Goal: Transaction & Acquisition: Subscribe to service/newsletter

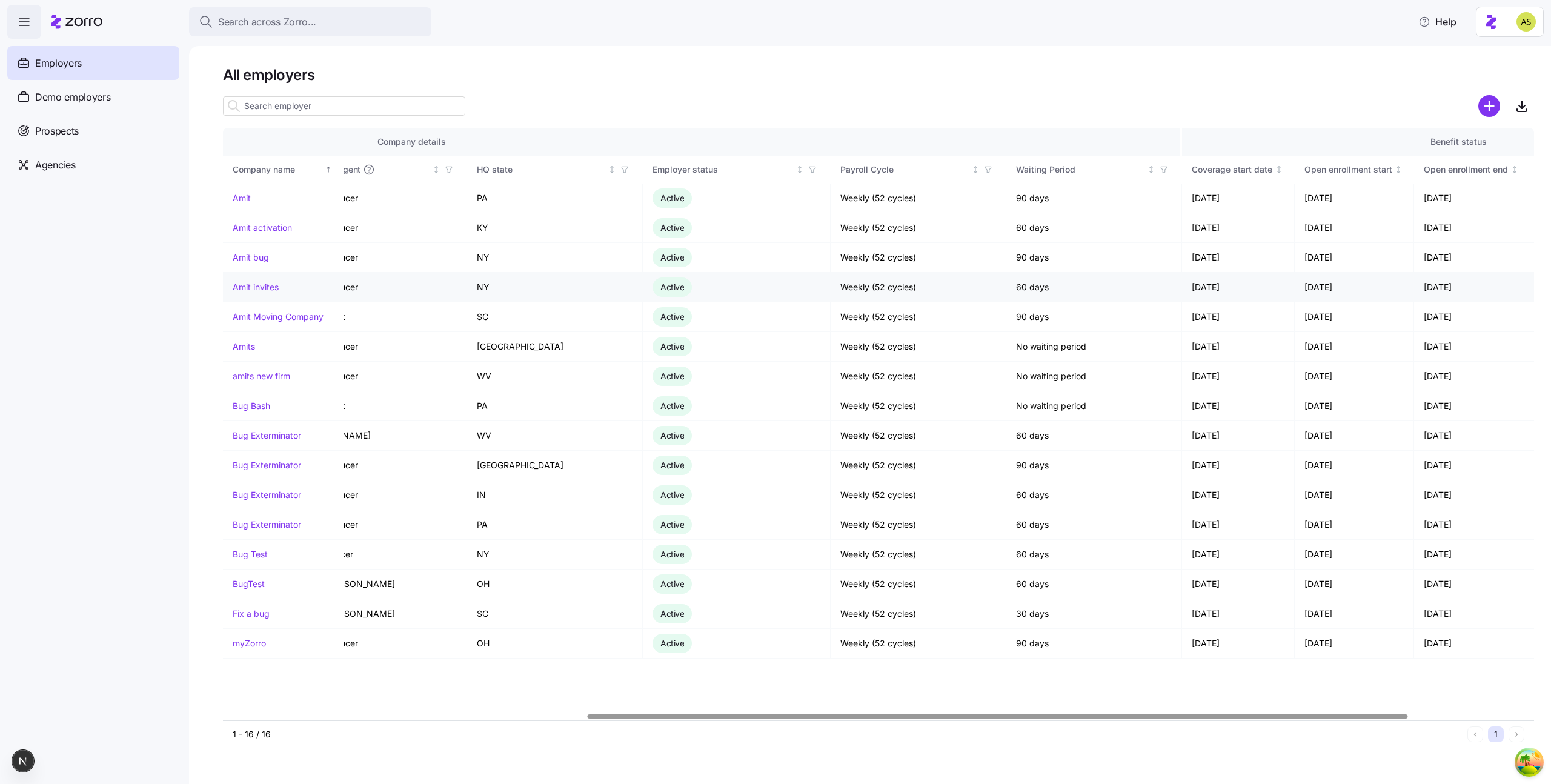
scroll to position [0, 581]
click at [248, 460] on link "Bug Exterminator" at bounding box center [266, 466] width 68 height 12
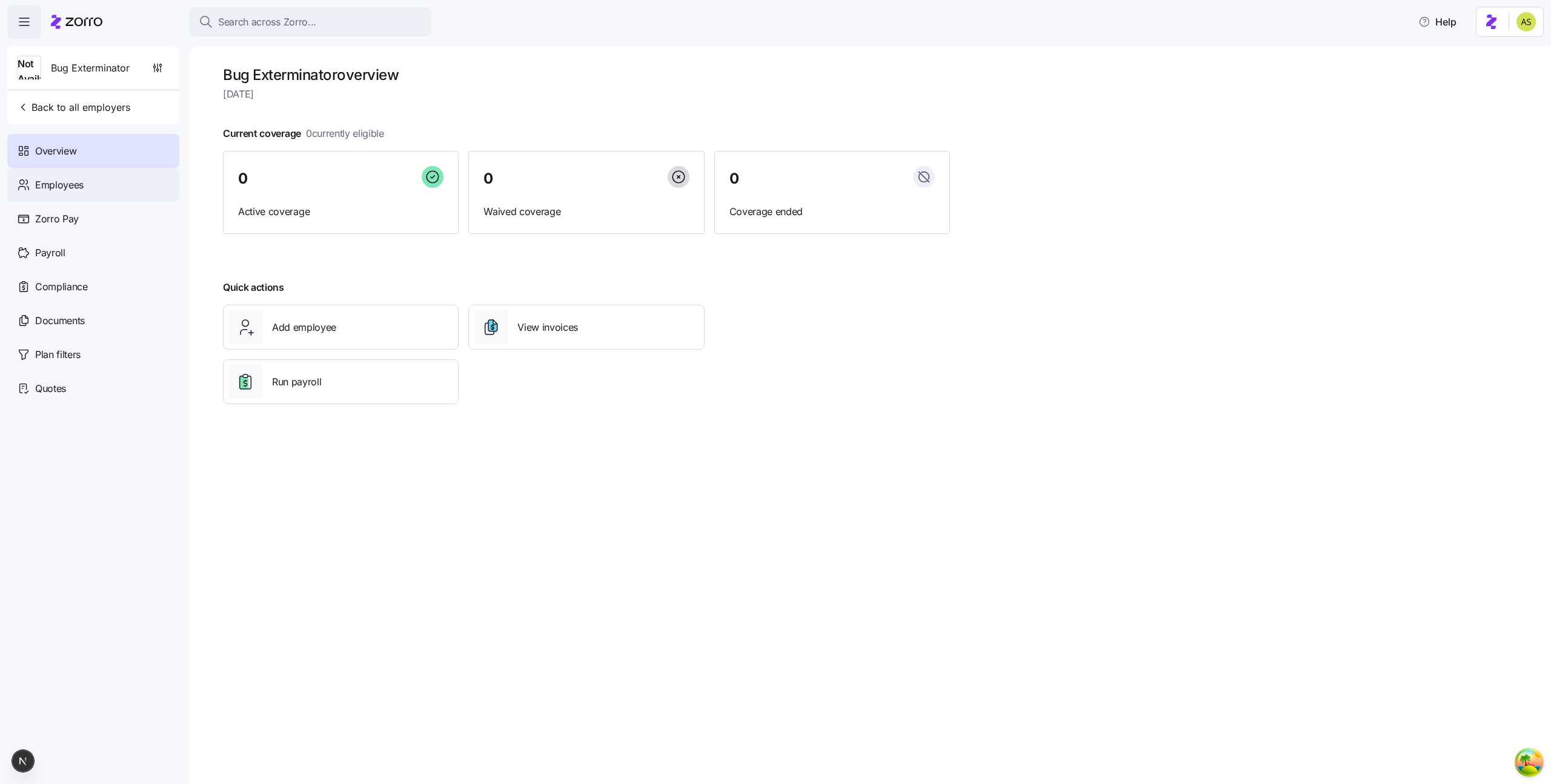
click at [127, 180] on div "Employees" at bounding box center [94, 185] width 172 height 34
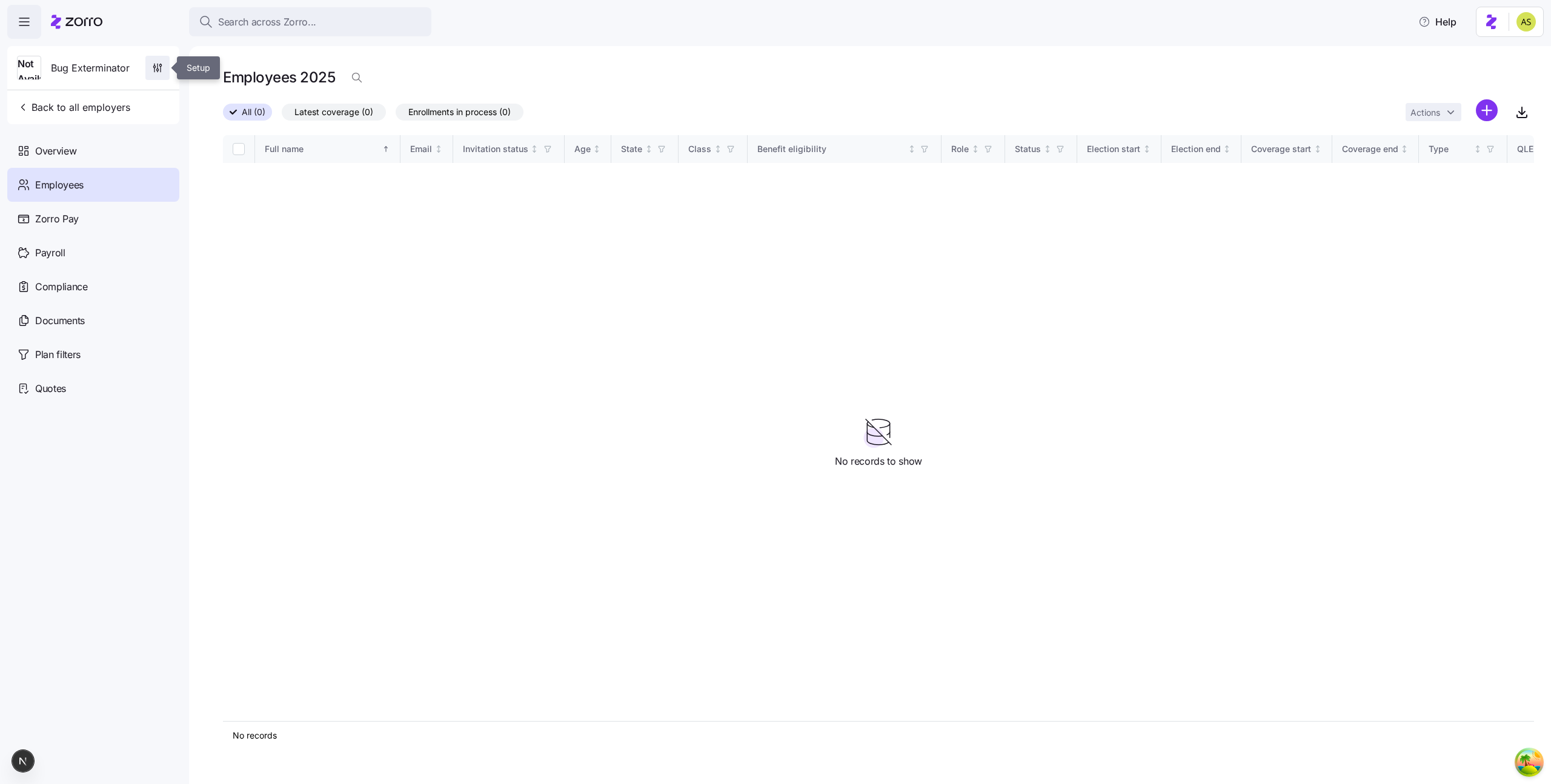
click at [165, 65] on span "button" at bounding box center [157, 67] width 23 height 23
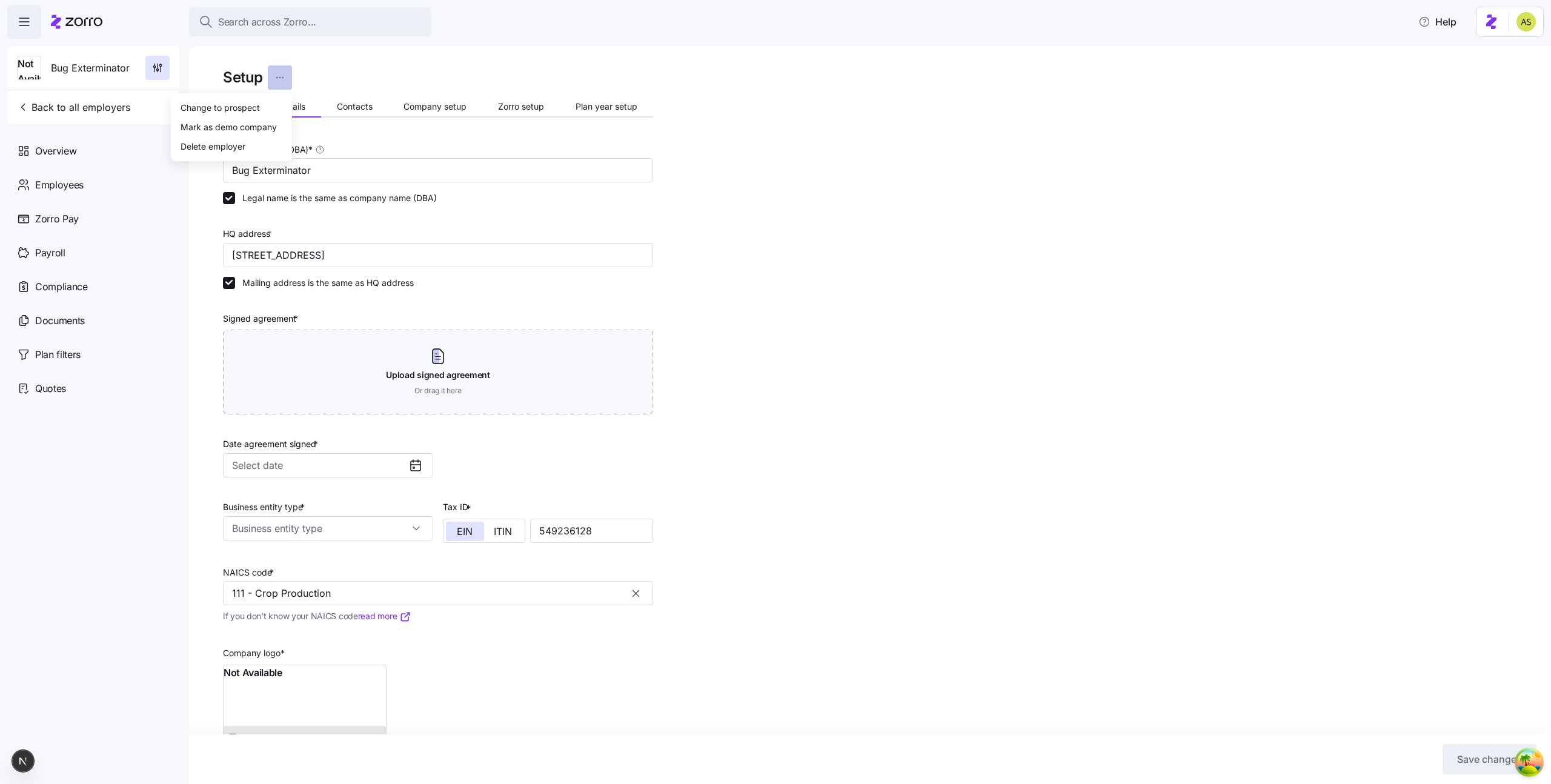
click at [283, 80] on html "Search across Zorro... Help Not Available Bug Exterminator Back to all employer…" at bounding box center [776, 388] width 1551 height 776
click at [249, 142] on div "Delete employer" at bounding box center [231, 146] width 112 height 20
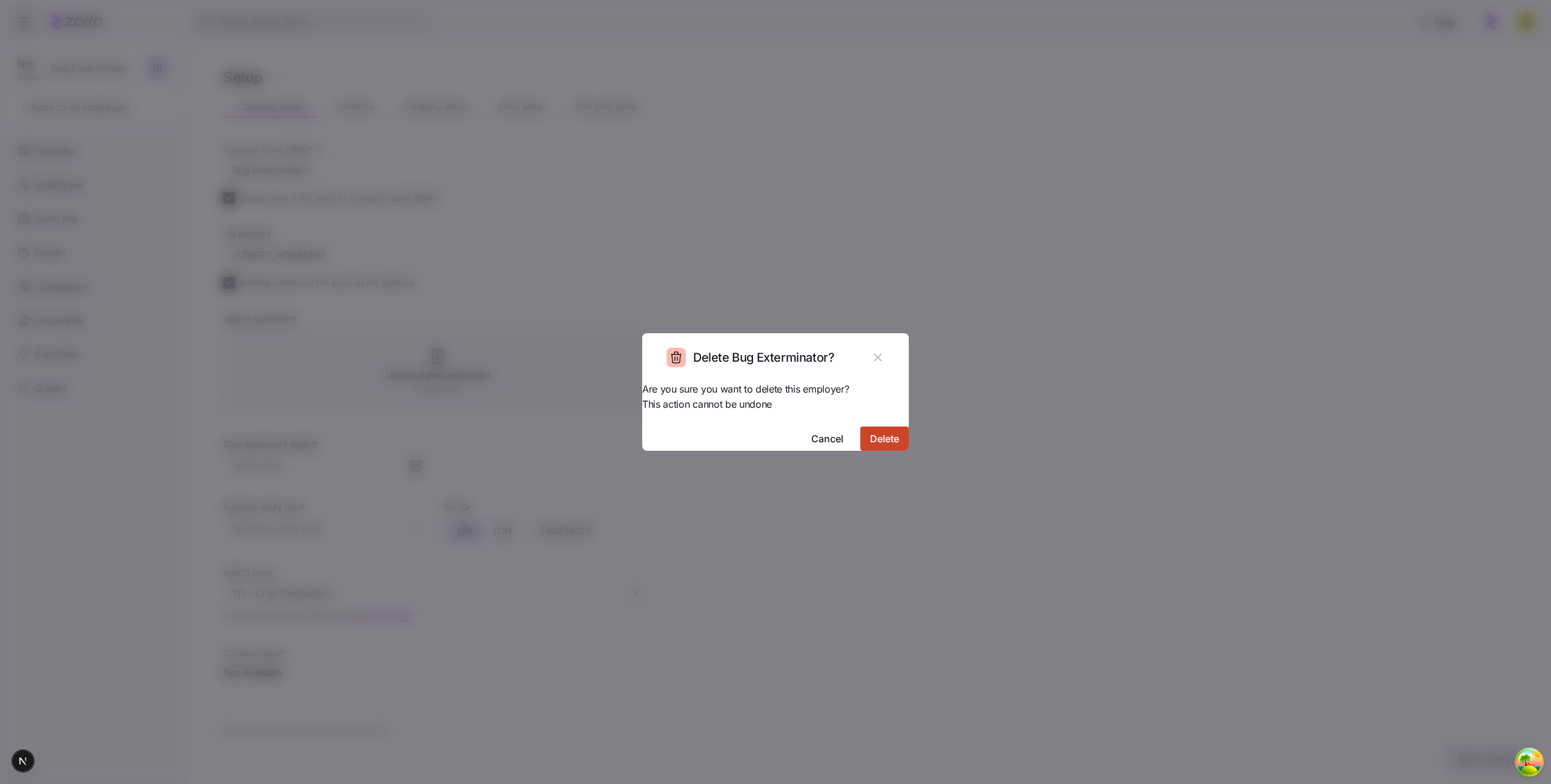
click at [870, 432] on span "Delete" at bounding box center [884, 438] width 29 height 14
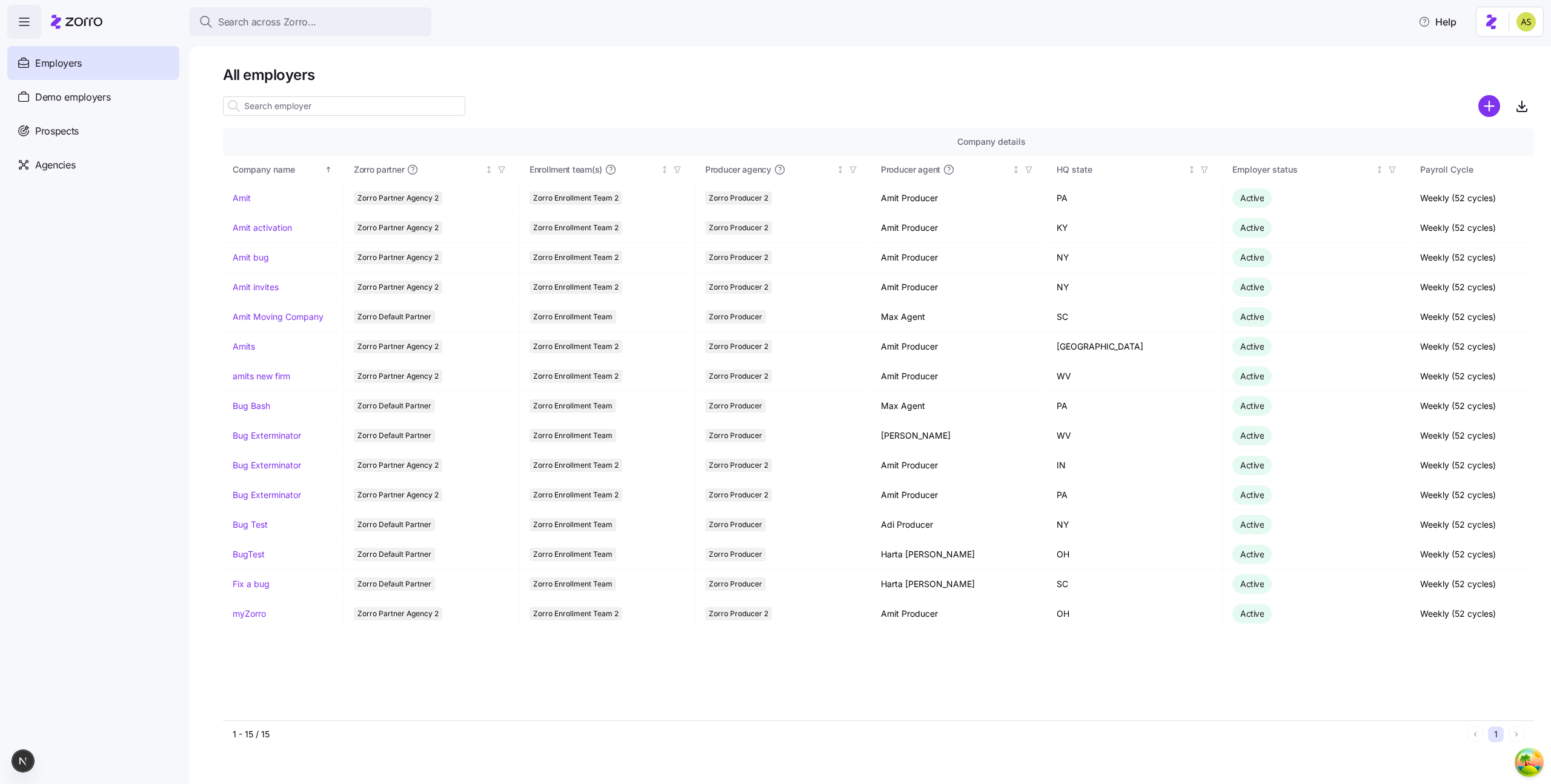
click at [62, 440] on nav "Enrollments Employers Demo employers Prospects Demo prospects Agencies" at bounding box center [94, 411] width 189 height 745
click at [272, 438] on link "Bug Exterminator" at bounding box center [266, 436] width 68 height 12
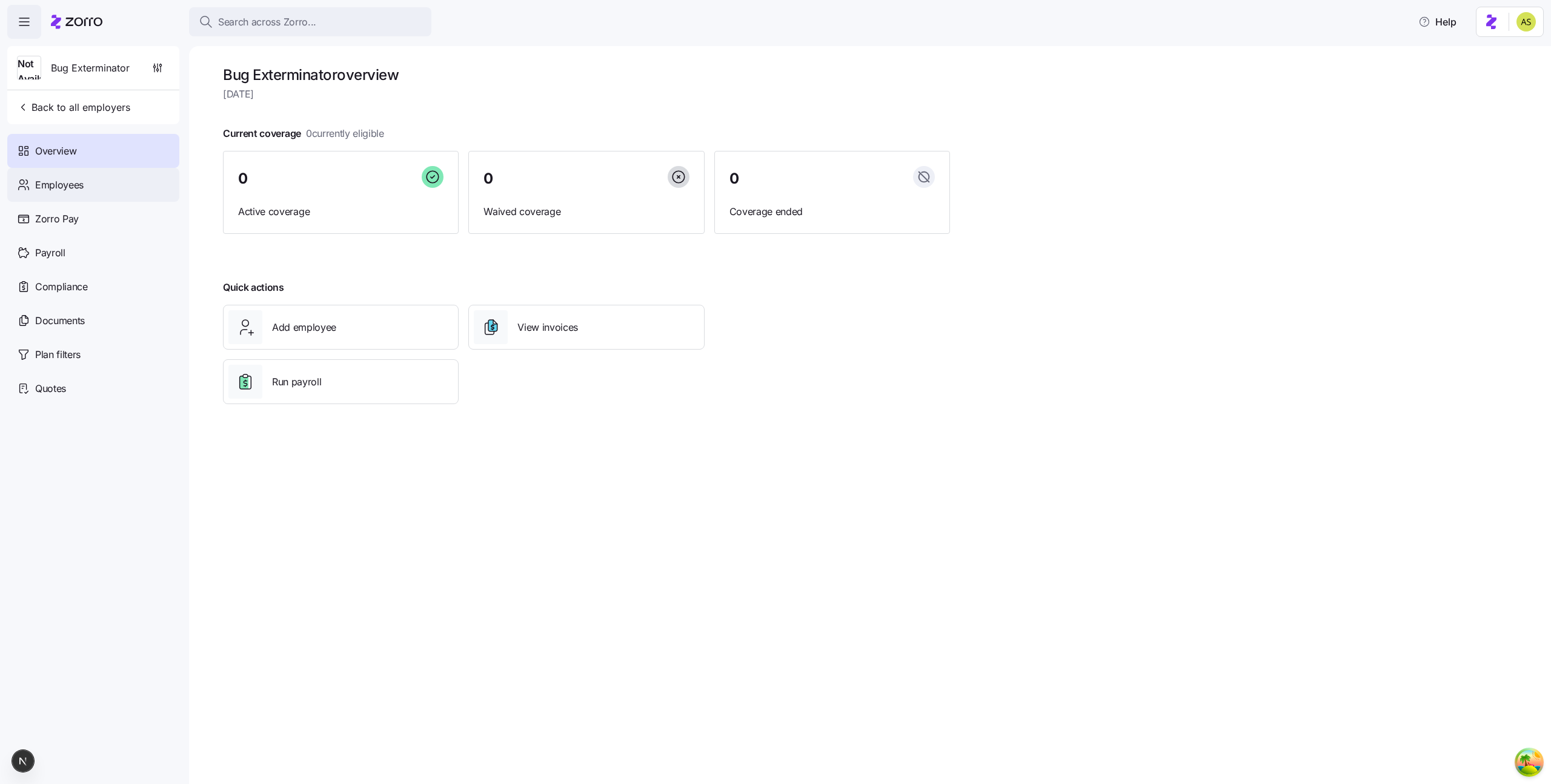
click at [76, 185] on span "Employees" at bounding box center [59, 186] width 49 height 15
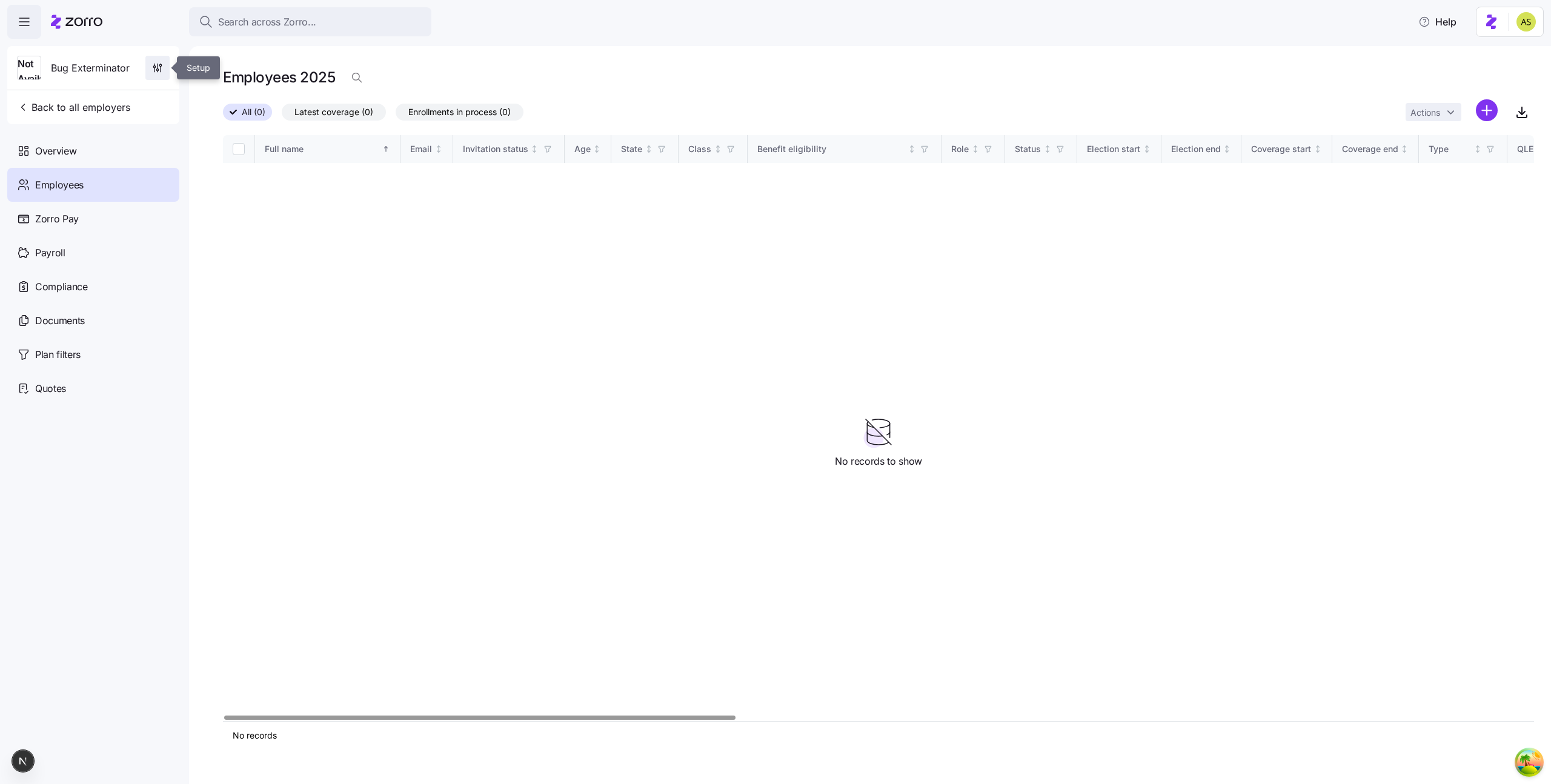
click at [157, 68] on icon "button" at bounding box center [157, 66] width 0 height 5
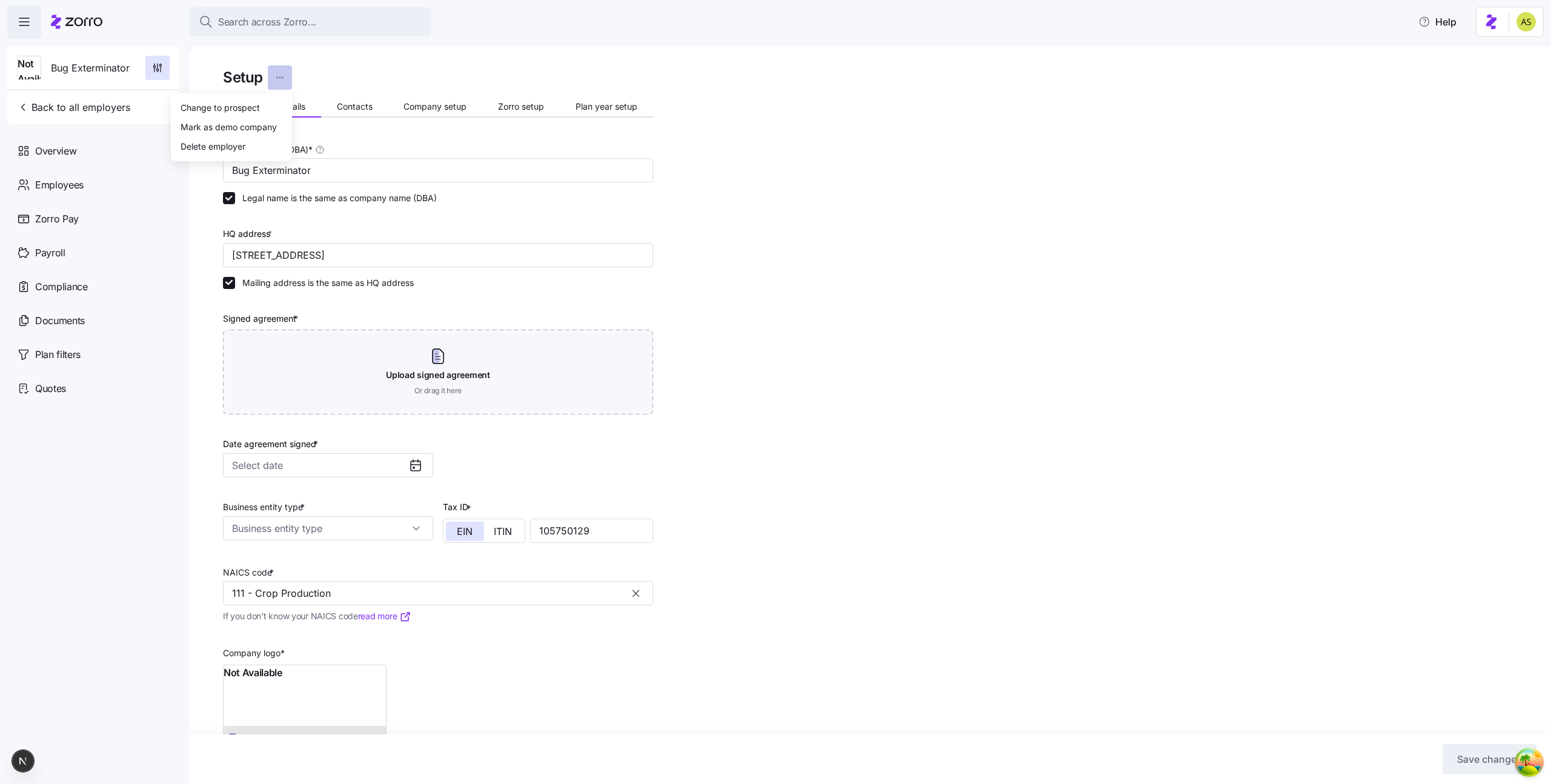
click at [271, 78] on html "Search across Zorro... Help Not Available Bug Exterminator Back to all employer…" at bounding box center [776, 388] width 1551 height 776
click at [230, 142] on div "Delete employer" at bounding box center [213, 146] width 65 height 14
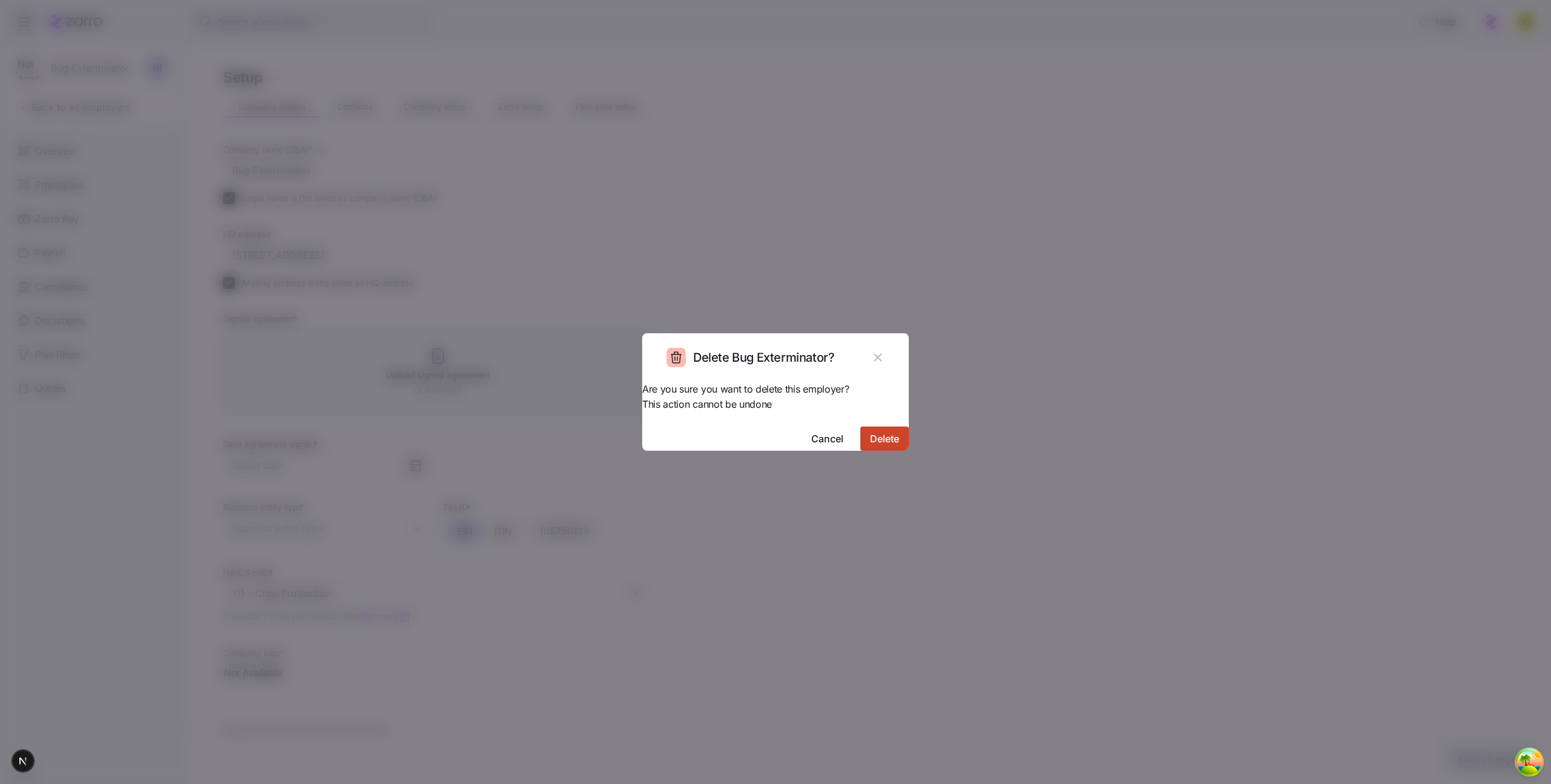
click at [861, 426] on button "Delete" at bounding box center [884, 438] width 49 height 24
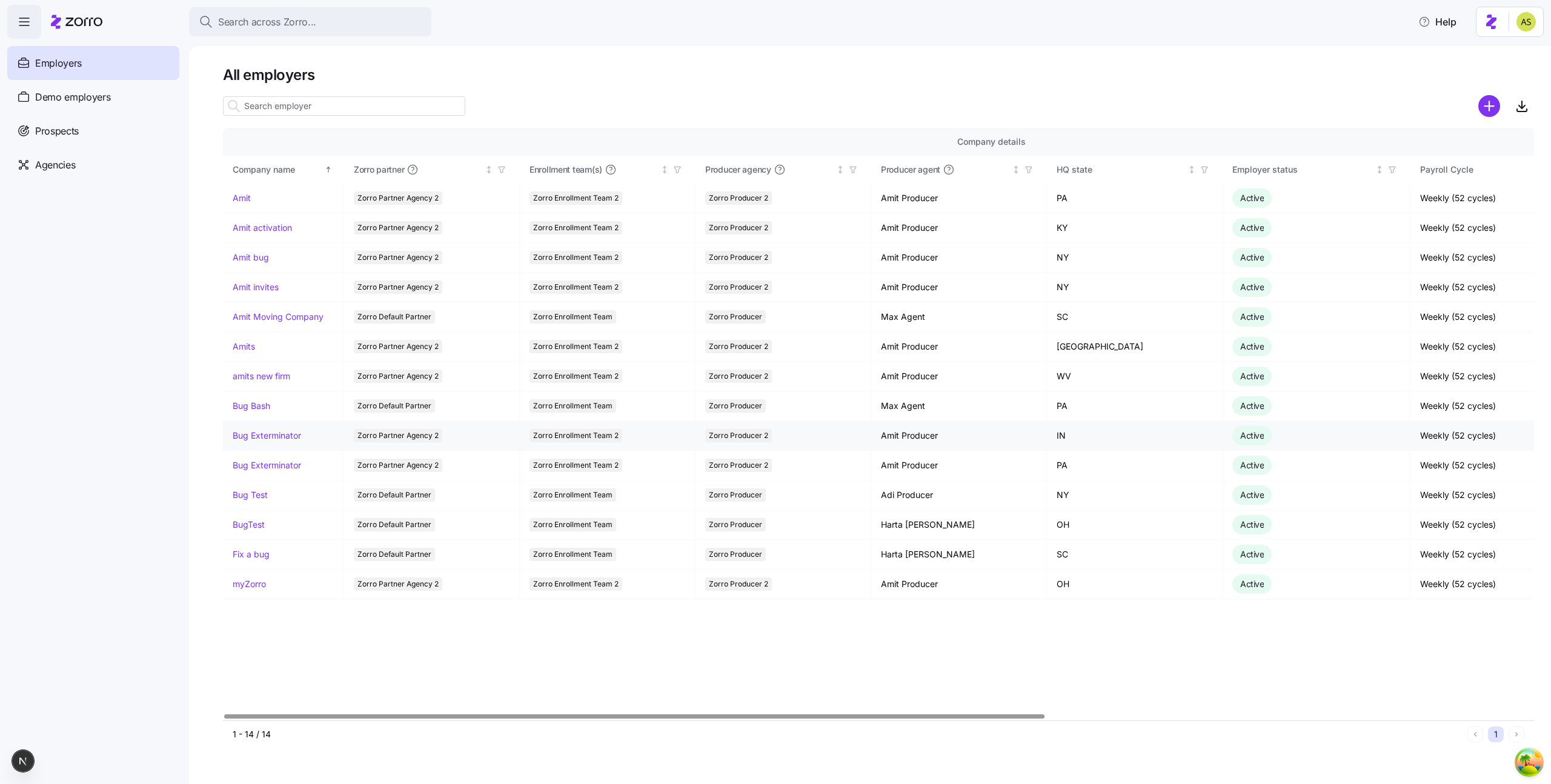
click at [288, 437] on link "Bug Exterminator" at bounding box center [266, 436] width 68 height 12
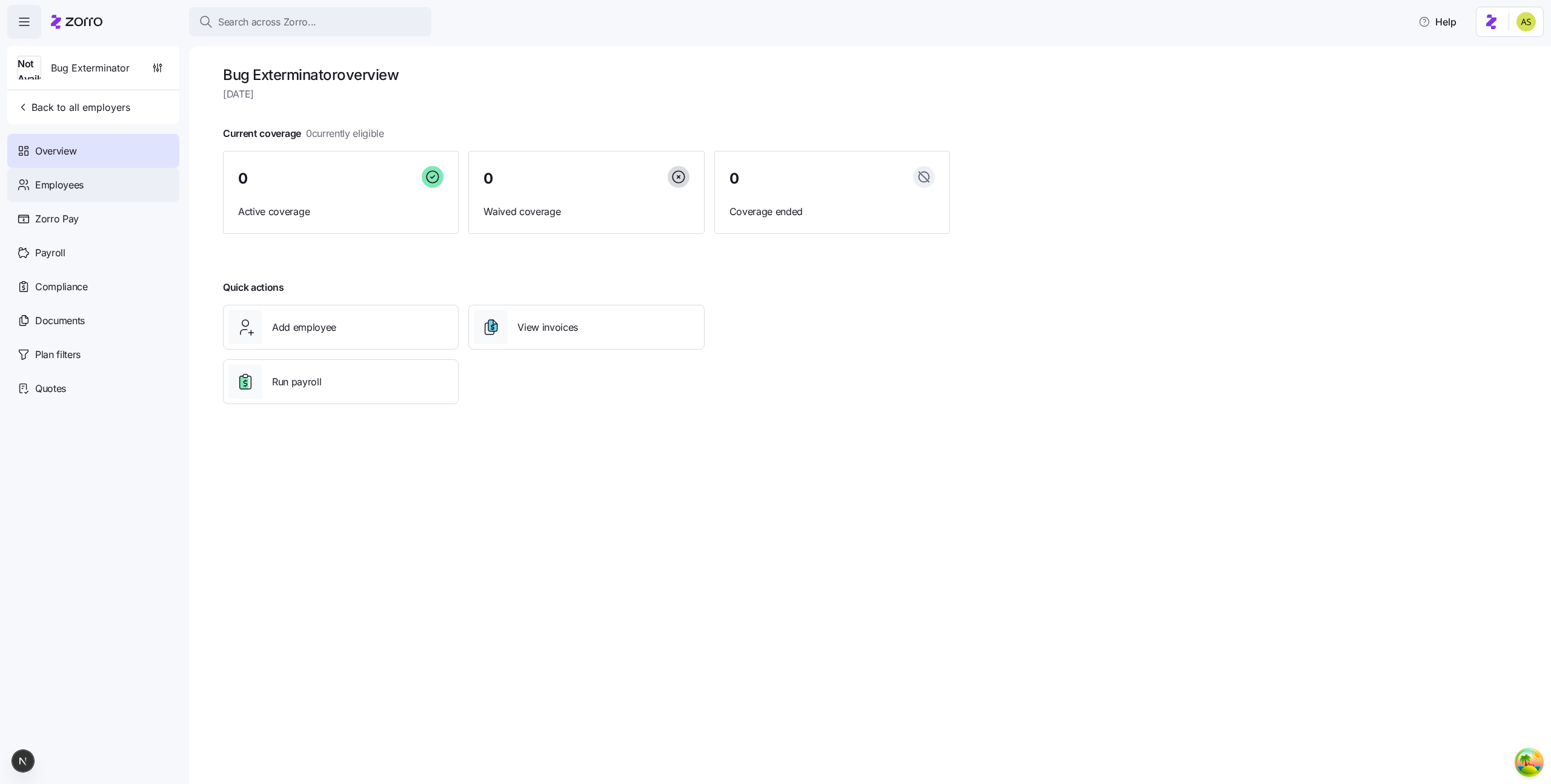
click at [97, 178] on div "Employees" at bounding box center [94, 185] width 172 height 34
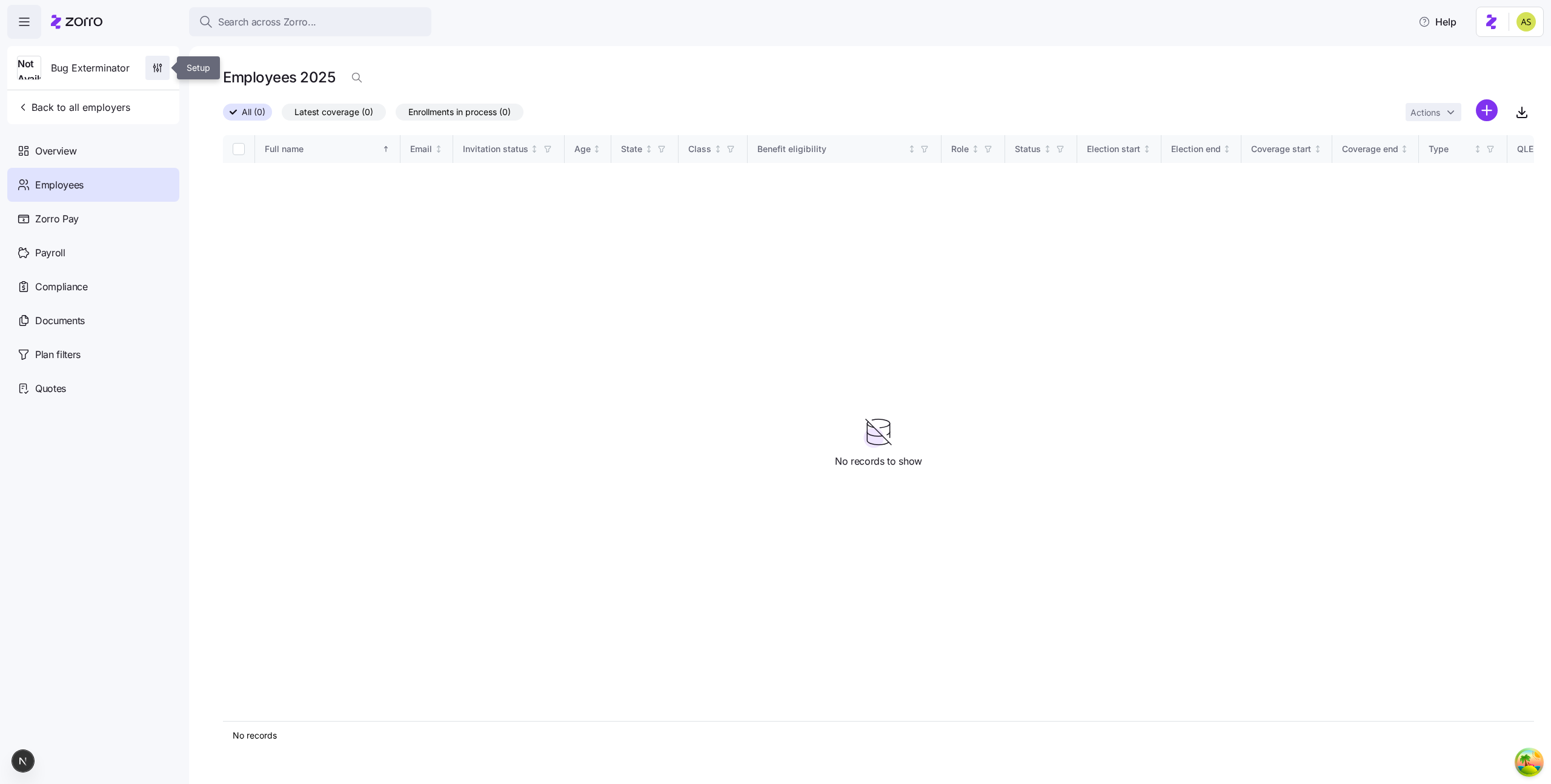
click at [155, 66] on icon "button" at bounding box center [157, 68] width 12 height 12
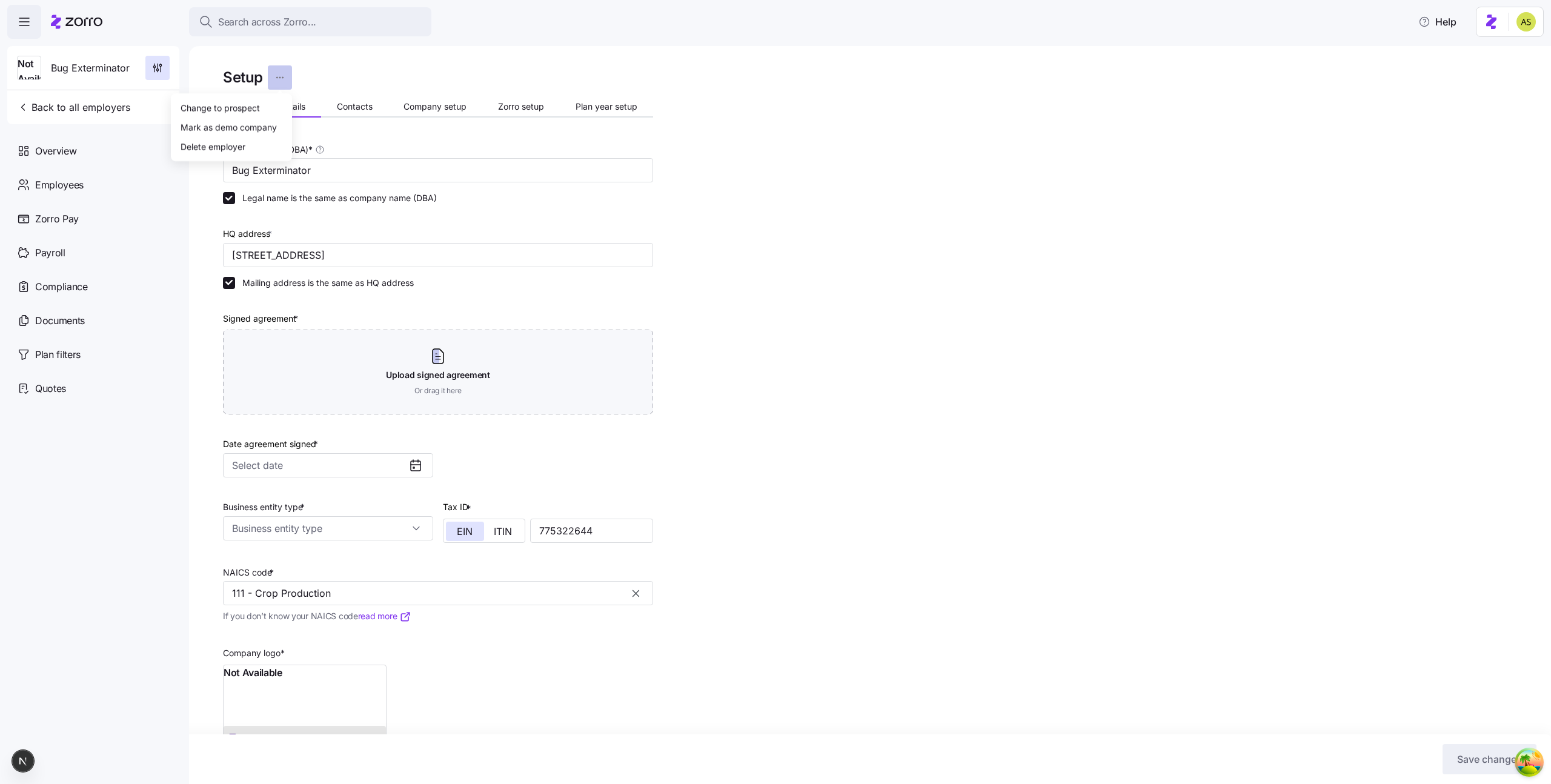
click at [283, 77] on html "Search across Zorro... Help Not Available Bug Exterminator Back to all employer…" at bounding box center [776, 388] width 1551 height 776
click at [219, 152] on div "Delete employer" at bounding box center [213, 146] width 65 height 14
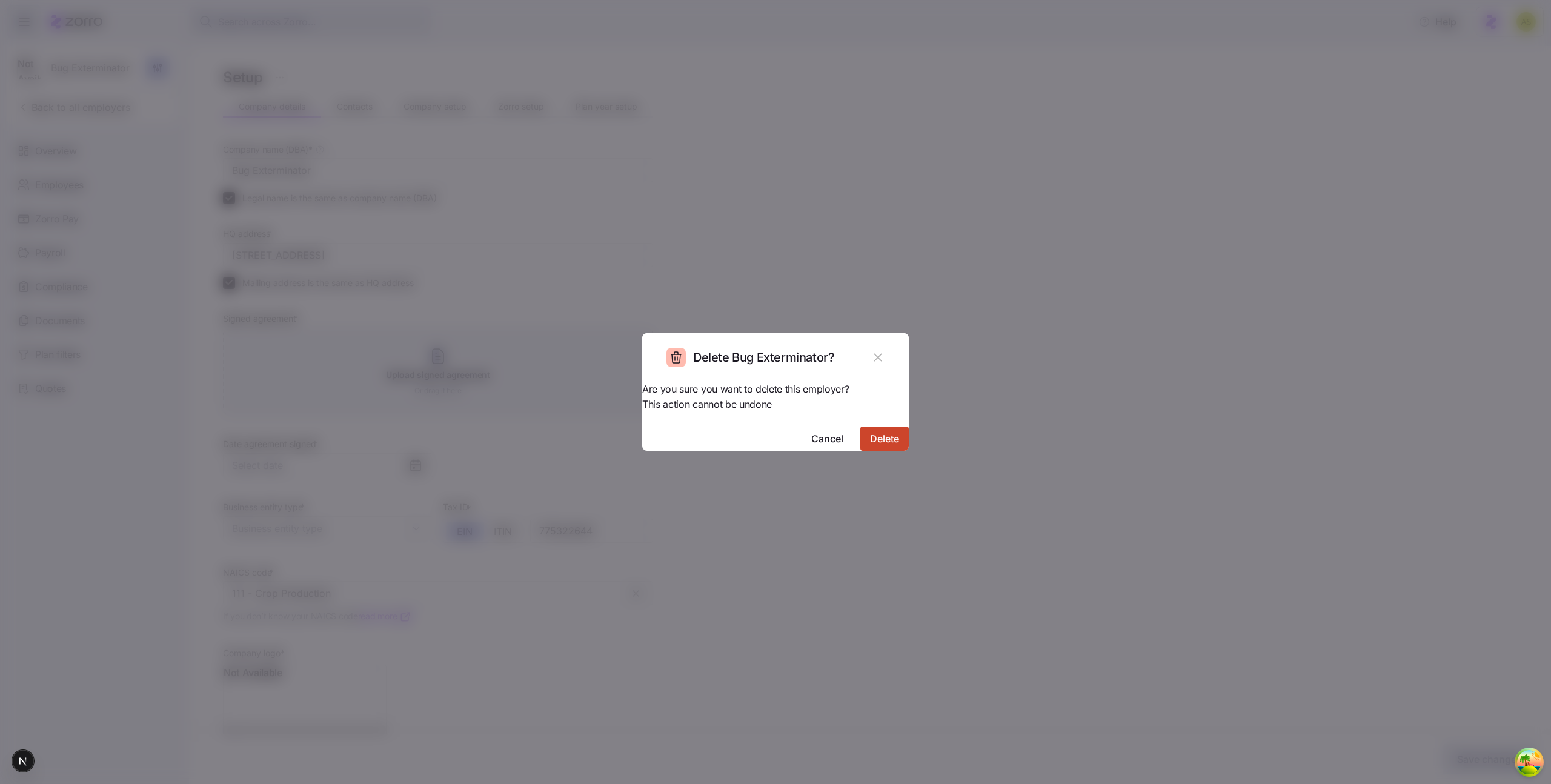
click at [883, 426] on button "Delete" at bounding box center [884, 438] width 49 height 24
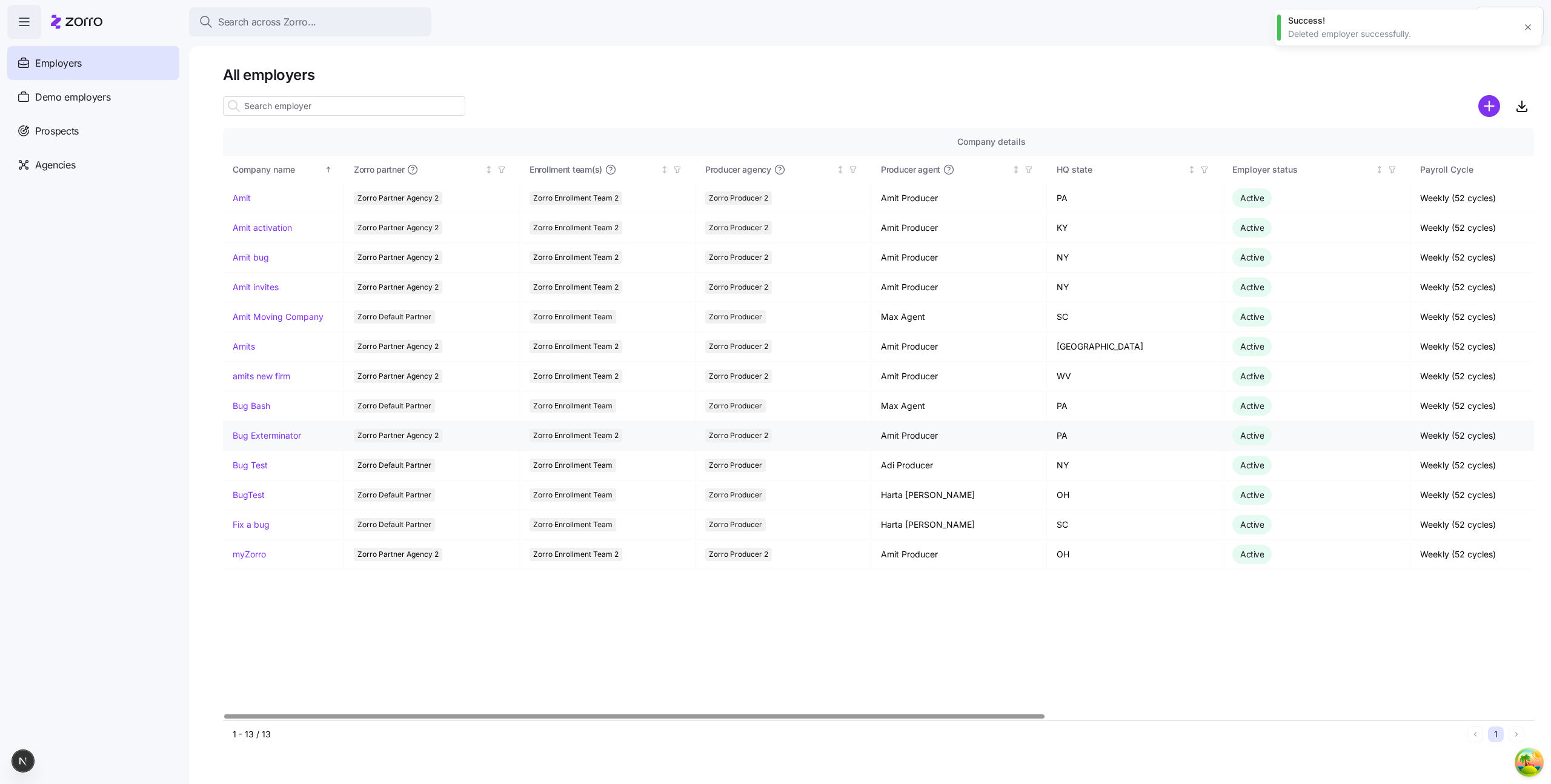
click at [278, 434] on link "Bug Exterminator" at bounding box center [266, 436] width 68 height 12
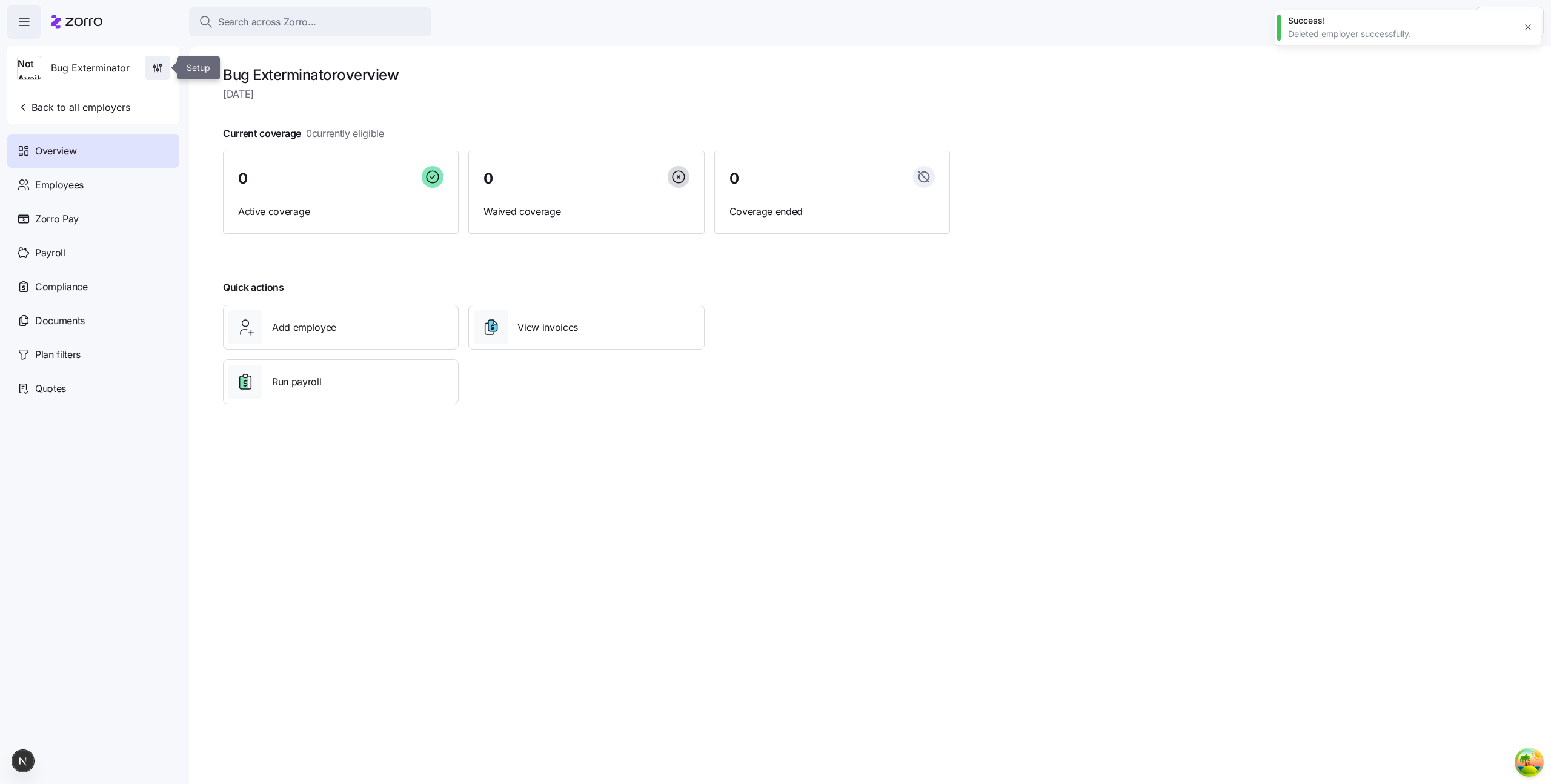
click at [161, 66] on icon "button" at bounding box center [161, 69] width 0 height 5
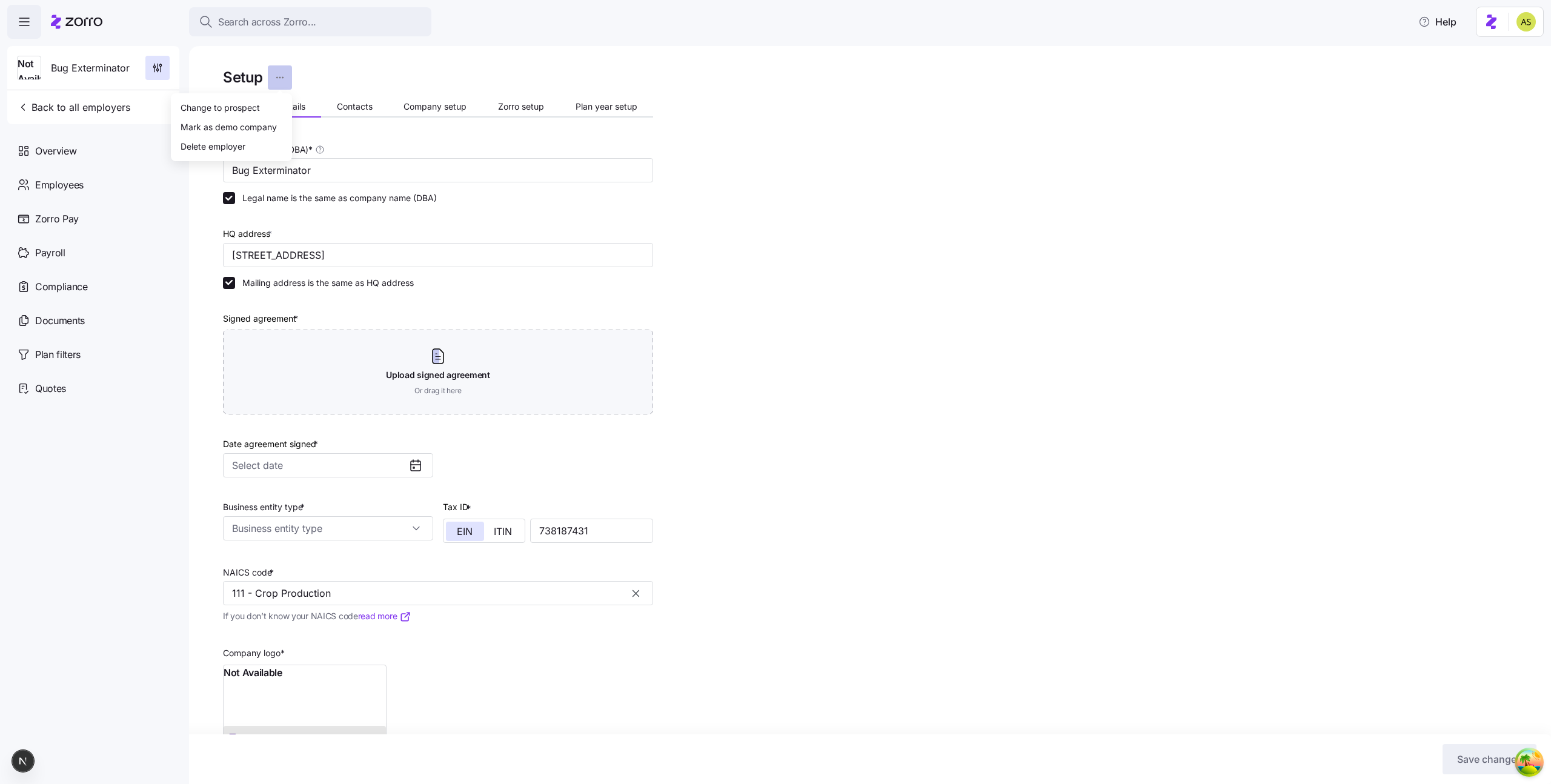
click at [277, 71] on html "Search across Zorro... Help Not Available Bug Exterminator Back to all employer…" at bounding box center [776, 388] width 1551 height 776
click at [245, 154] on div "Delete employer" at bounding box center [231, 146] width 112 height 20
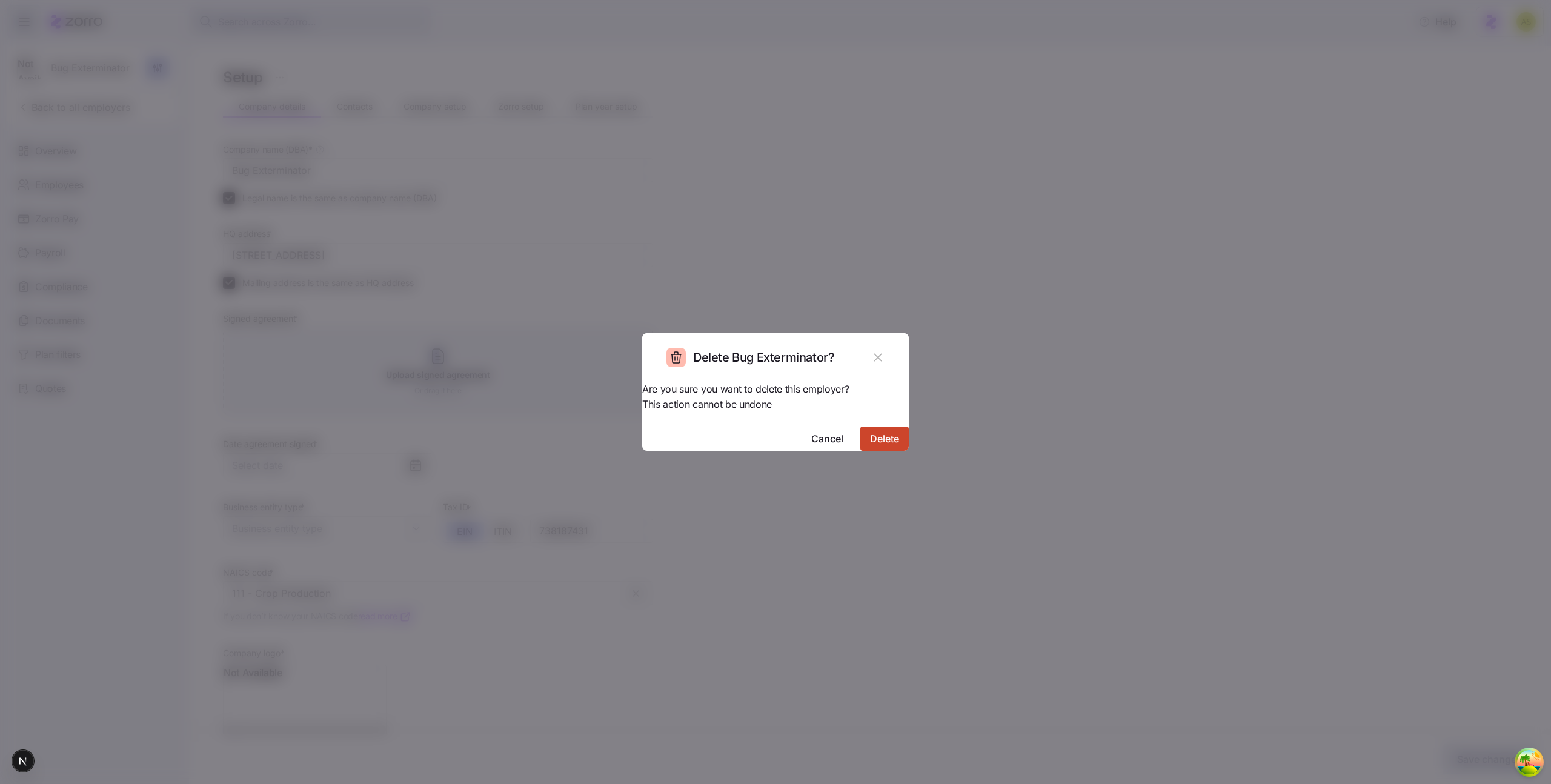
click at [867, 435] on button "Delete" at bounding box center [884, 438] width 49 height 24
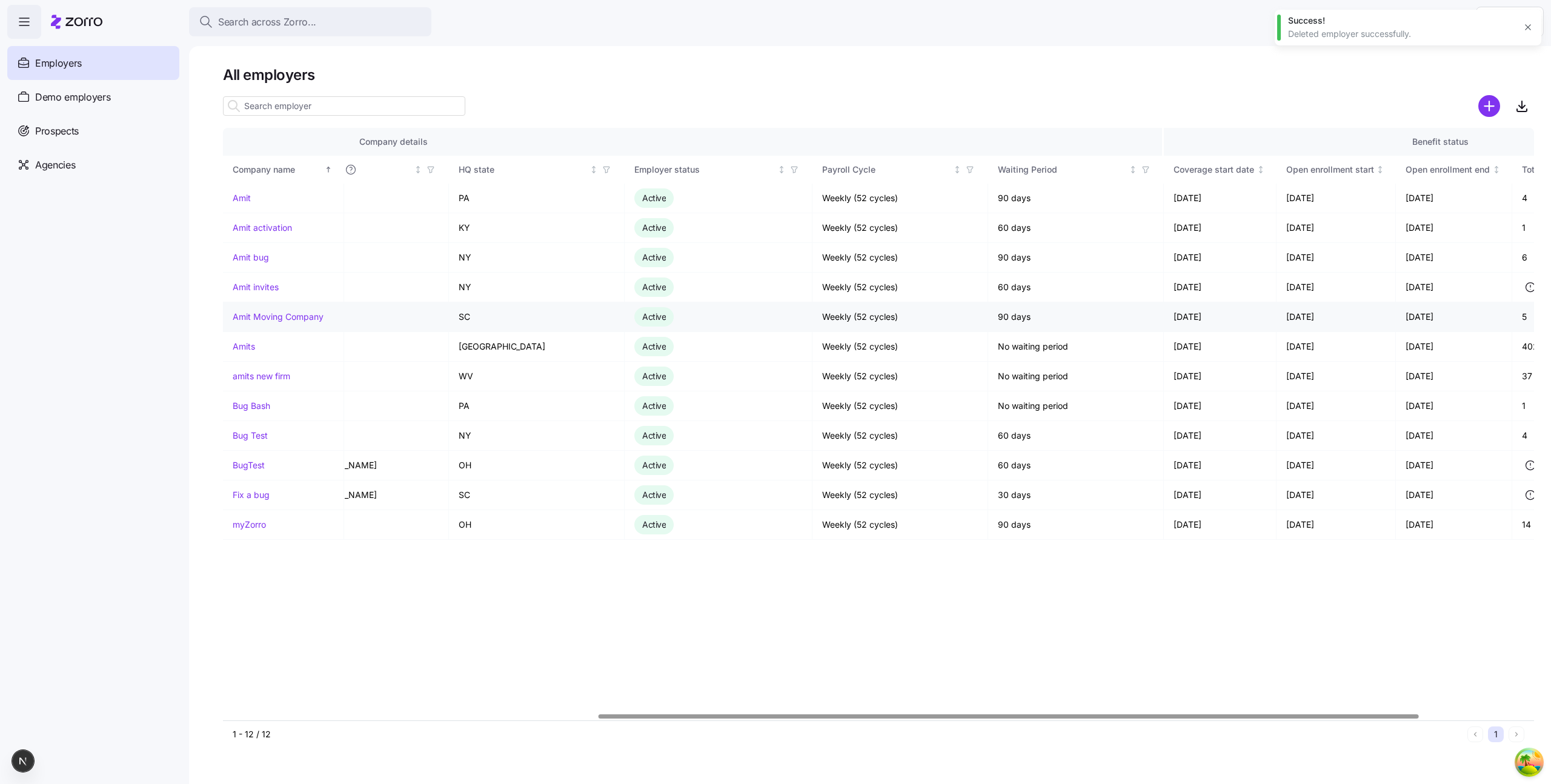
scroll to position [0, 781]
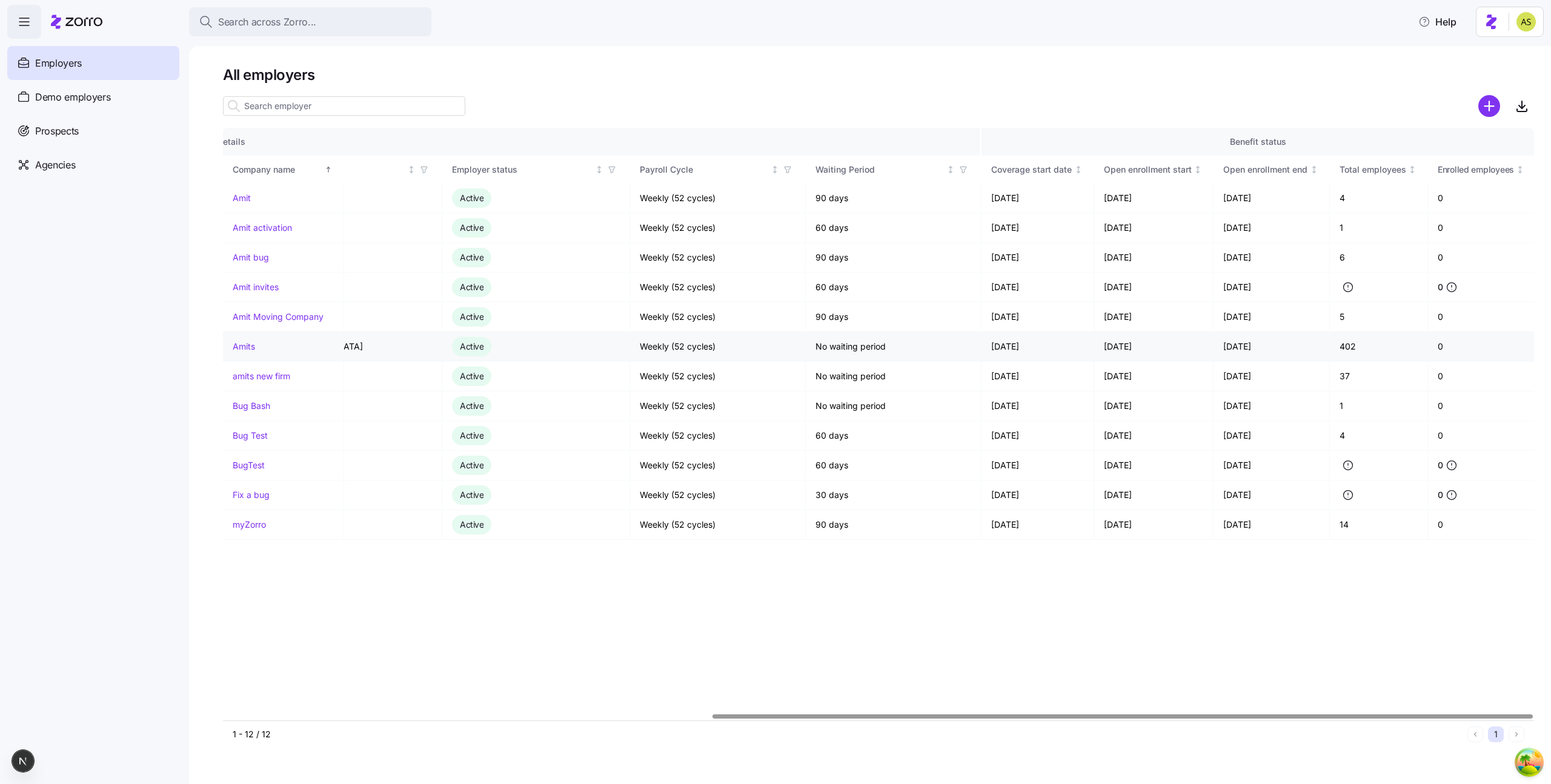
click at [249, 346] on link "Amits" at bounding box center [243, 346] width 22 height 12
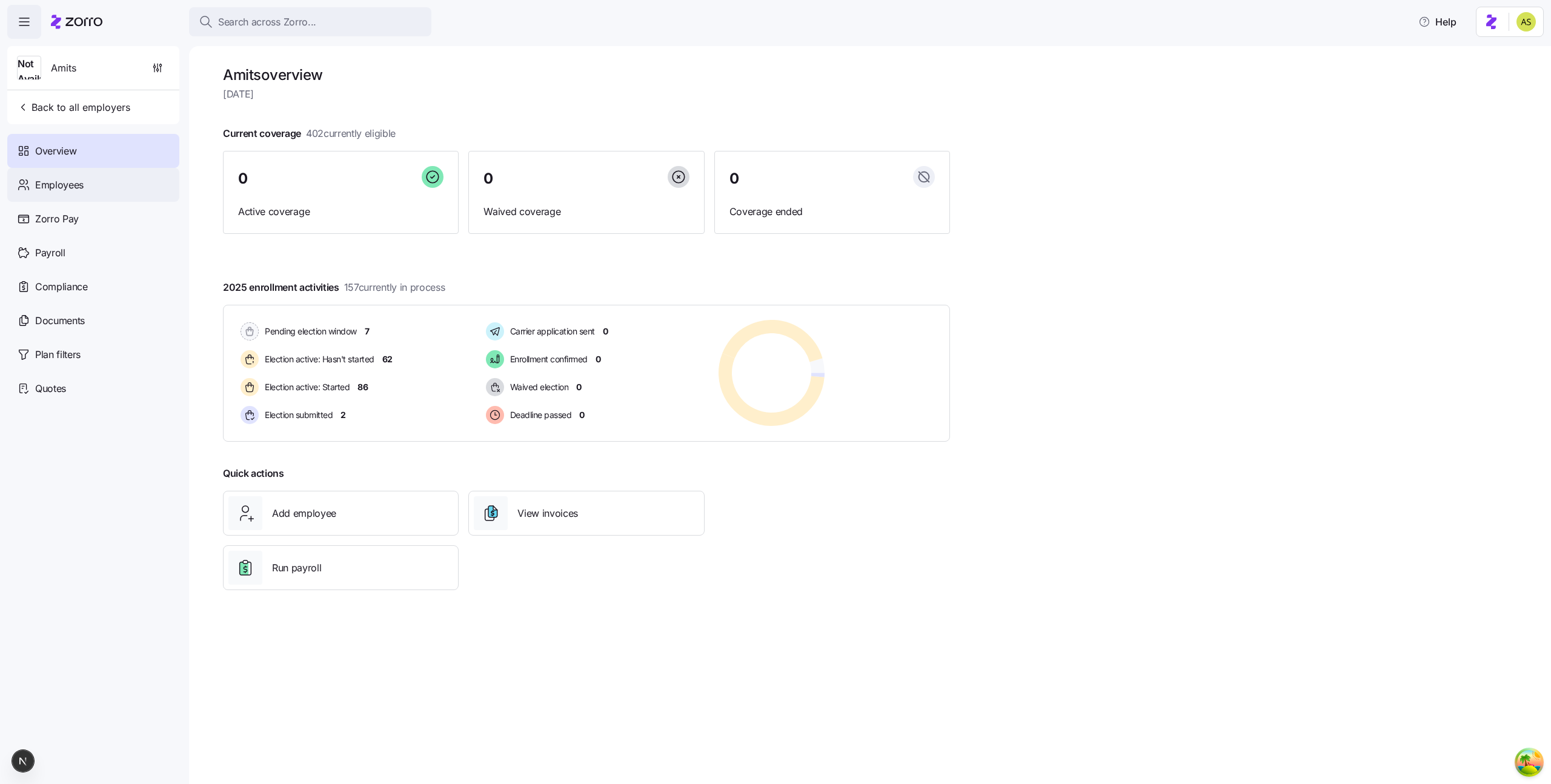
click at [95, 189] on div "Employees" at bounding box center [94, 185] width 172 height 34
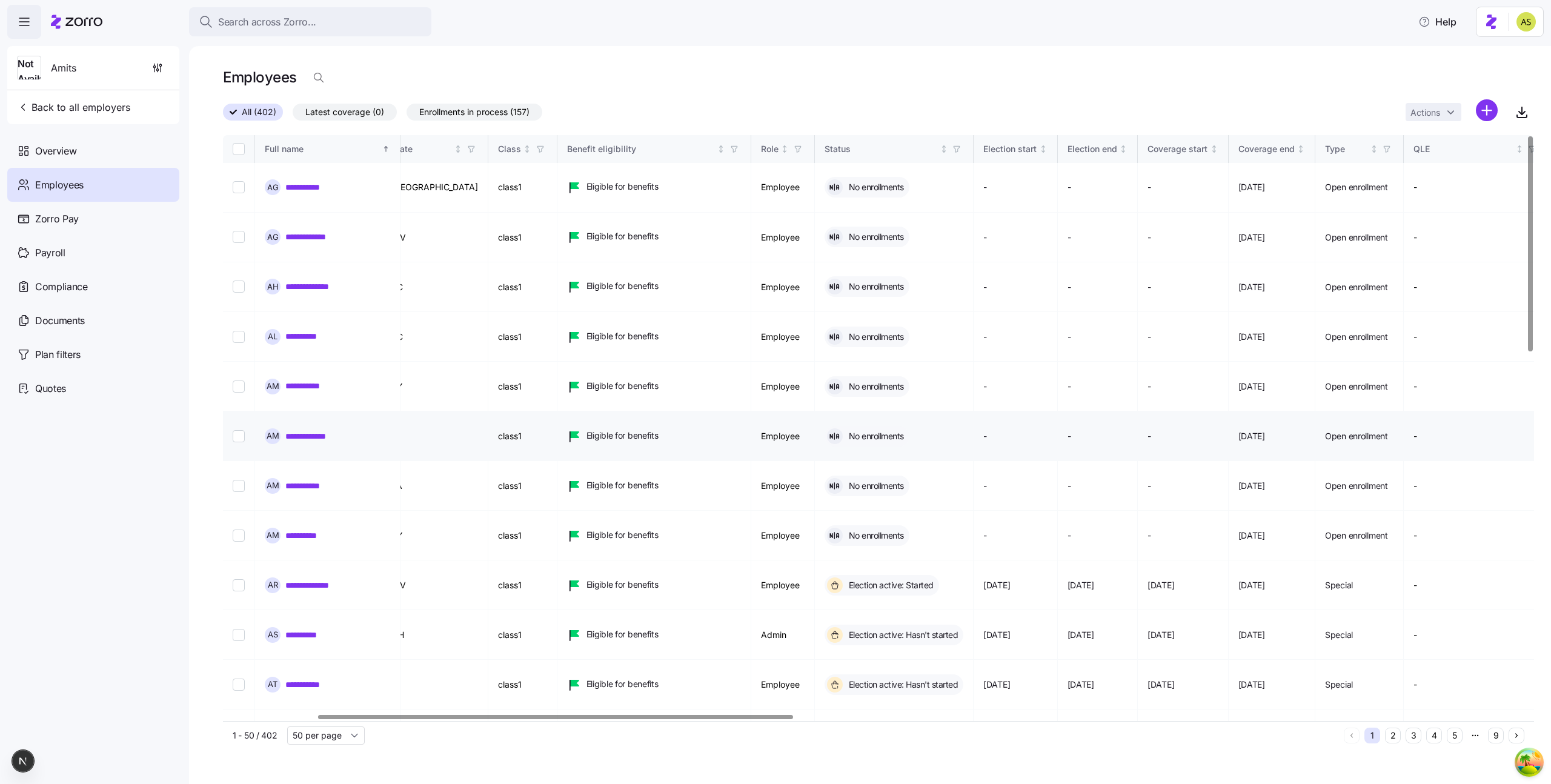
scroll to position [0, 278]
click at [158, 66] on icon "button" at bounding box center [157, 68] width 12 height 12
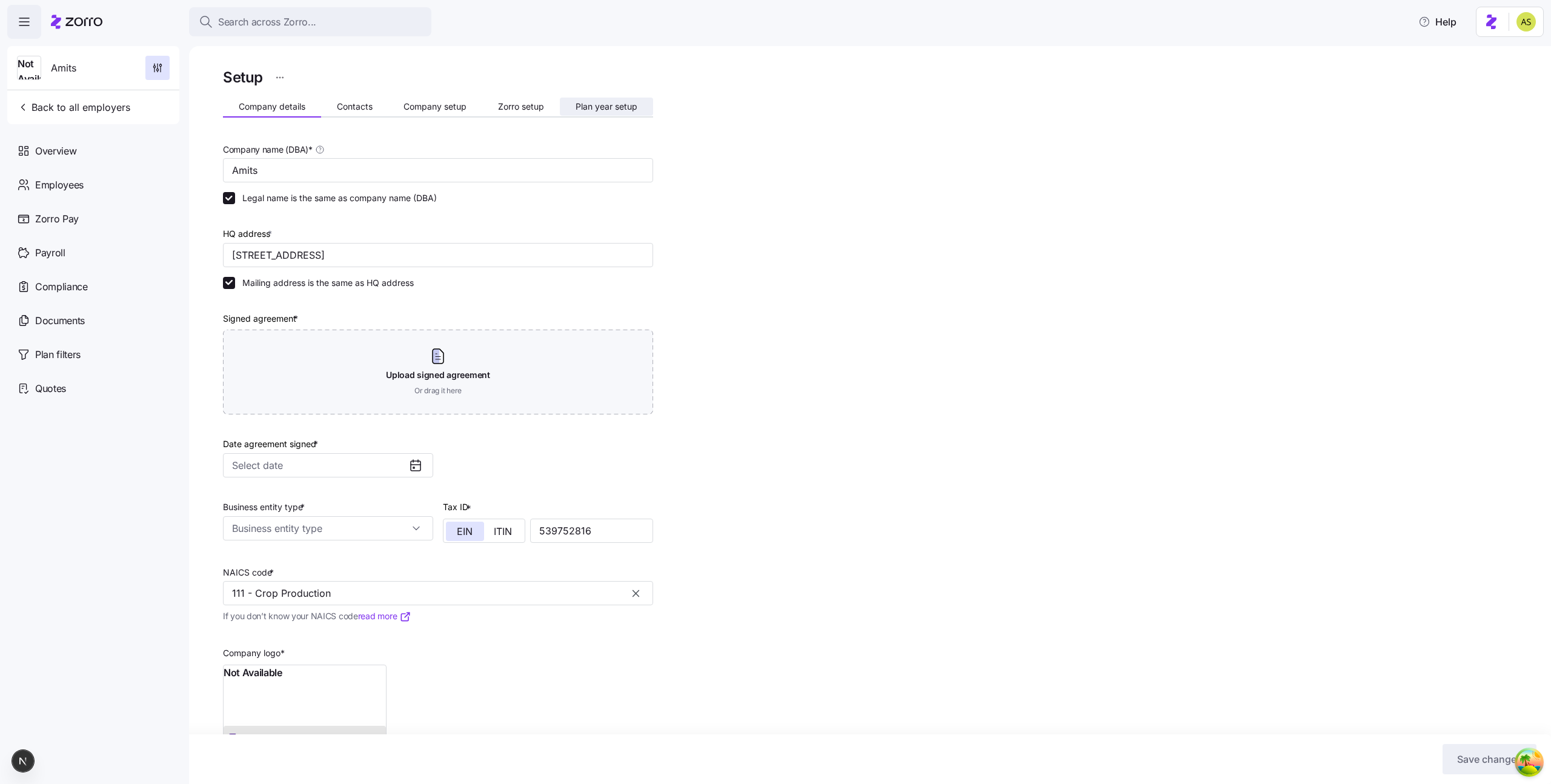
click at [617, 111] on span "Plan year setup" at bounding box center [606, 106] width 62 height 9
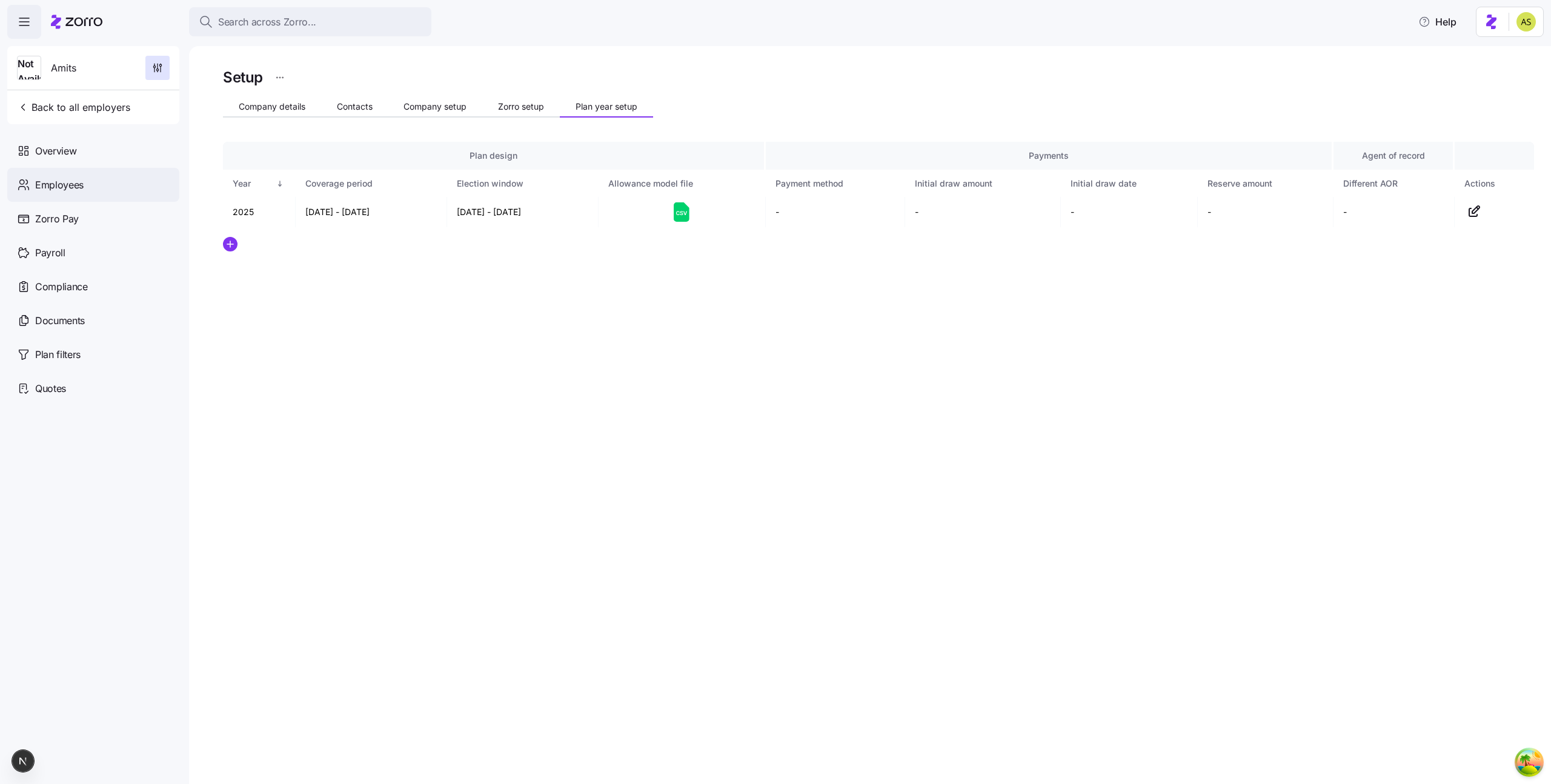
click at [126, 177] on div "Employees" at bounding box center [94, 185] width 172 height 34
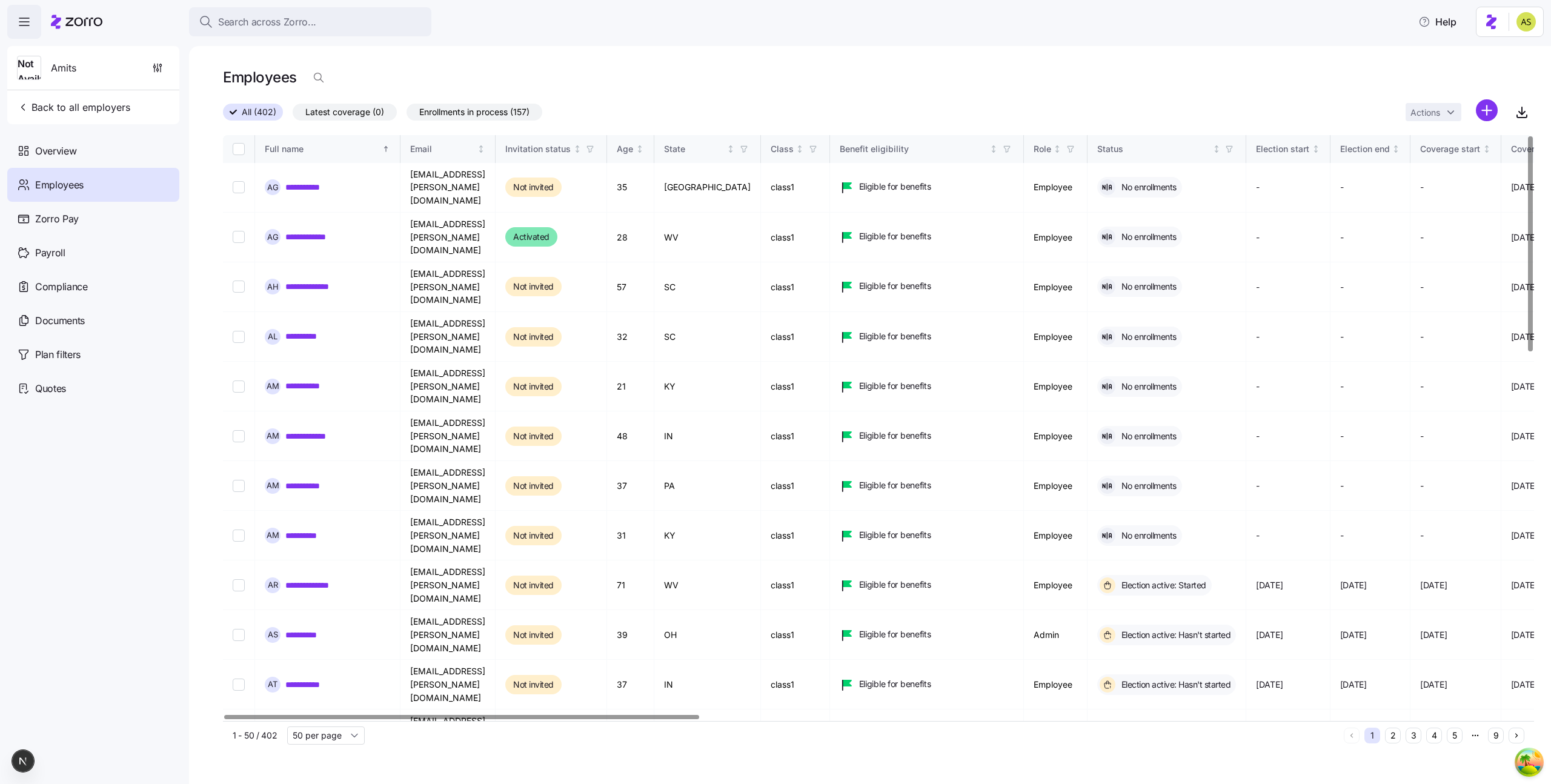
click at [106, 444] on nav "Not Available Amits Back to all employers Overview Employees Zorro Pay Payroll …" at bounding box center [94, 411] width 189 height 745
click at [302, 579] on link "**********" at bounding box center [315, 585] width 60 height 12
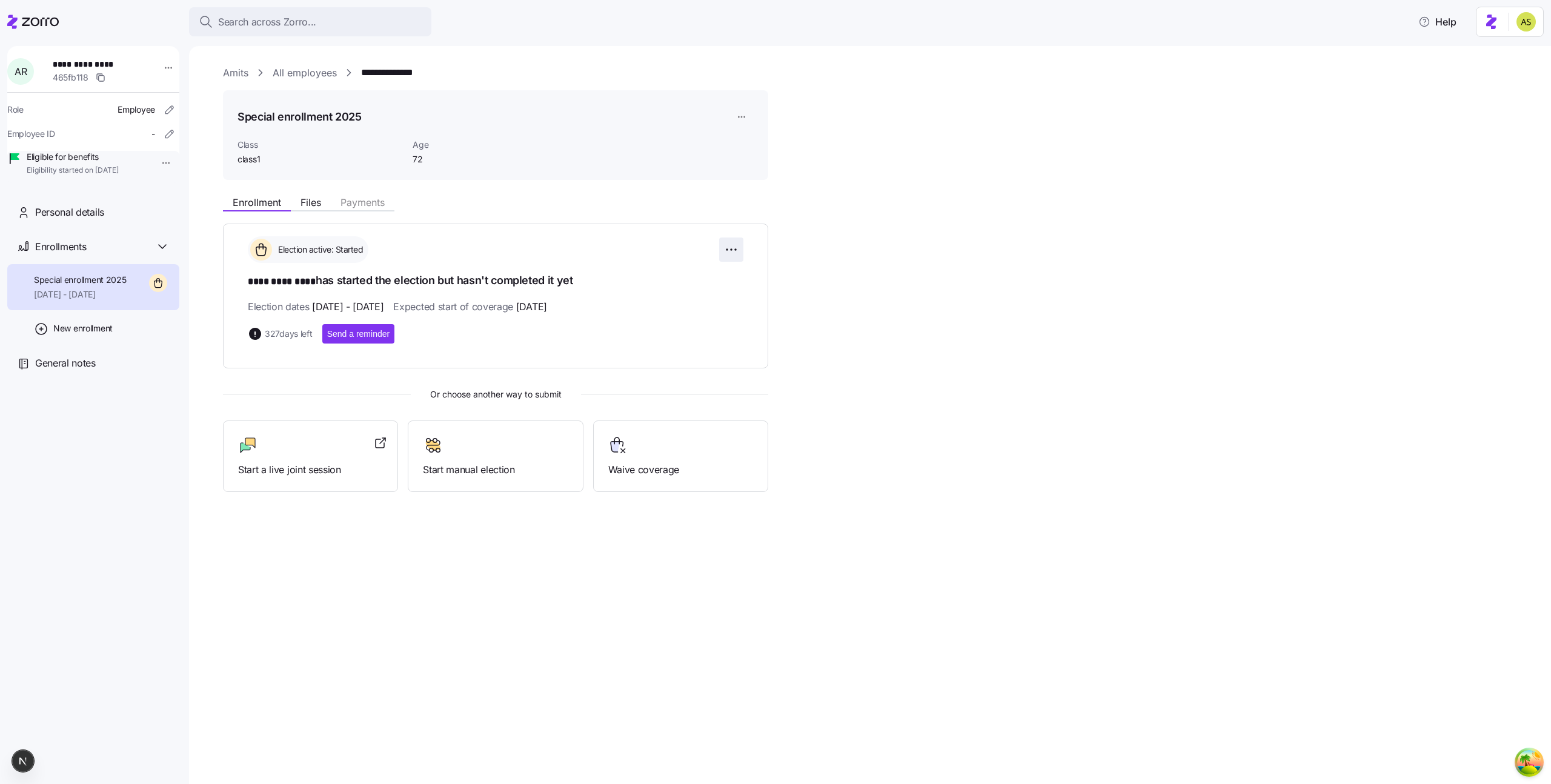
click at [730, 252] on html "**********" at bounding box center [776, 388] width 1551 height 776
click at [722, 284] on div "Change election window" at bounding box center [665, 279] width 142 height 20
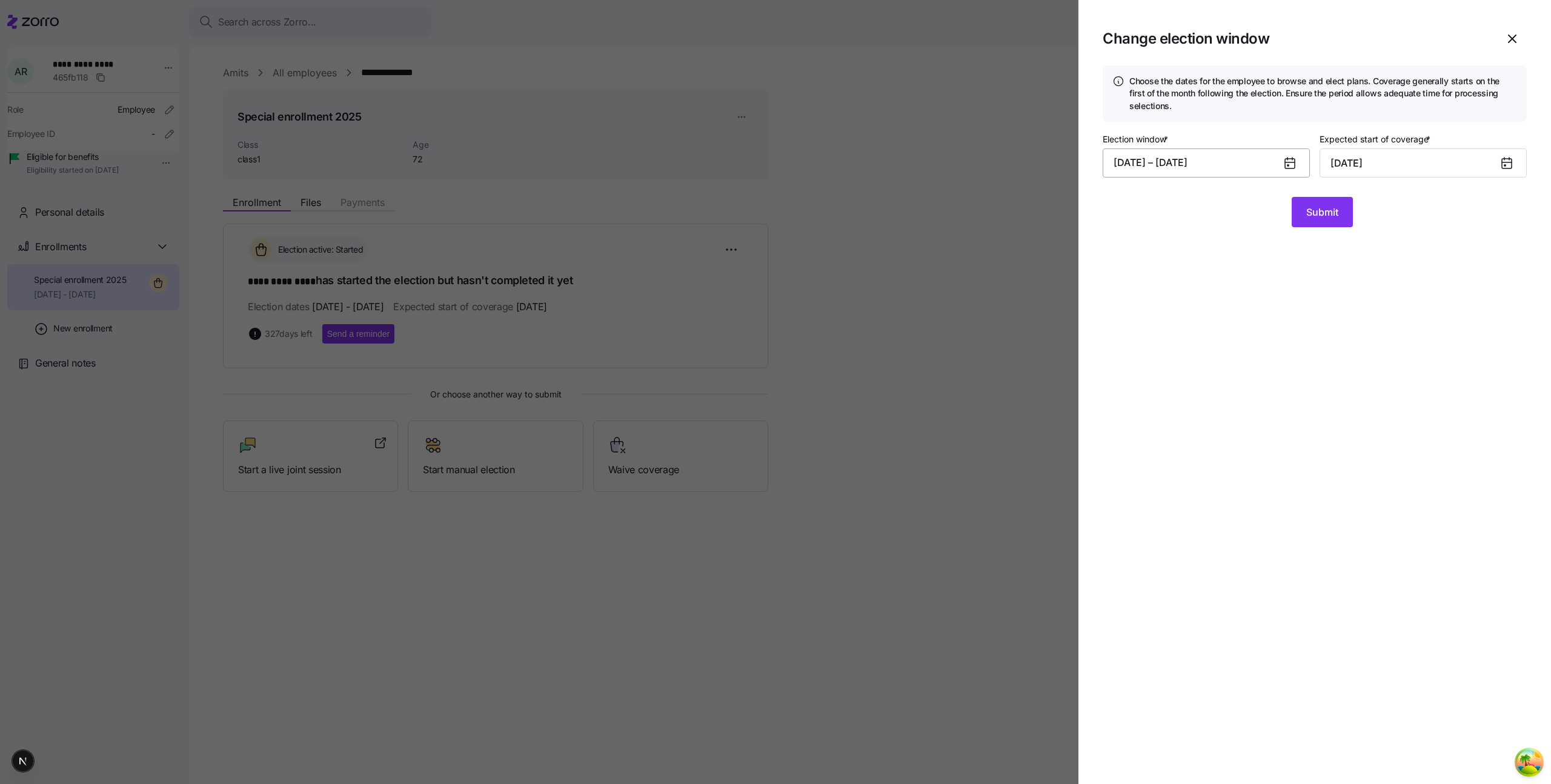
click at [1171, 169] on button "[DATE] – [DATE]" at bounding box center [1205, 163] width 207 height 29
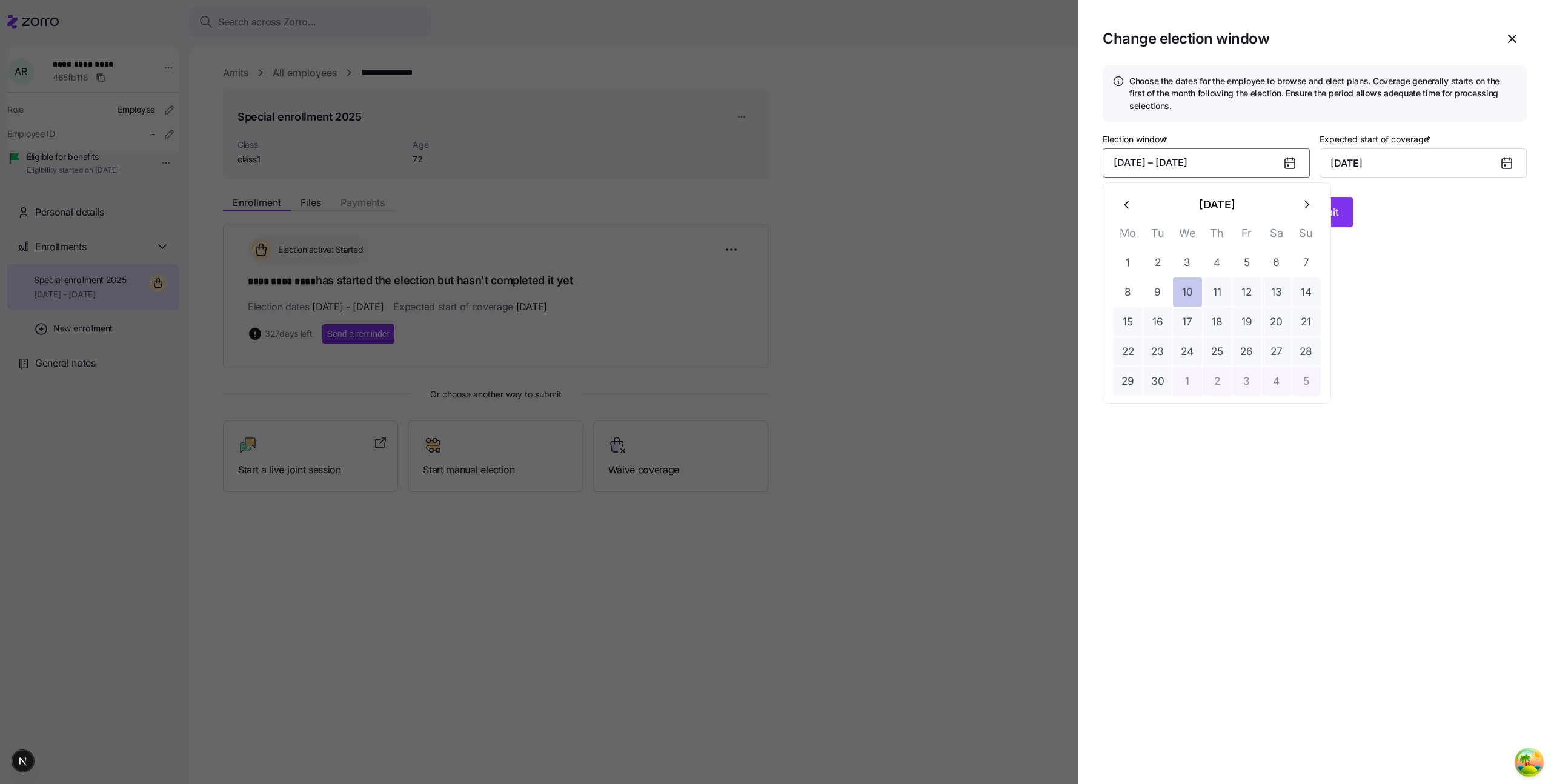
click at [1187, 287] on button "10" at bounding box center [1188, 292] width 29 height 29
click at [1127, 332] on button "15" at bounding box center [1128, 322] width 29 height 29
type input "[DATE]"
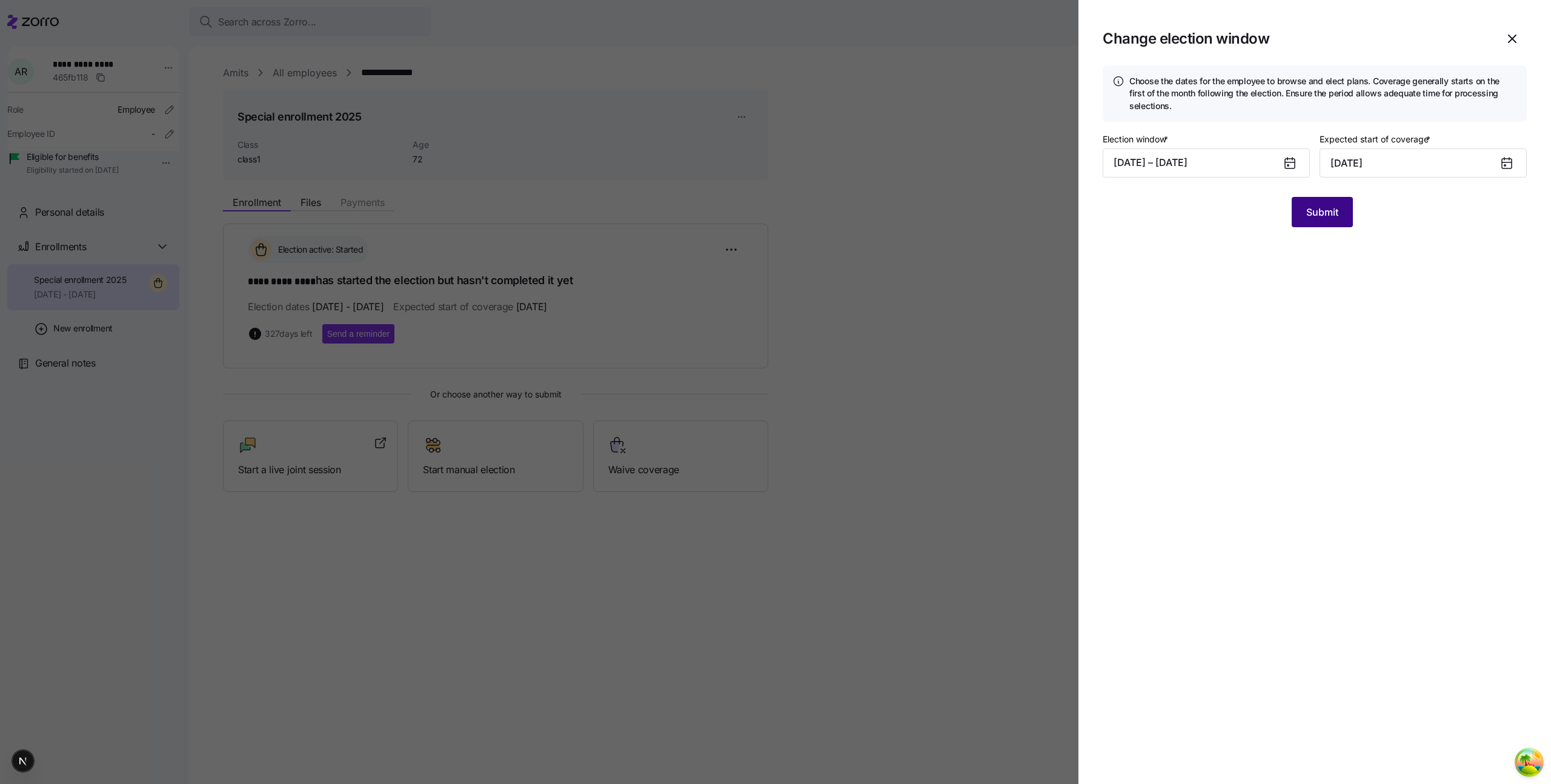
click at [1331, 220] on button "Submit" at bounding box center [1322, 212] width 61 height 31
click at [646, 215] on div at bounding box center [776, 392] width 1551 height 784
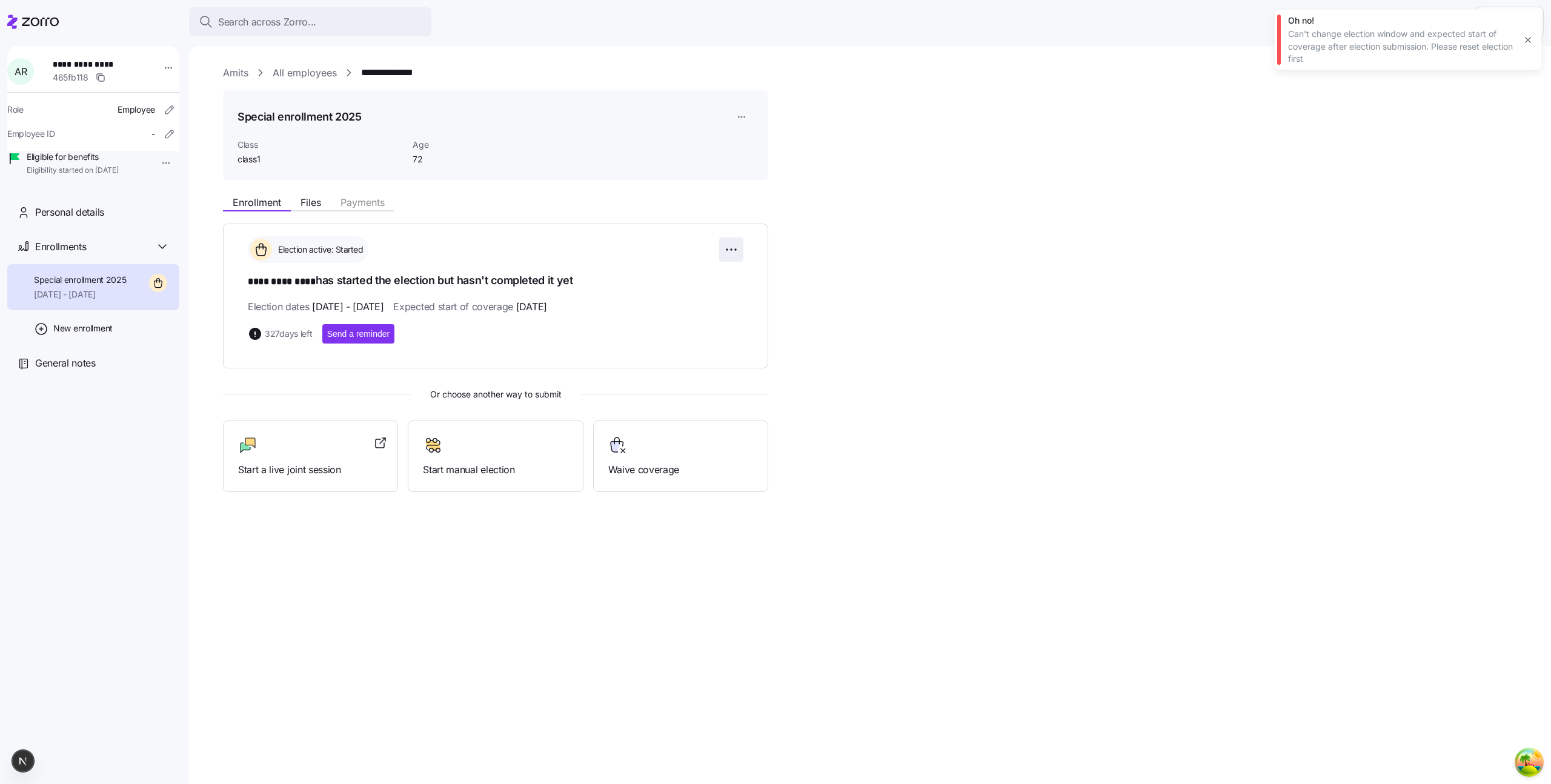
click at [724, 250] on html "**********" at bounding box center [776, 388] width 1551 height 776
click at [744, 115] on html "**********" at bounding box center [776, 388] width 1551 height 776
click at [744, 117] on html "**********" at bounding box center [776, 388] width 1551 height 776
click at [750, 167] on div "Delete enrollment record" at bounding box center [787, 166] width 98 height 14
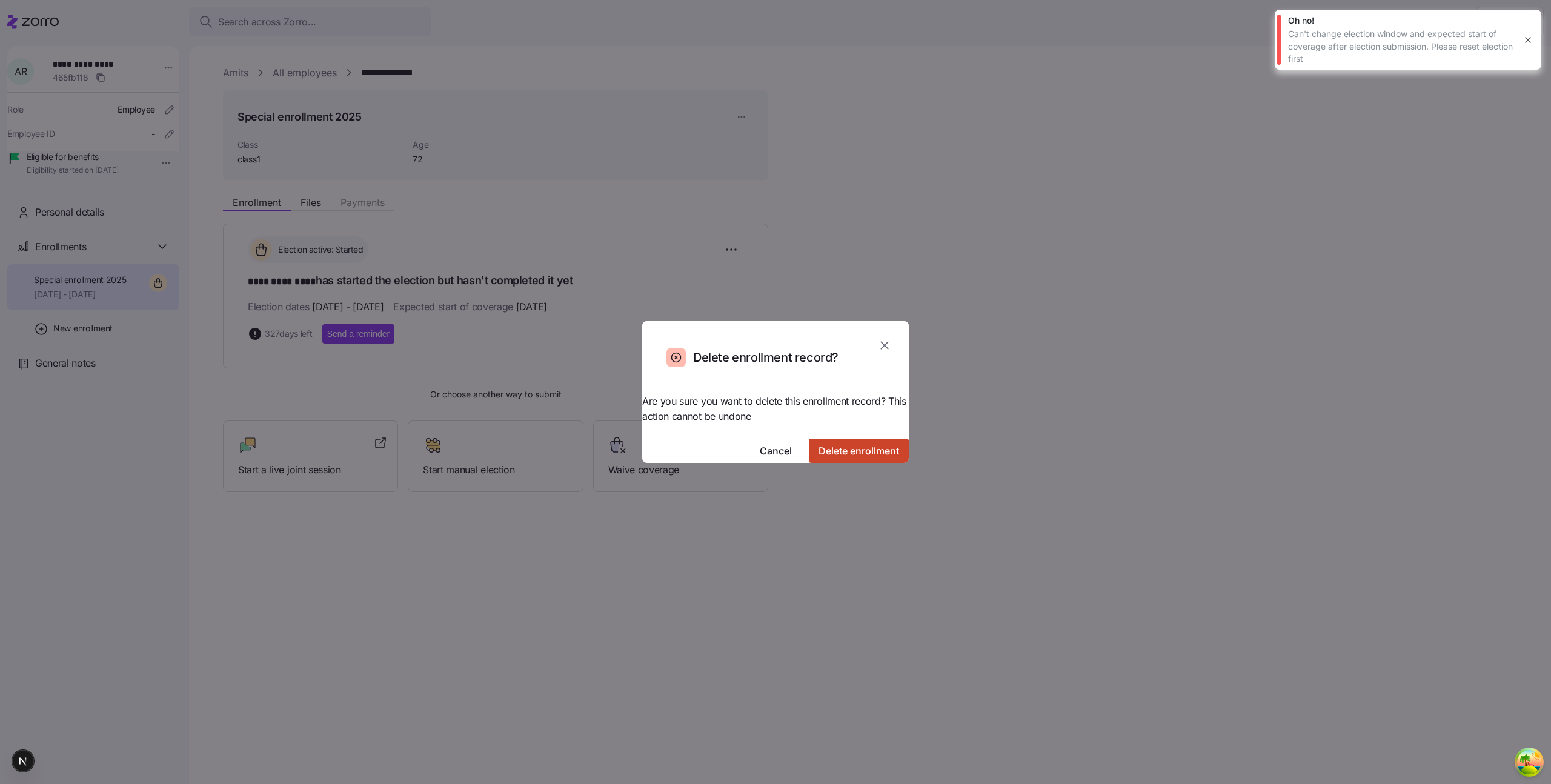
click at [821, 444] on span "Delete enrollment" at bounding box center [859, 450] width 81 height 14
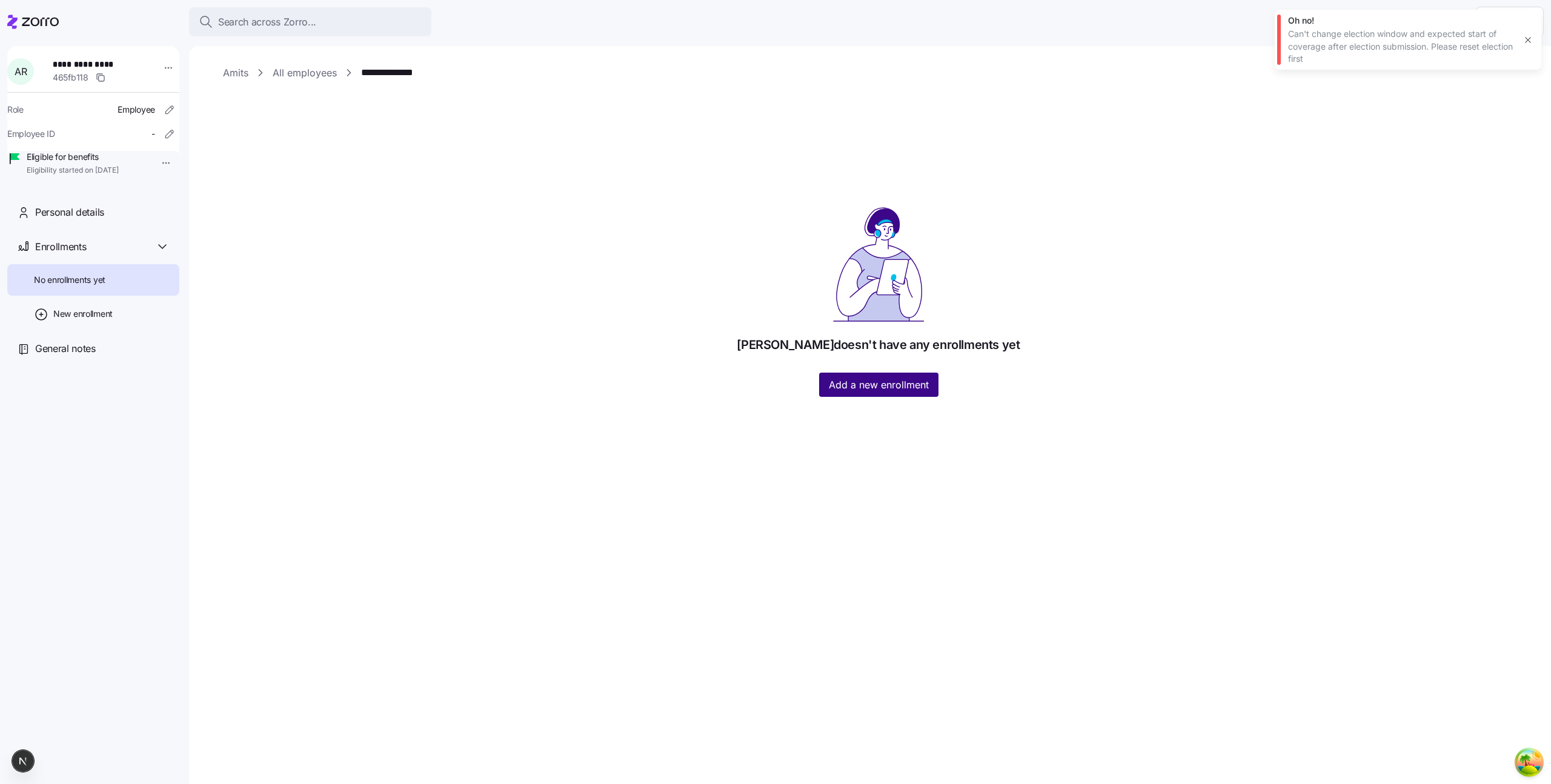
click at [853, 380] on span "Add a new enrollment" at bounding box center [879, 384] width 100 height 14
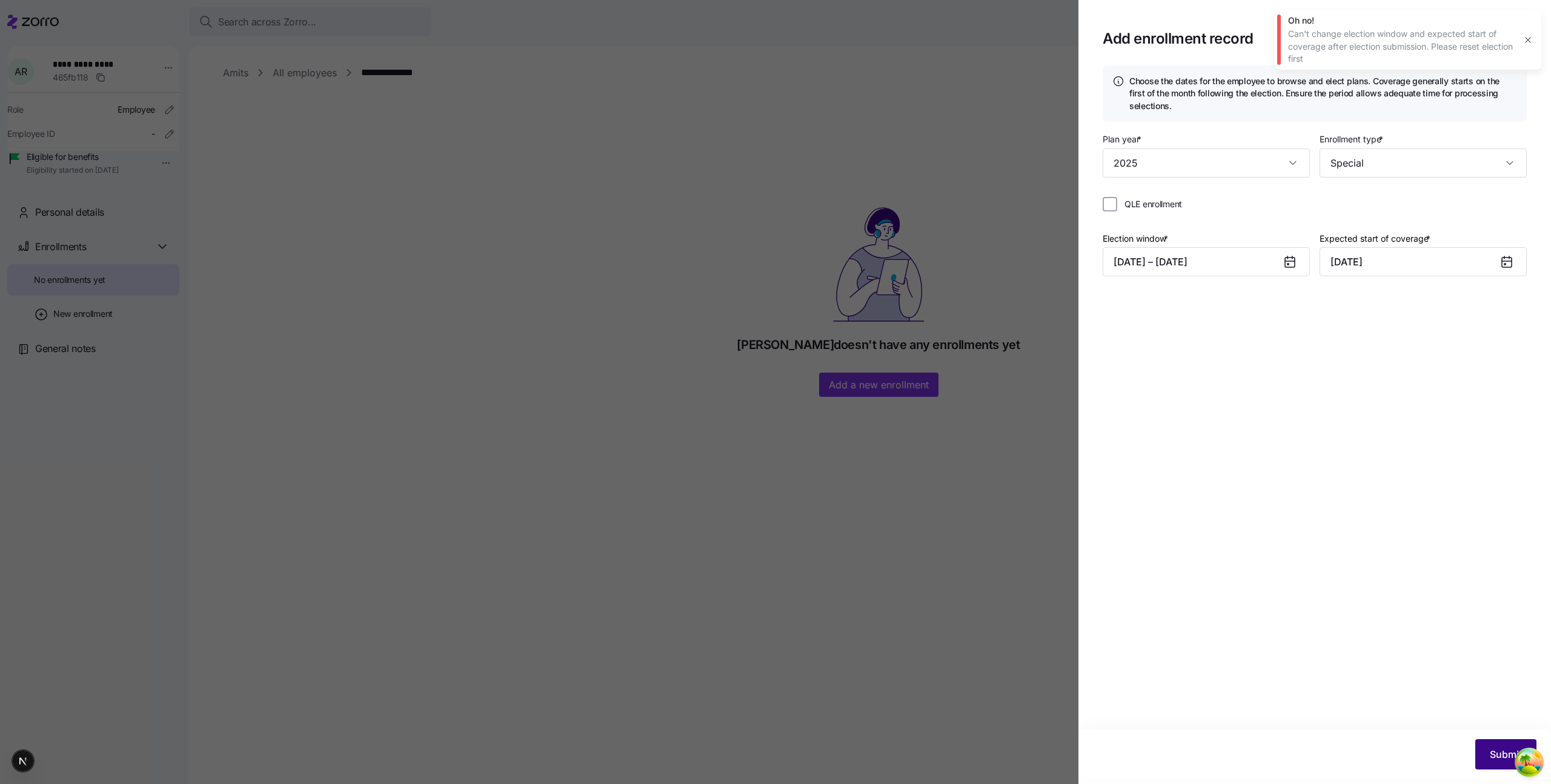
click at [1491, 749] on span "Submit" at bounding box center [1506, 754] width 32 height 14
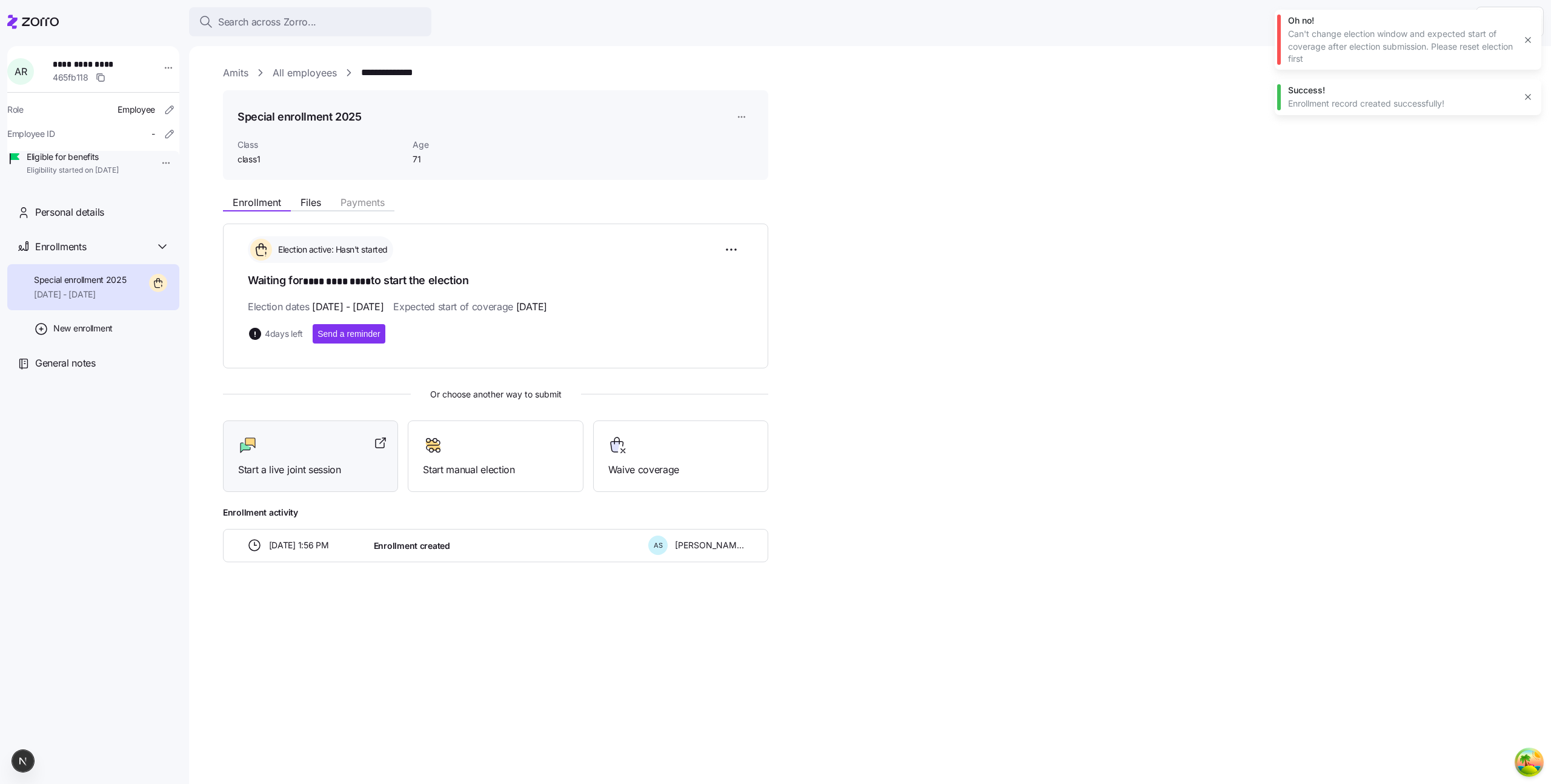
click at [309, 470] on span "Start a live joint session" at bounding box center [311, 470] width 145 height 15
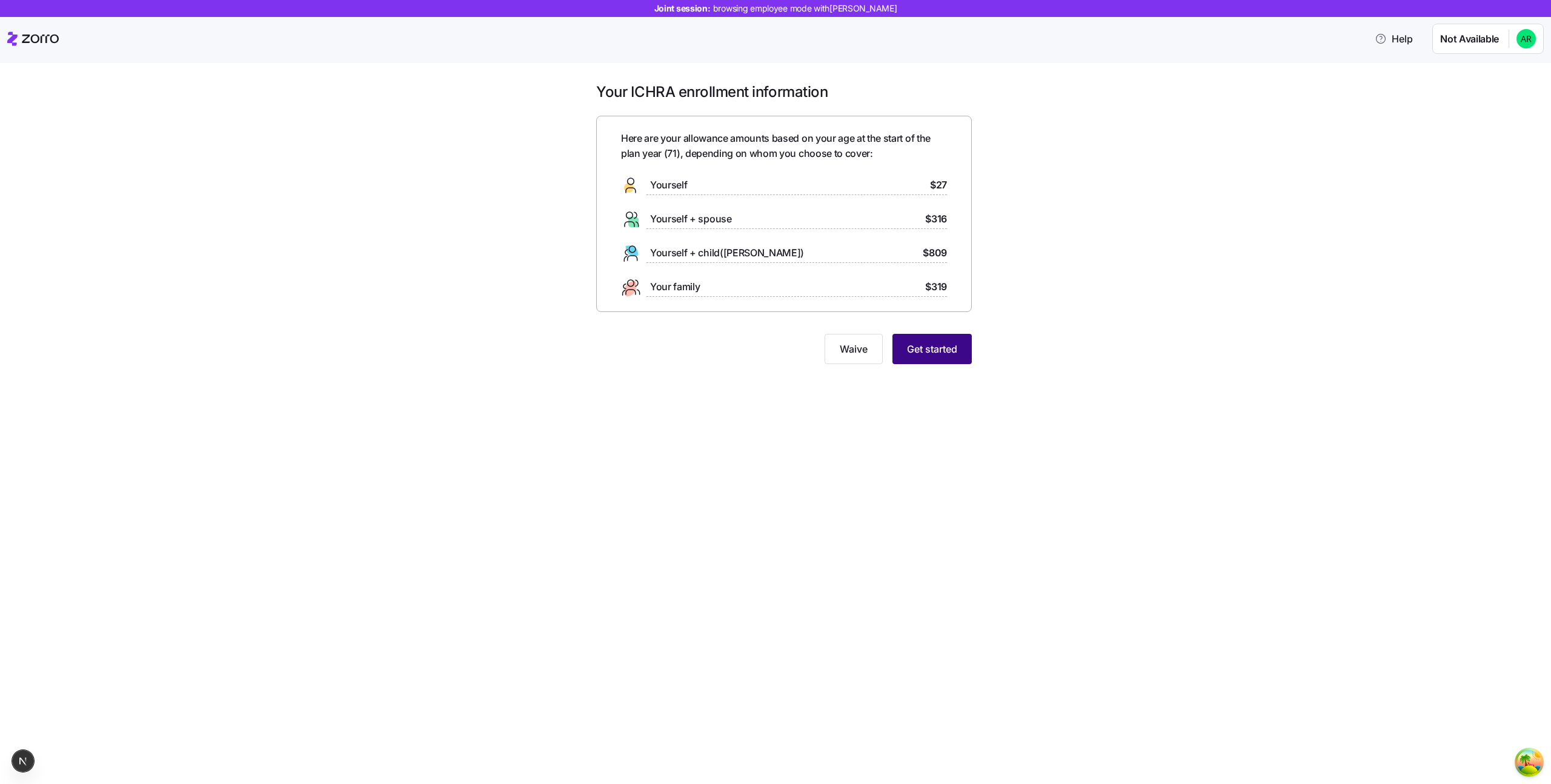
click at [922, 346] on span "Get started" at bounding box center [931, 348] width 50 height 14
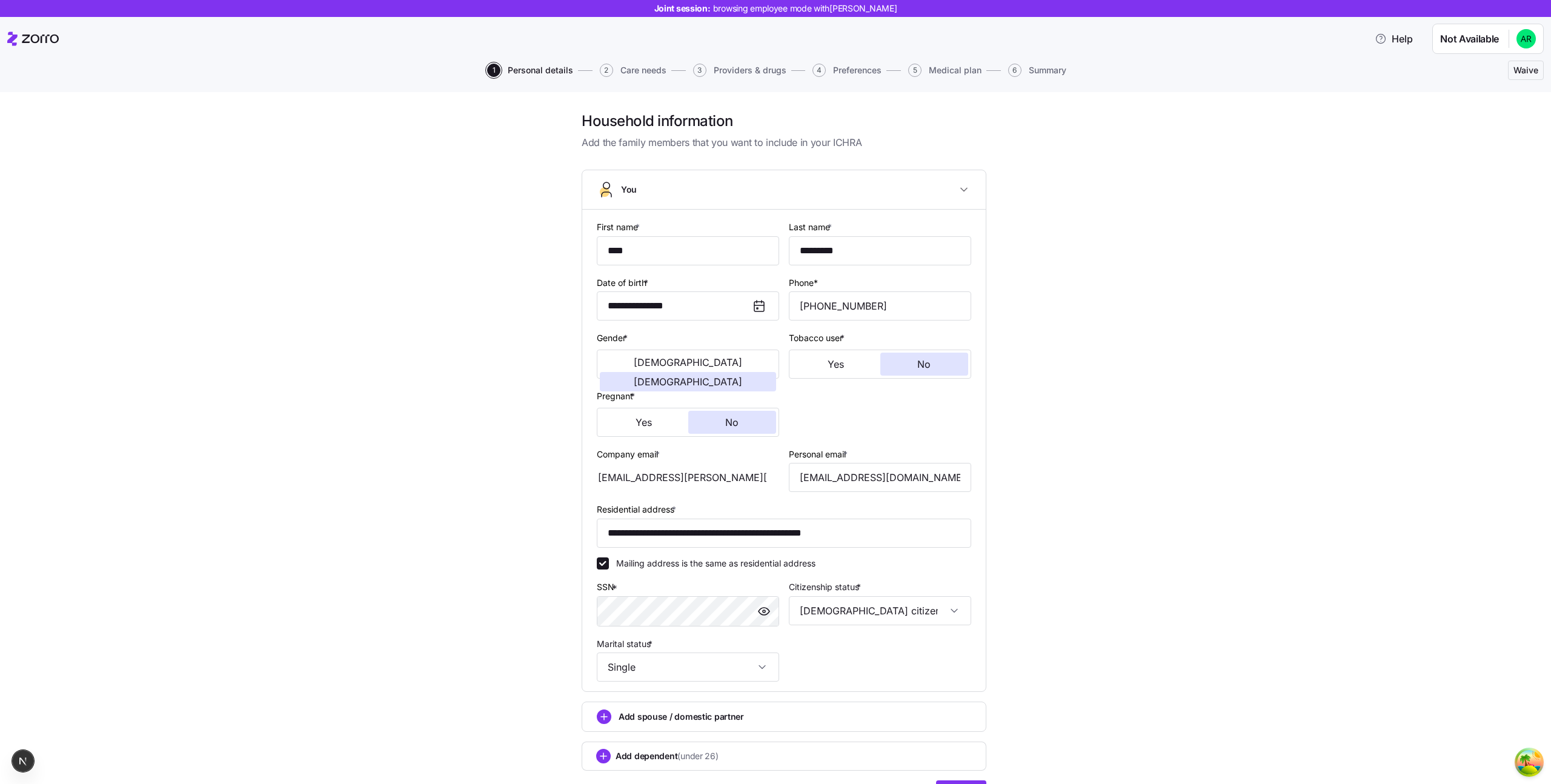
click at [530, 303] on div "**********" at bounding box center [784, 468] width 1500 height 713
click at [720, 313] on input "**********" at bounding box center [688, 306] width 182 height 29
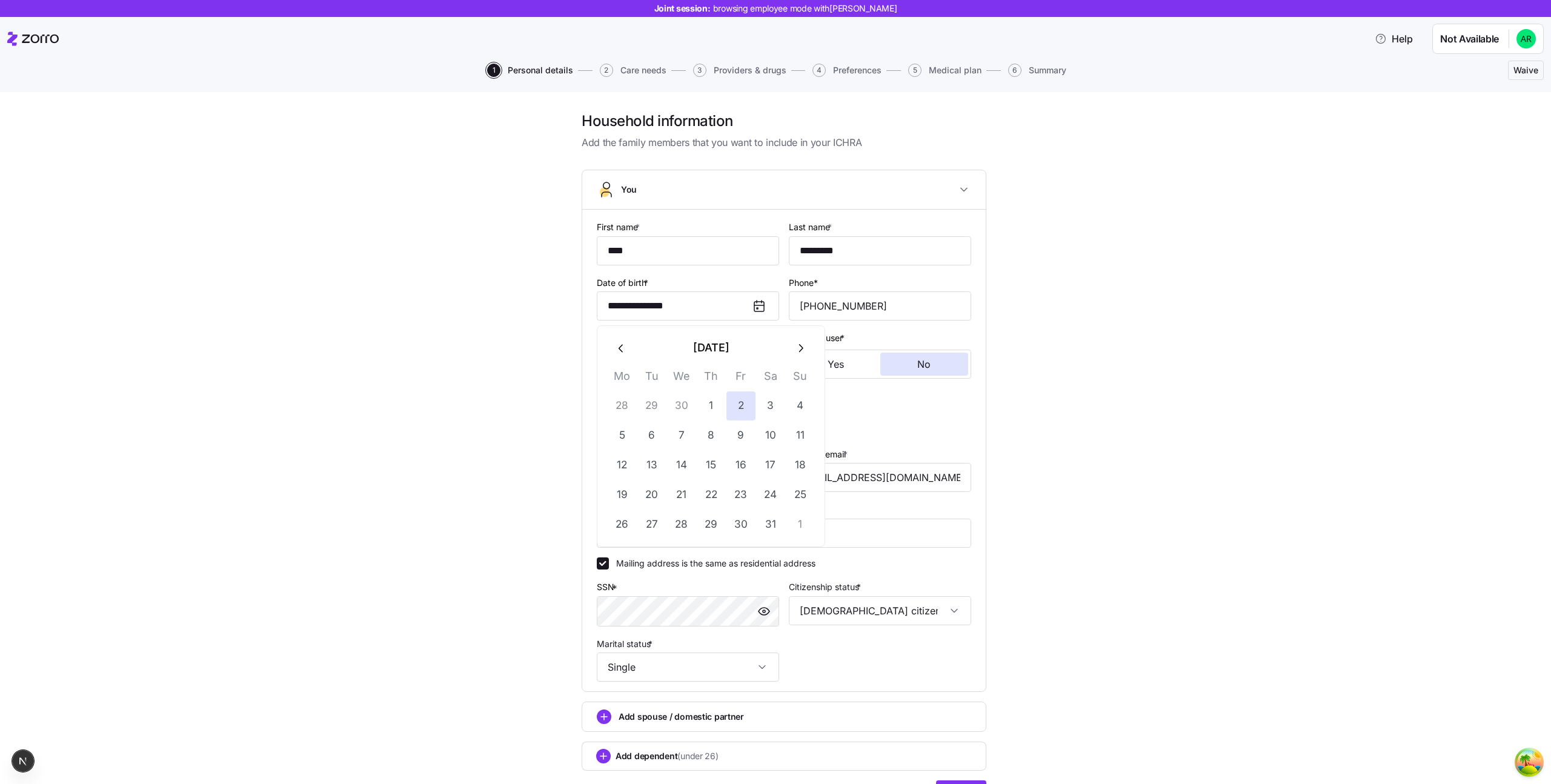
click at [750, 354] on button "October 1953" at bounding box center [711, 347] width 150 height 29
click at [748, 345] on button "1953" at bounding box center [711, 347] width 151 height 29
click at [798, 352] on icon "button" at bounding box center [801, 348] width 14 height 14
click at [725, 428] on button "1977" at bounding box center [711, 442] width 69 height 29
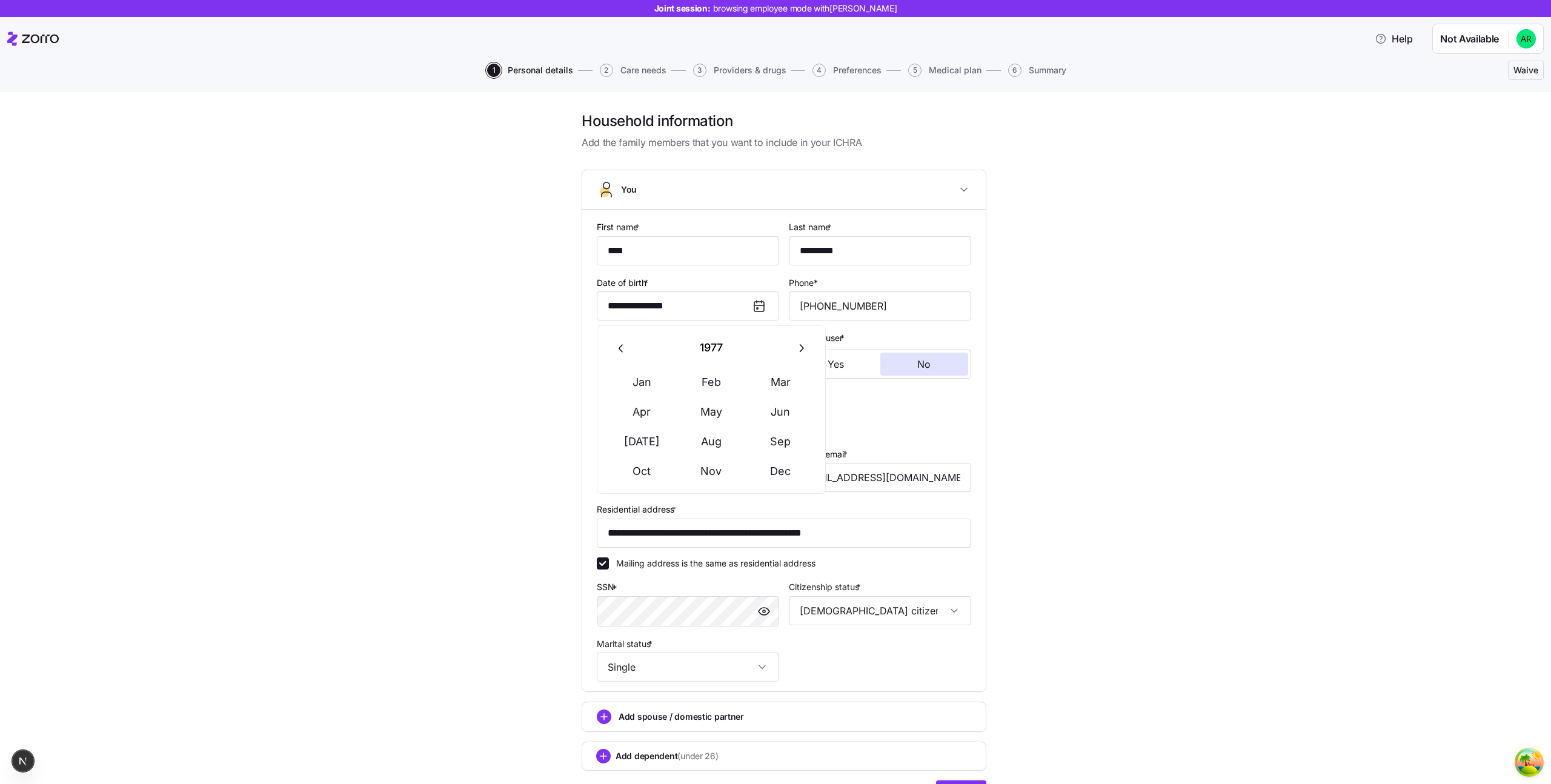
click at [725, 428] on button "Aug" at bounding box center [711, 442] width 69 height 29
click at [725, 428] on button "11" at bounding box center [712, 436] width 29 height 29
type input "**********"
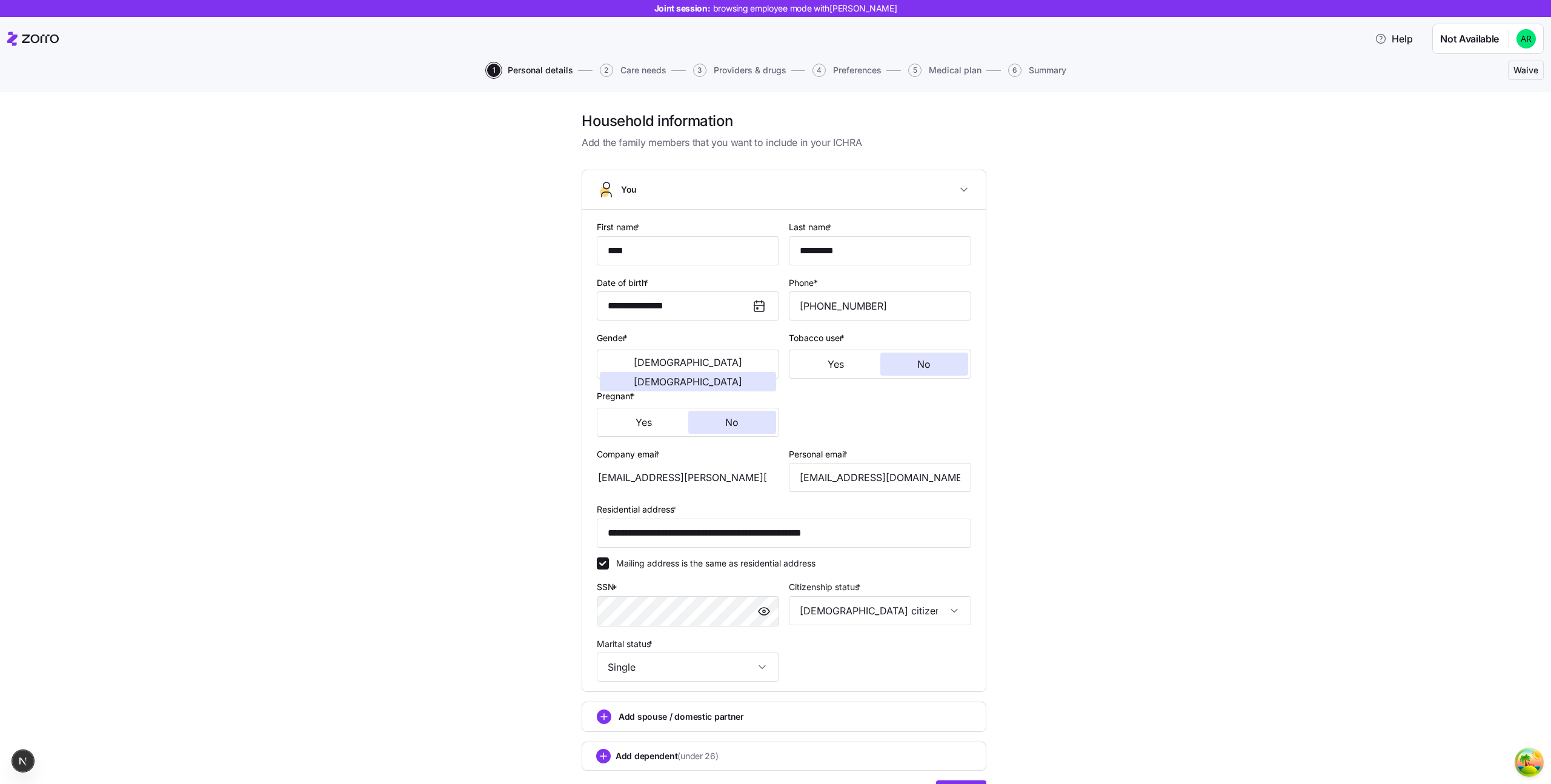
scroll to position [71, 0]
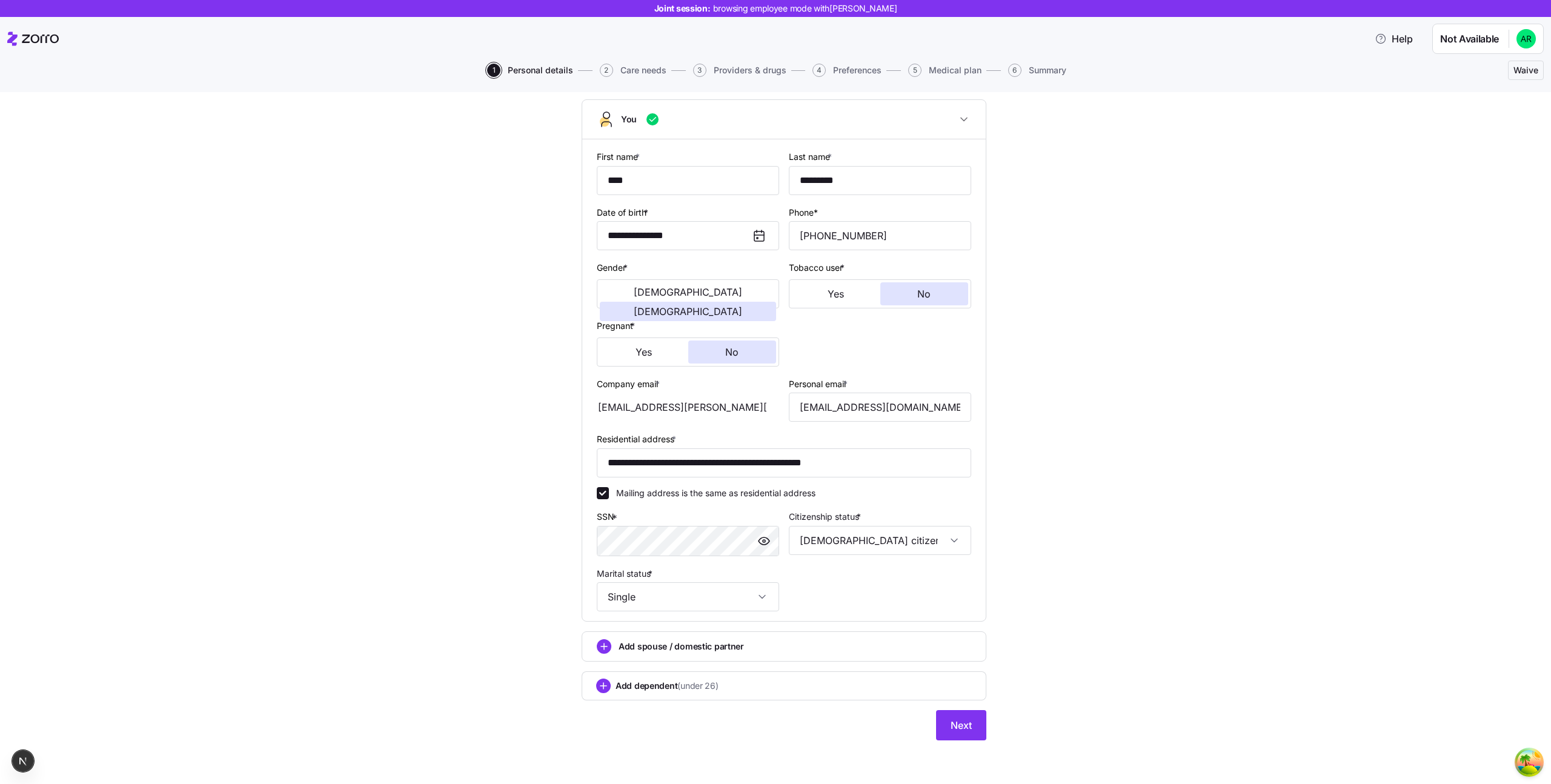
click at [975, 745] on div "**********" at bounding box center [784, 398] width 424 height 713
click at [973, 741] on div "**********" at bounding box center [784, 398] width 424 height 713
click at [968, 733] on button "Next" at bounding box center [961, 725] width 50 height 31
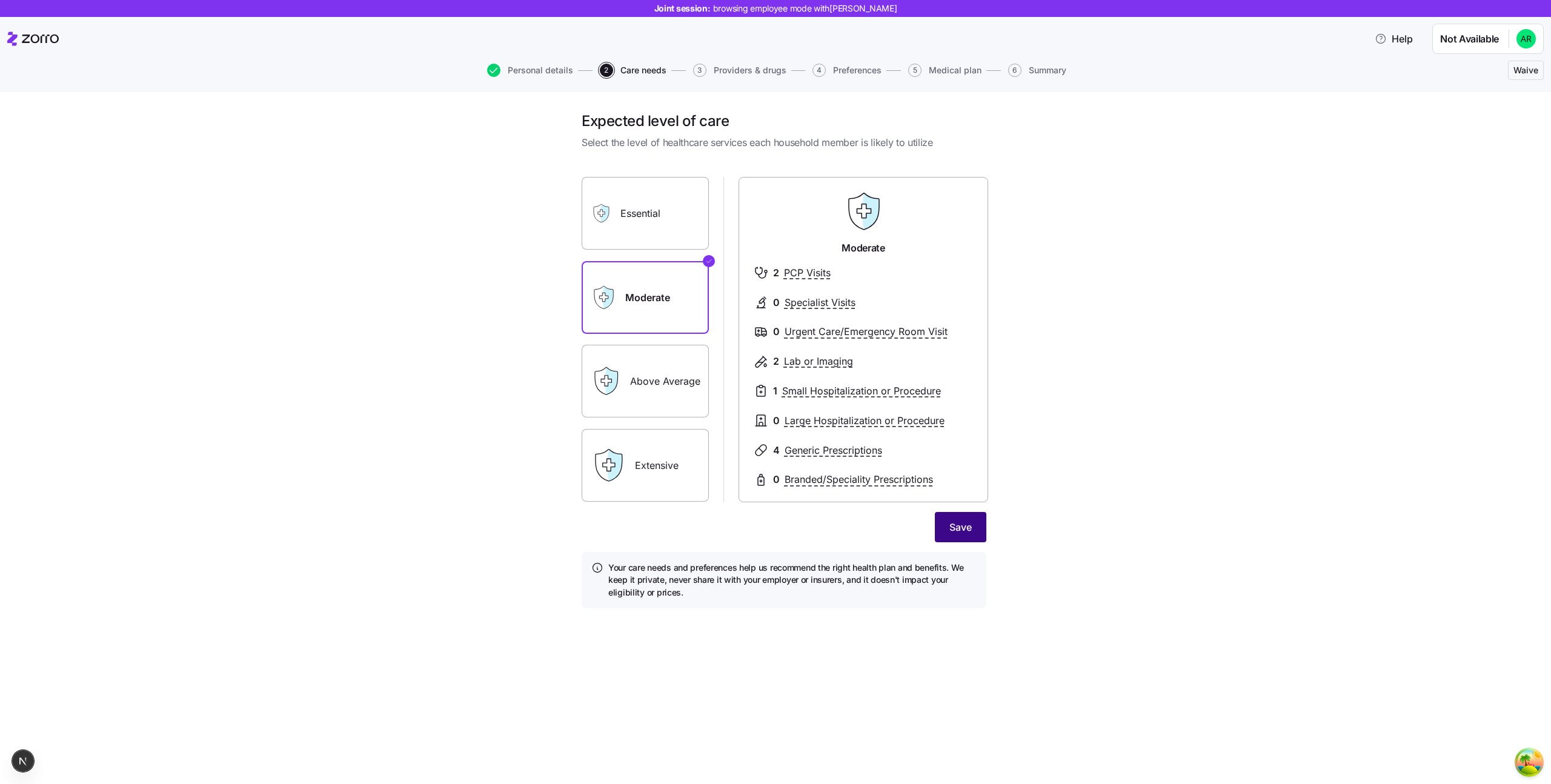
click at [953, 535] on button "Save" at bounding box center [960, 527] width 51 height 31
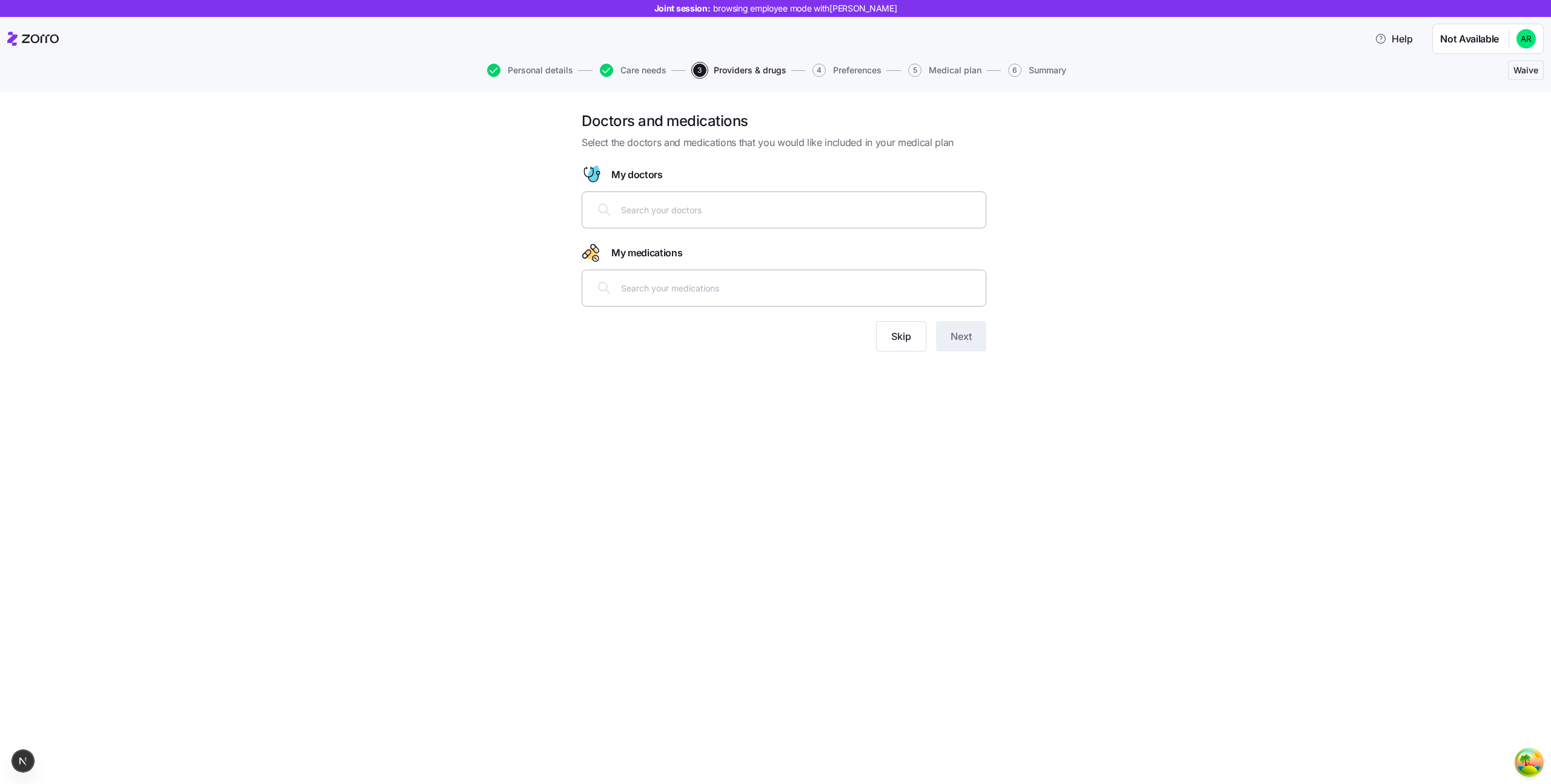
click at [682, 204] on input "text" at bounding box center [800, 209] width 358 height 14
type input "cohen"
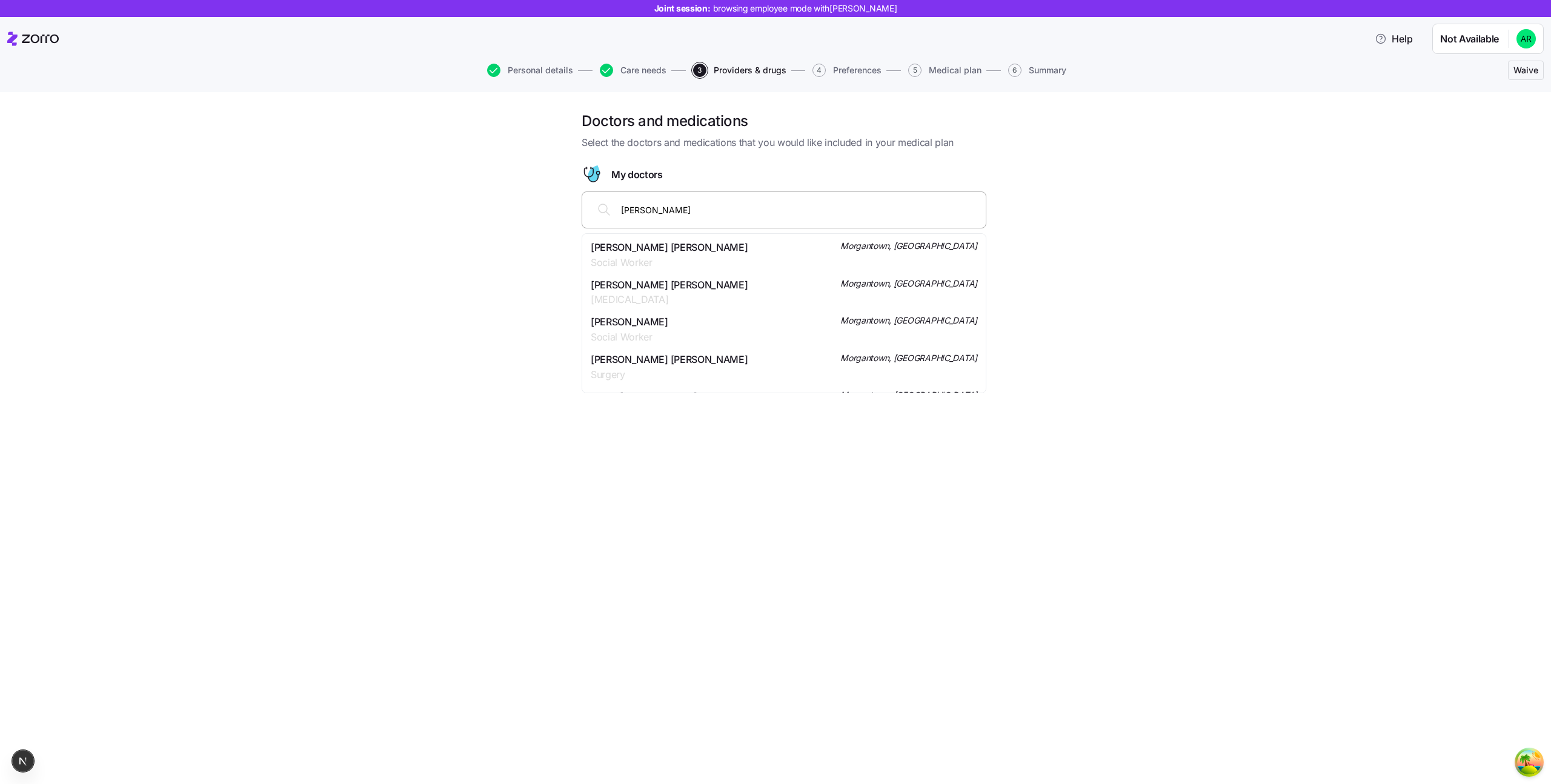
click at [666, 377] on span "Surgery" at bounding box center [669, 375] width 157 height 15
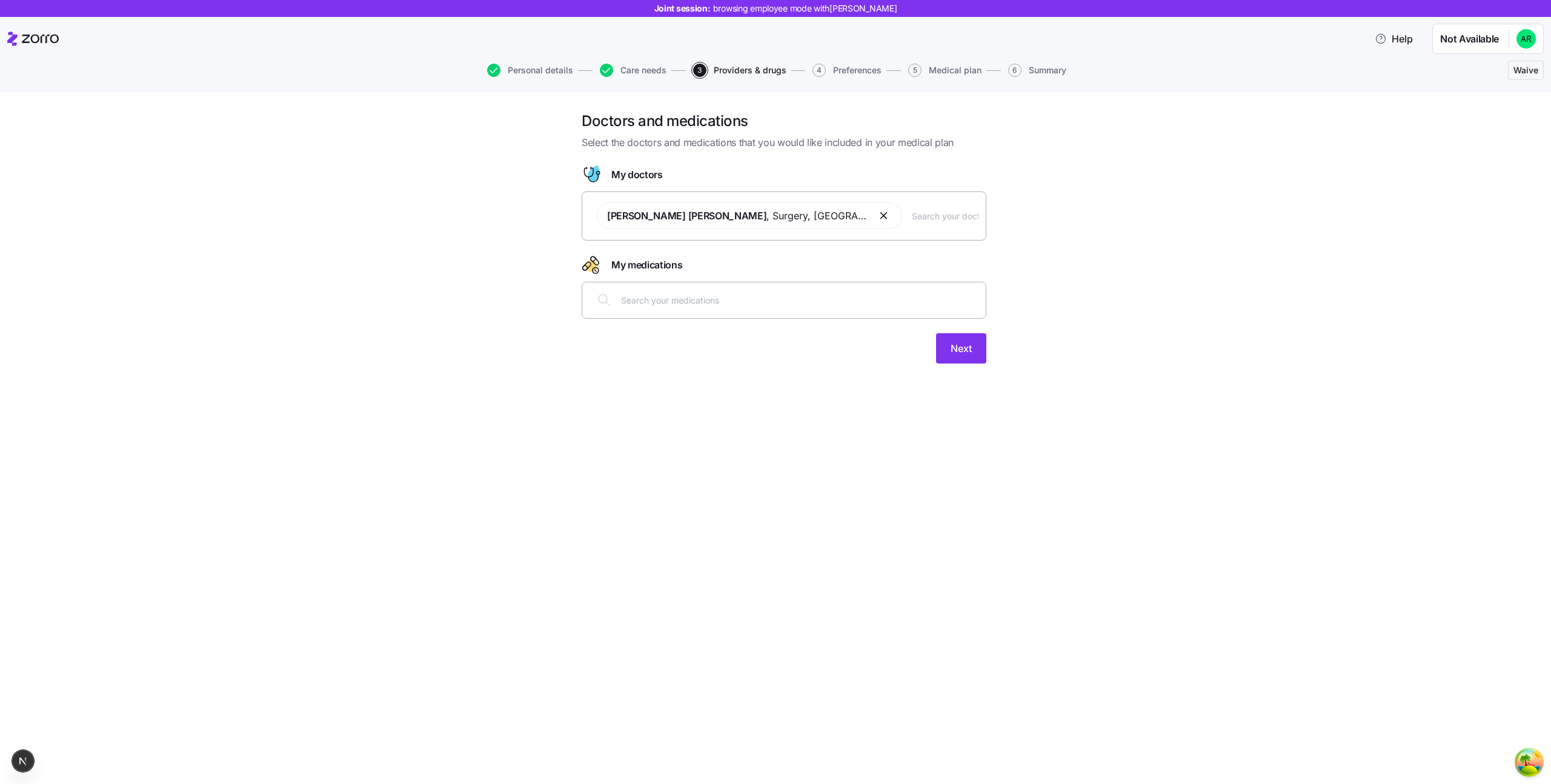
click at [661, 282] on div at bounding box center [783, 300] width 404 height 37
type input "accutane"
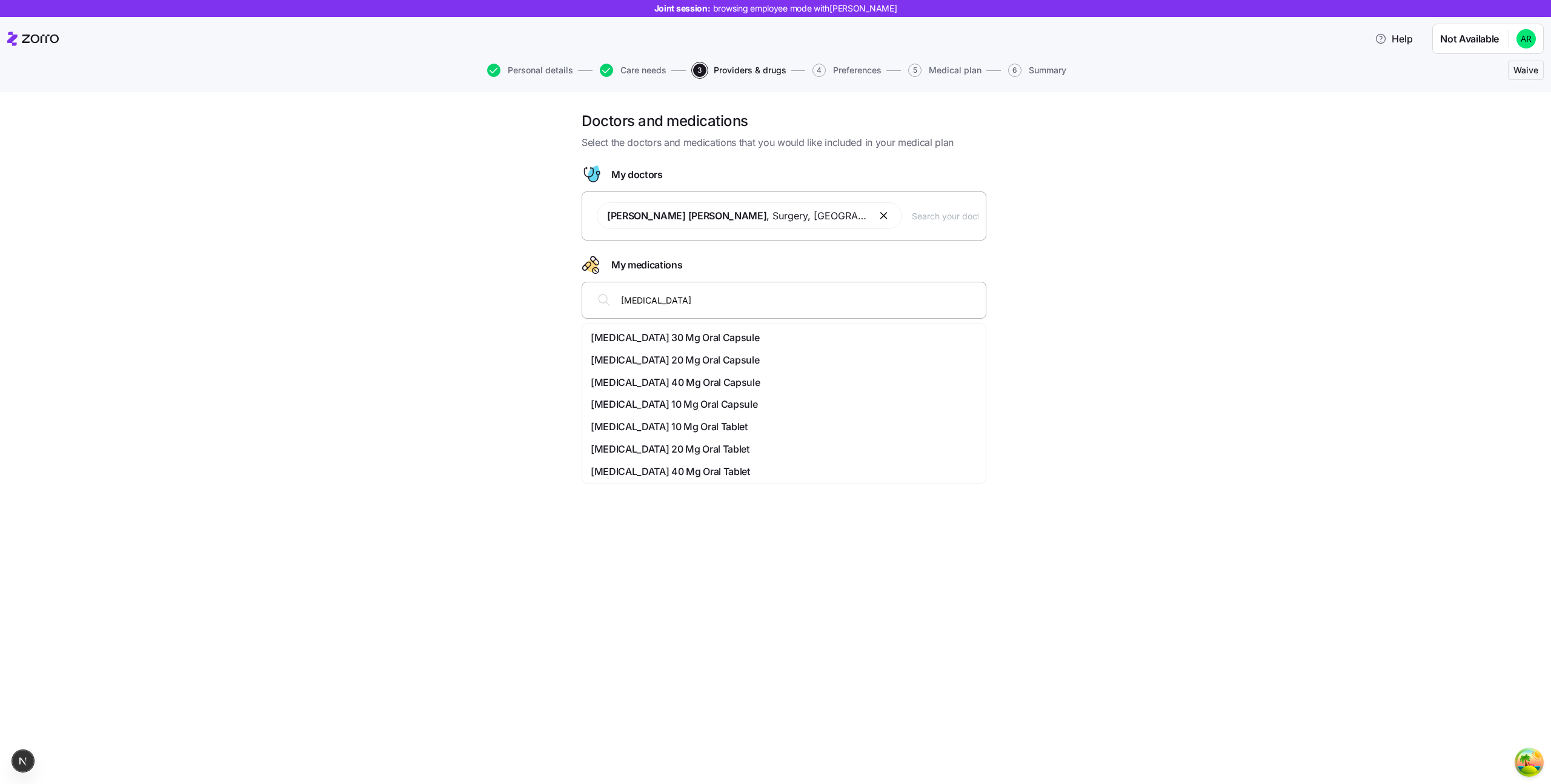
click at [669, 382] on span "Accutane 40 Mg Oral Capsule" at bounding box center [675, 383] width 169 height 15
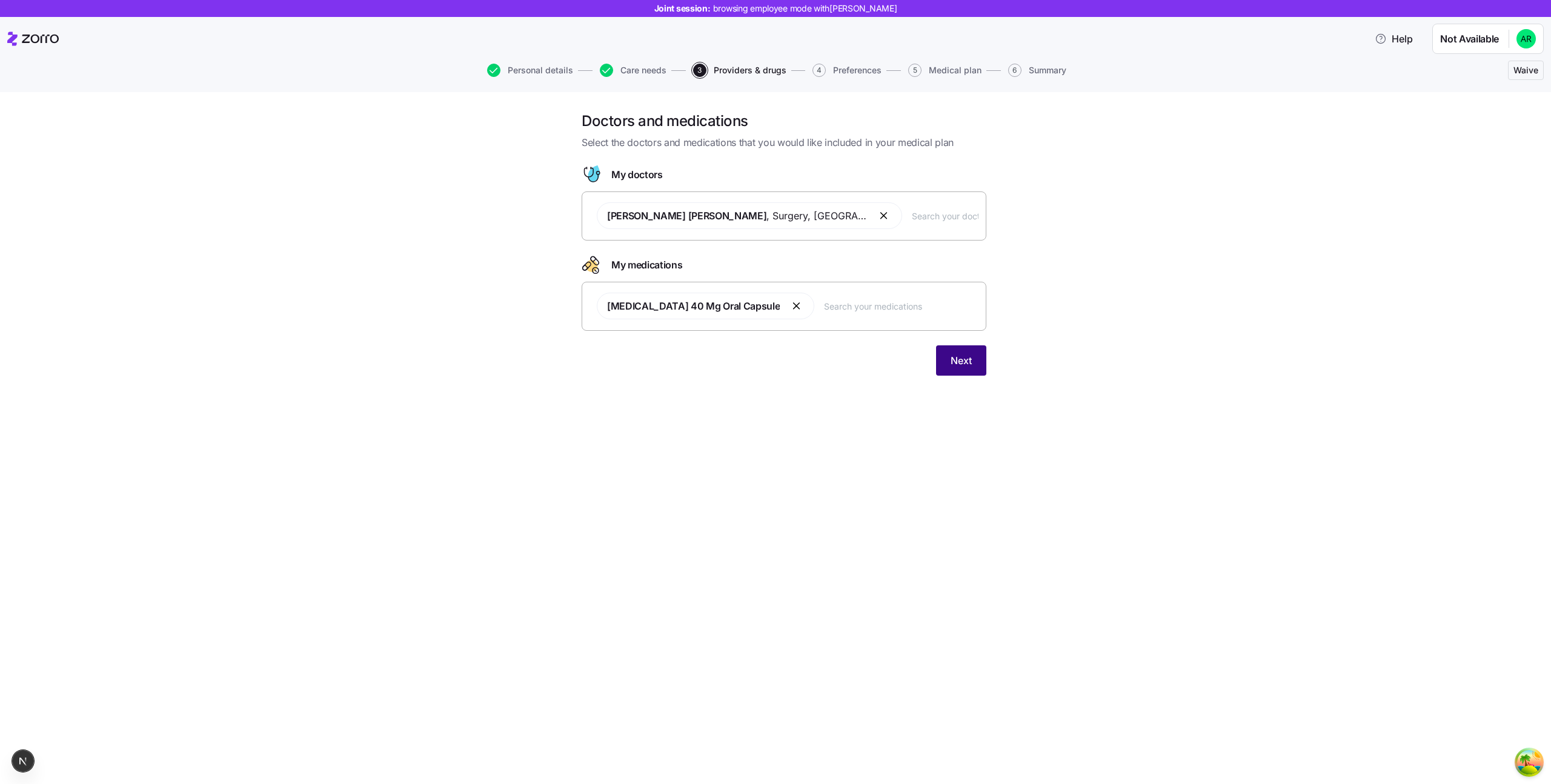
click at [966, 350] on button "Next" at bounding box center [961, 361] width 50 height 31
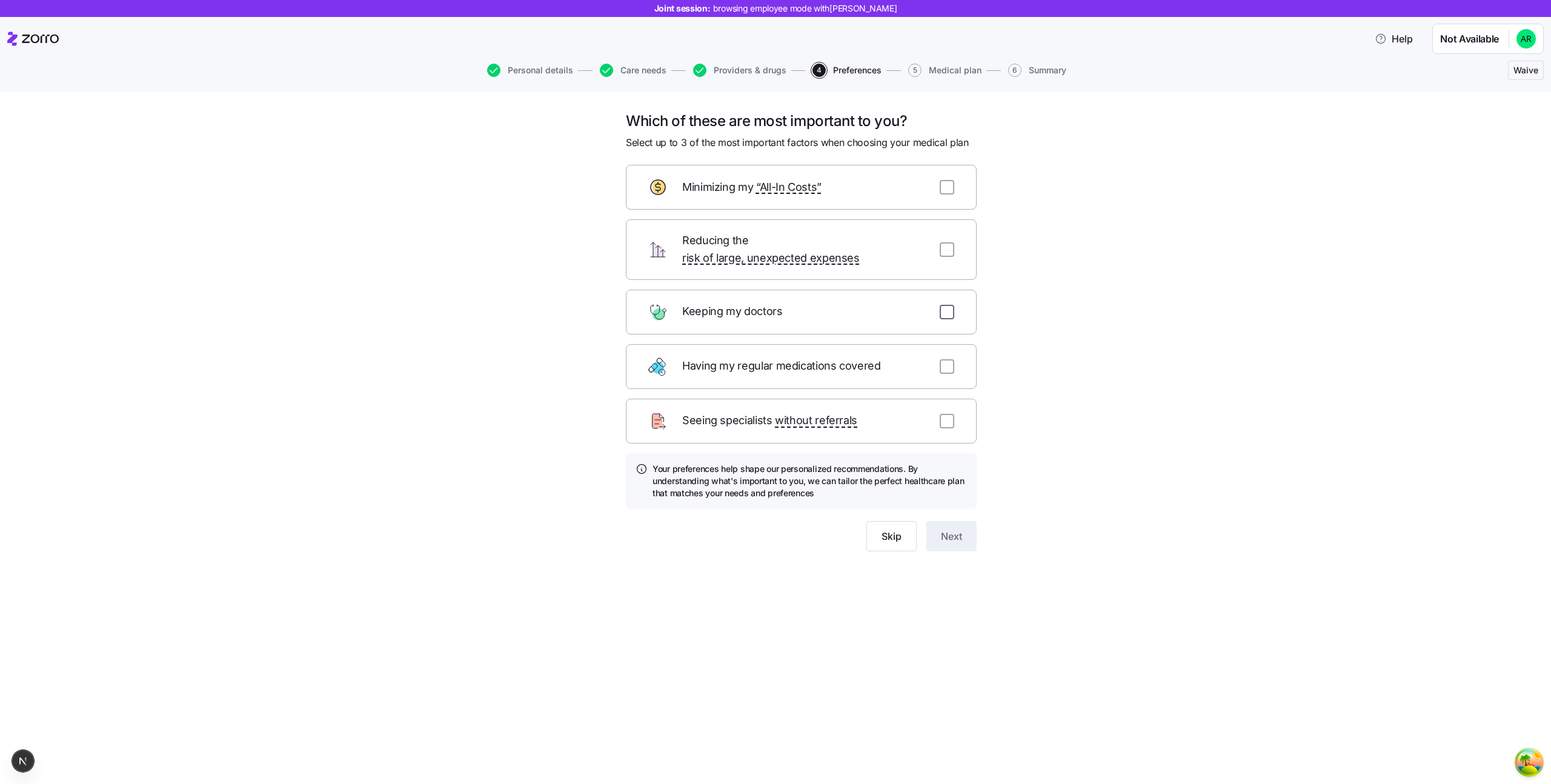
click at [947, 305] on input "checkbox" at bounding box center [947, 312] width 14 height 14
checkbox input "true"
click at [942, 359] on input "checkbox" at bounding box center [947, 366] width 14 height 14
checkbox input "true"
click at [942, 414] on input "checkbox" at bounding box center [947, 421] width 14 height 14
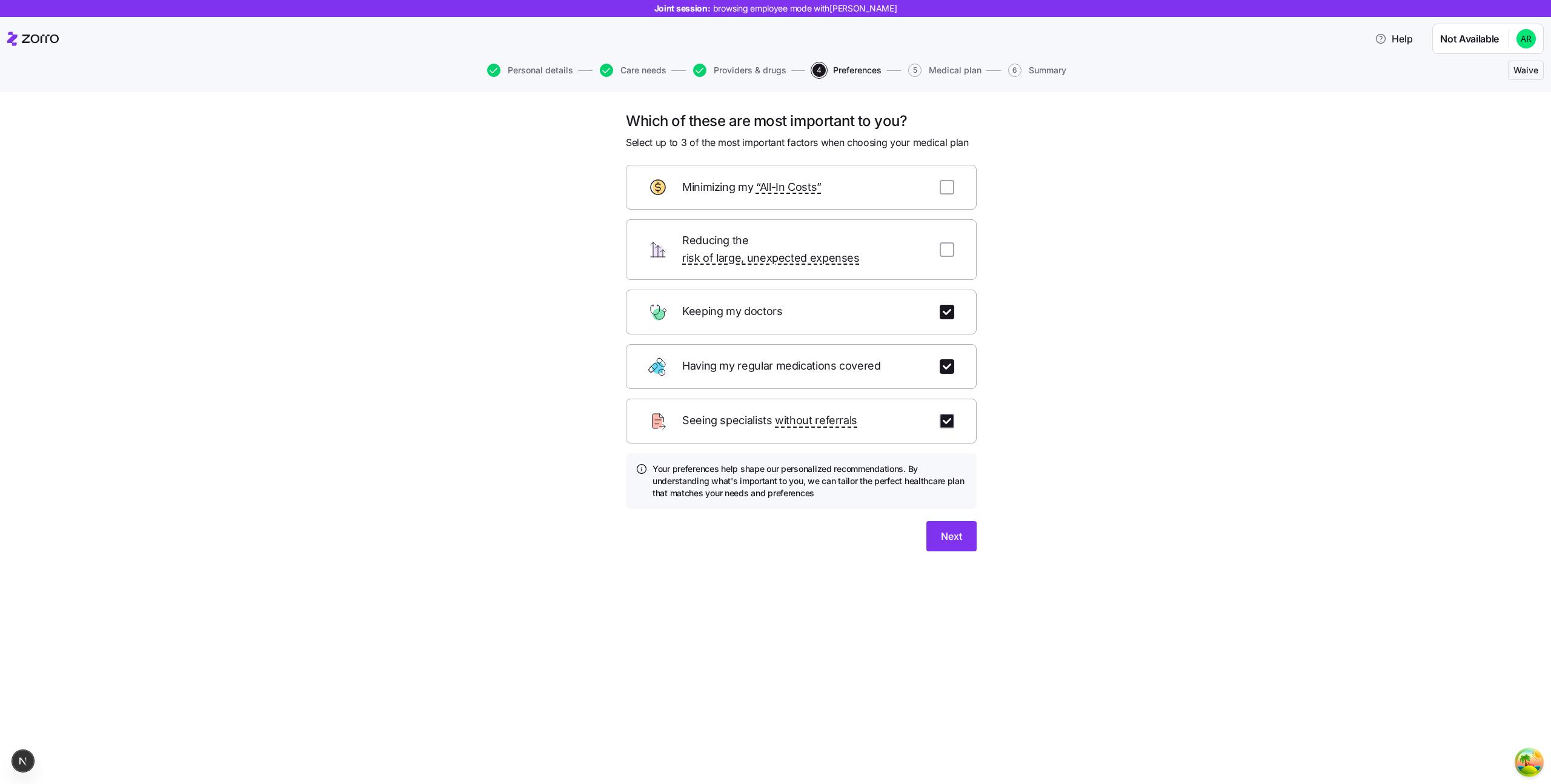
checkbox input "true"
click at [949, 529] on span "Next" at bounding box center [951, 535] width 21 height 14
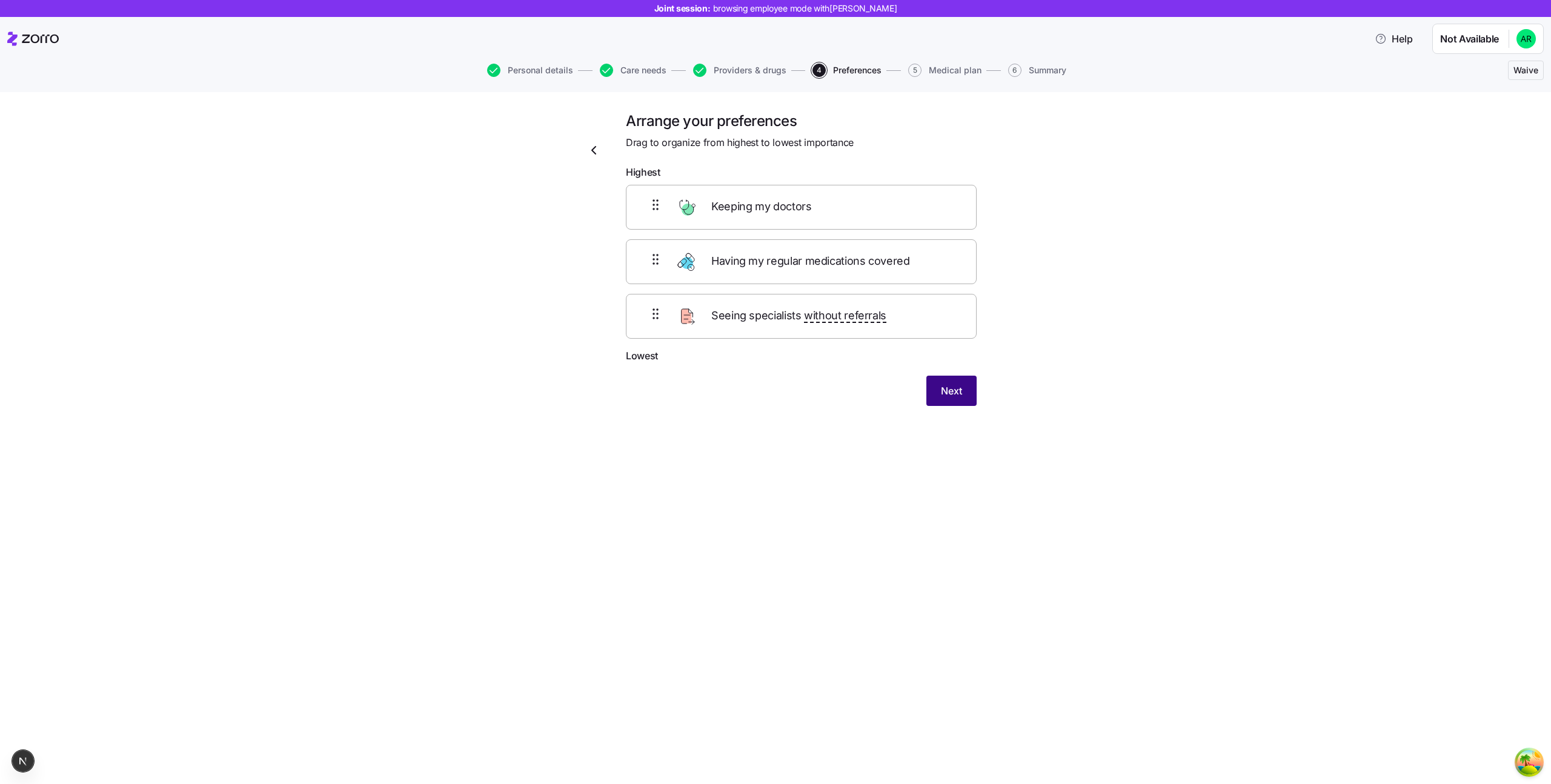
click at [953, 391] on span "Next" at bounding box center [951, 391] width 21 height 14
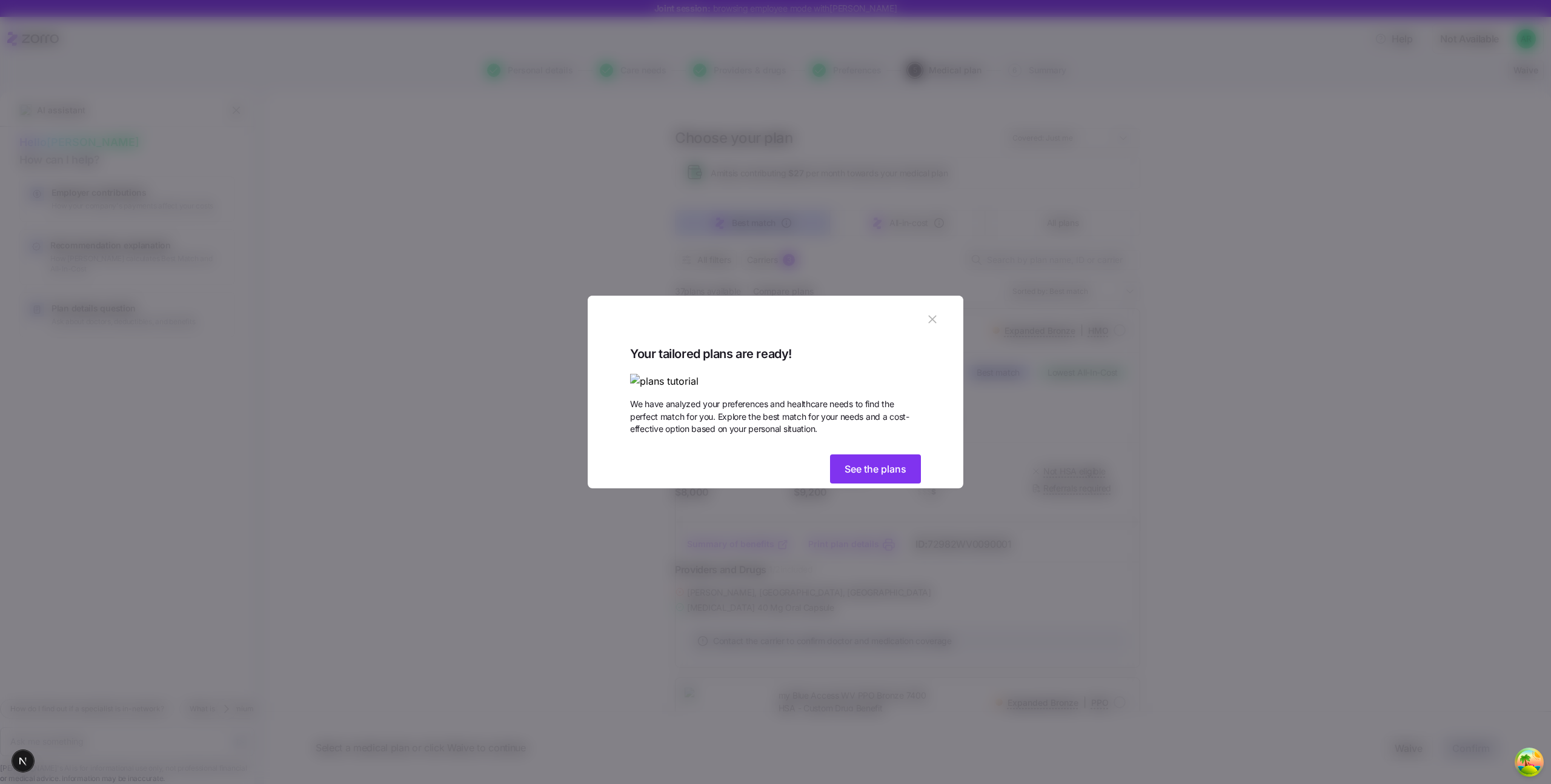
click at [933, 316] on icon "button" at bounding box center [931, 319] width 8 height 8
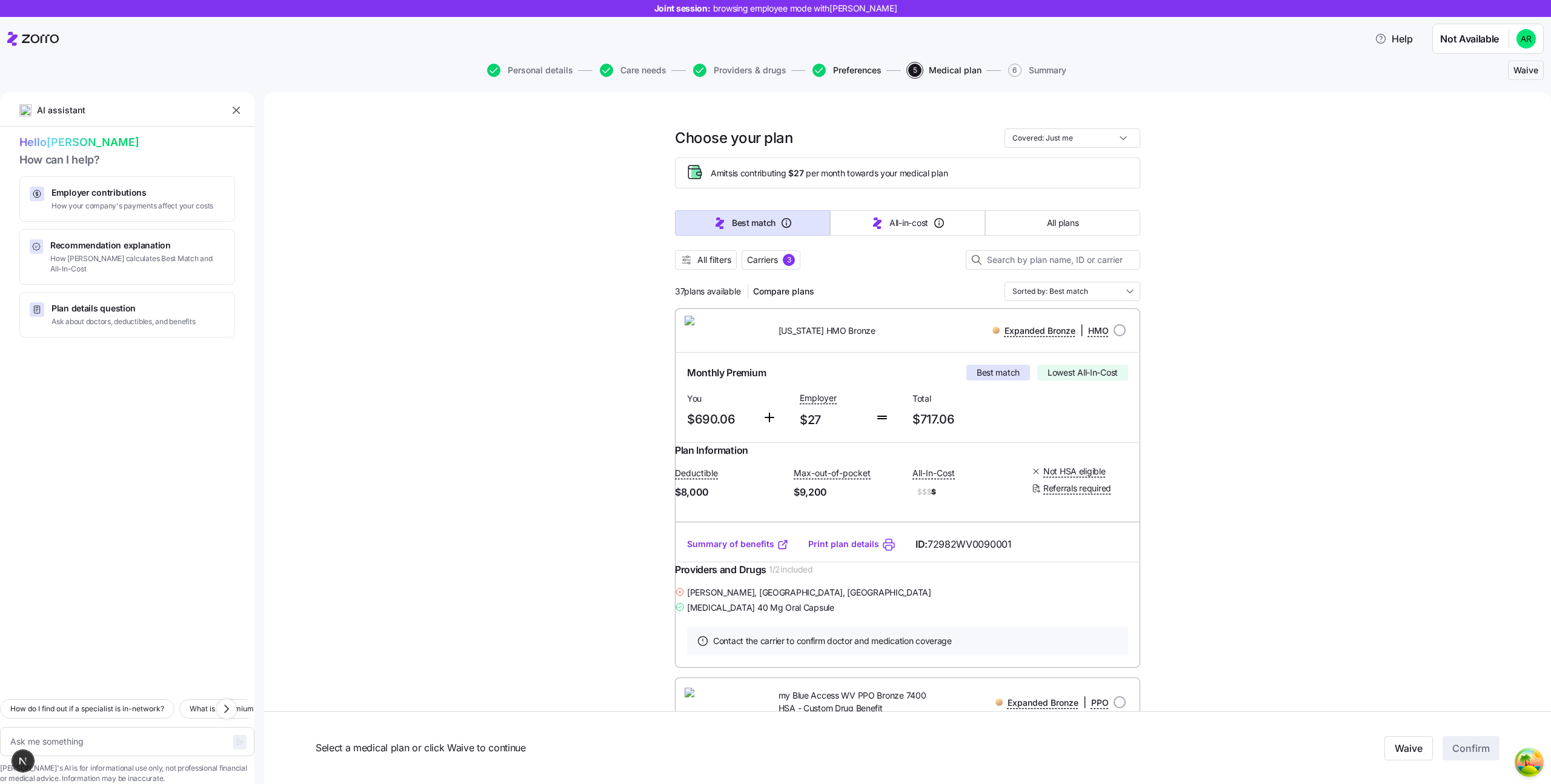
click at [856, 75] on span "Preferences" at bounding box center [857, 71] width 49 height 9
type textarea "x"
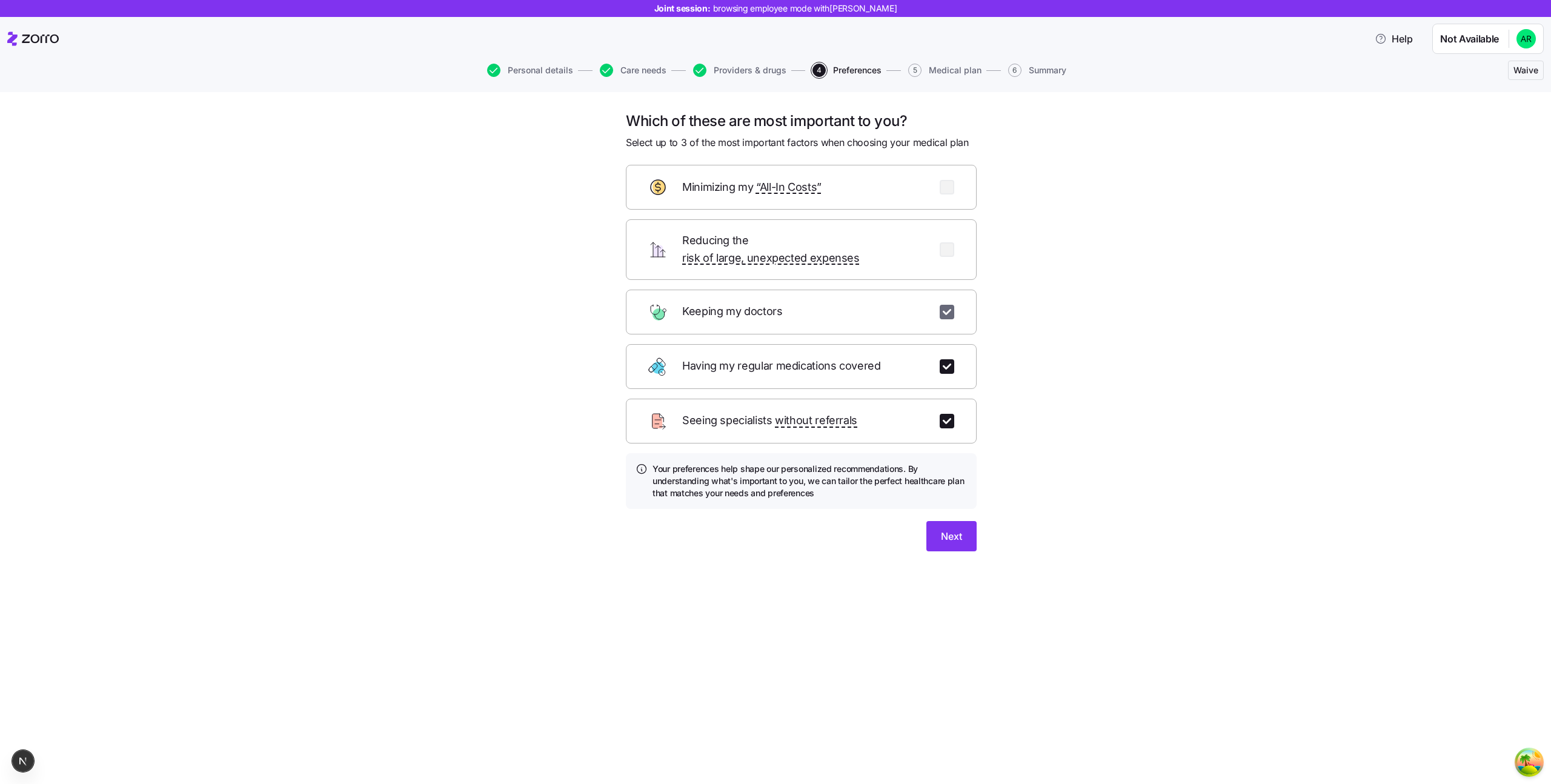
click at [940, 305] on input "checkbox" at bounding box center [947, 312] width 14 height 14
checkbox input "false"
click at [948, 359] on input "checkbox" at bounding box center [947, 366] width 14 height 14
checkbox input "false"
click at [944, 414] on input "checkbox" at bounding box center [947, 421] width 14 height 14
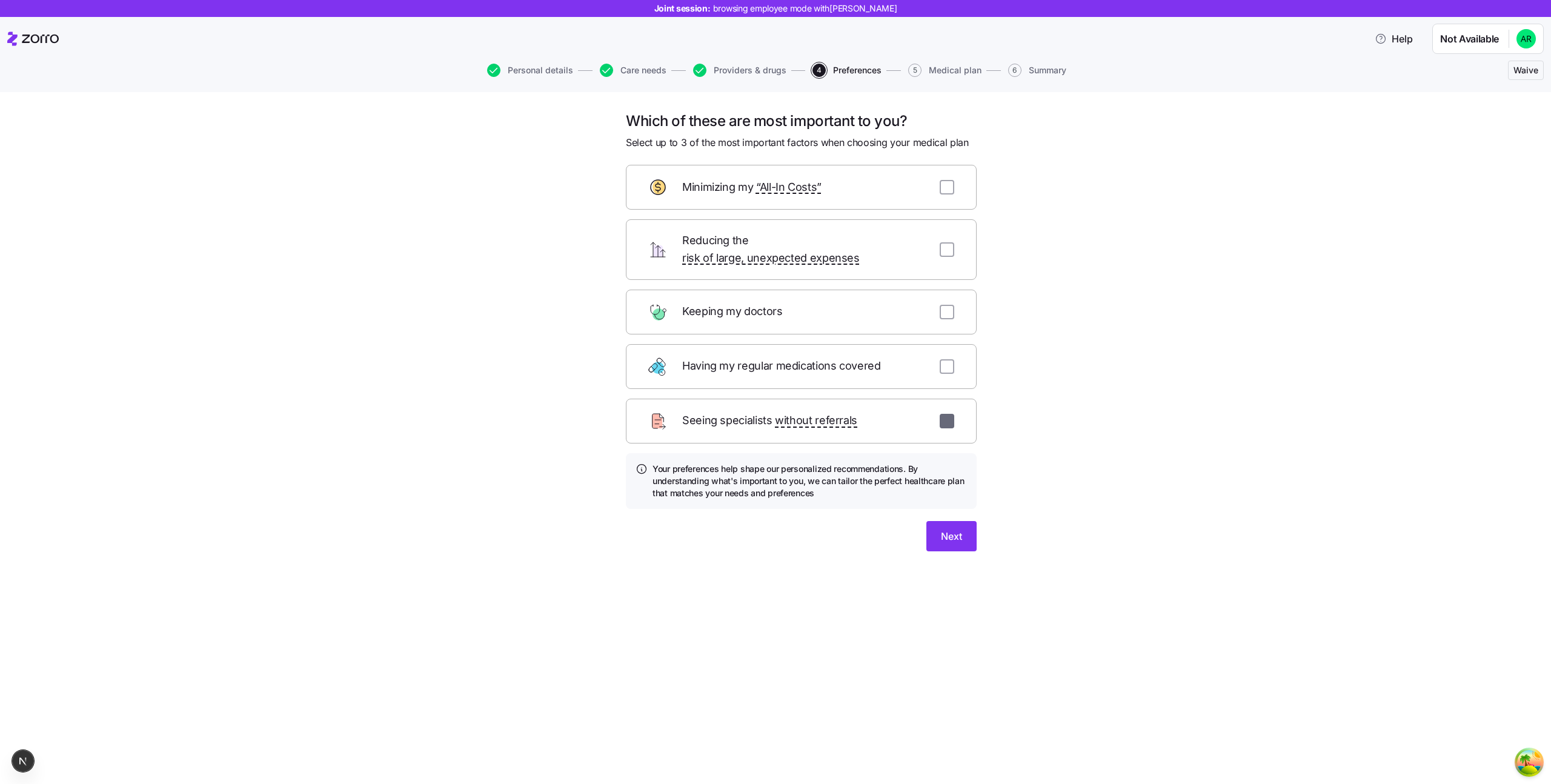
checkbox input "false"
click at [947, 305] on input "checkbox" at bounding box center [947, 312] width 14 height 14
checkbox input "true"
click at [947, 243] on input "checkbox" at bounding box center [947, 249] width 14 height 14
checkbox input "true"
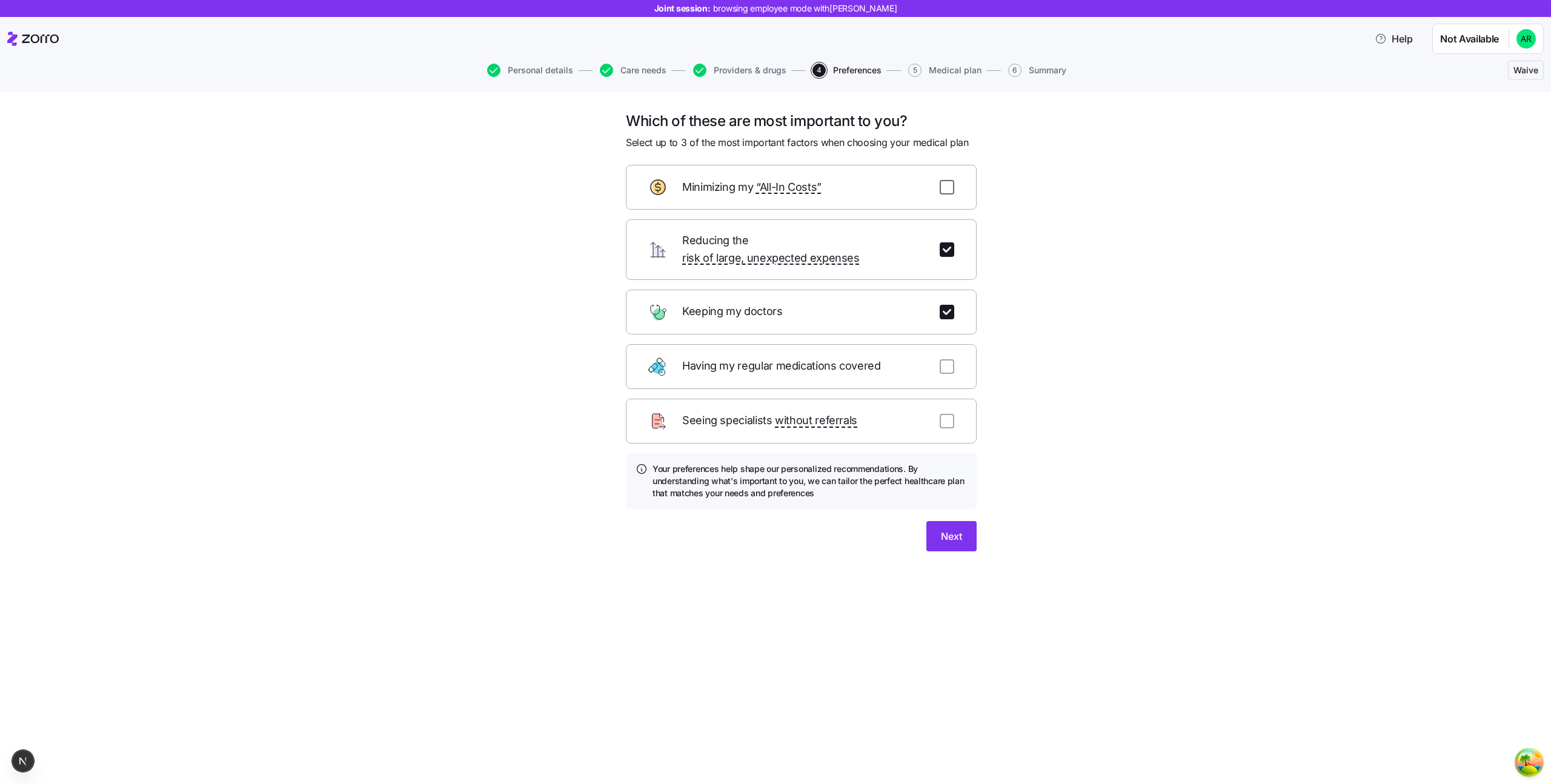
click at [947, 184] on input "checkbox" at bounding box center [947, 186] width 14 height 14
checkbox input "true"
click at [964, 521] on button "Next" at bounding box center [951, 536] width 50 height 31
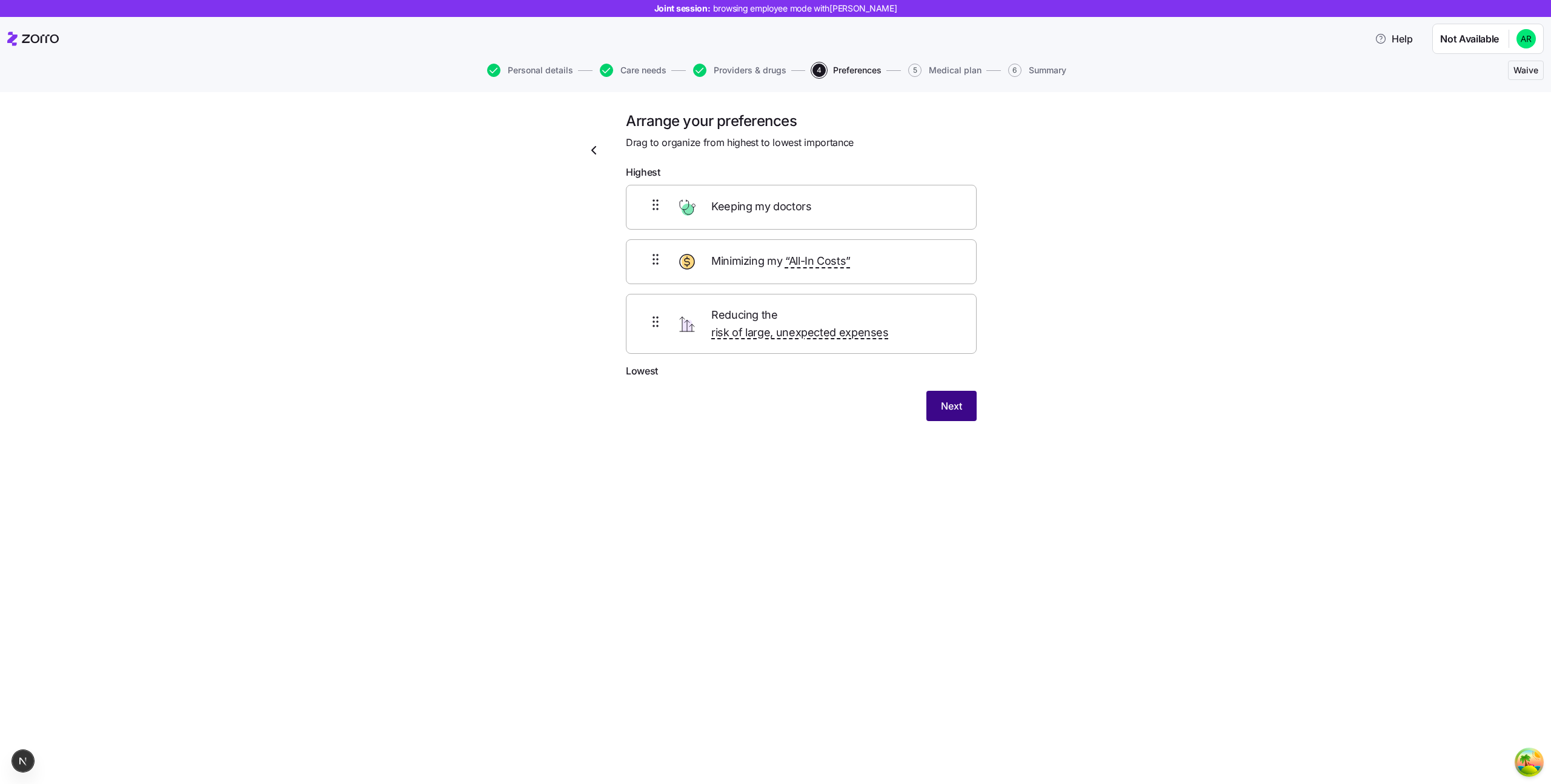
click at [958, 398] on span "Next" at bounding box center [951, 405] width 21 height 14
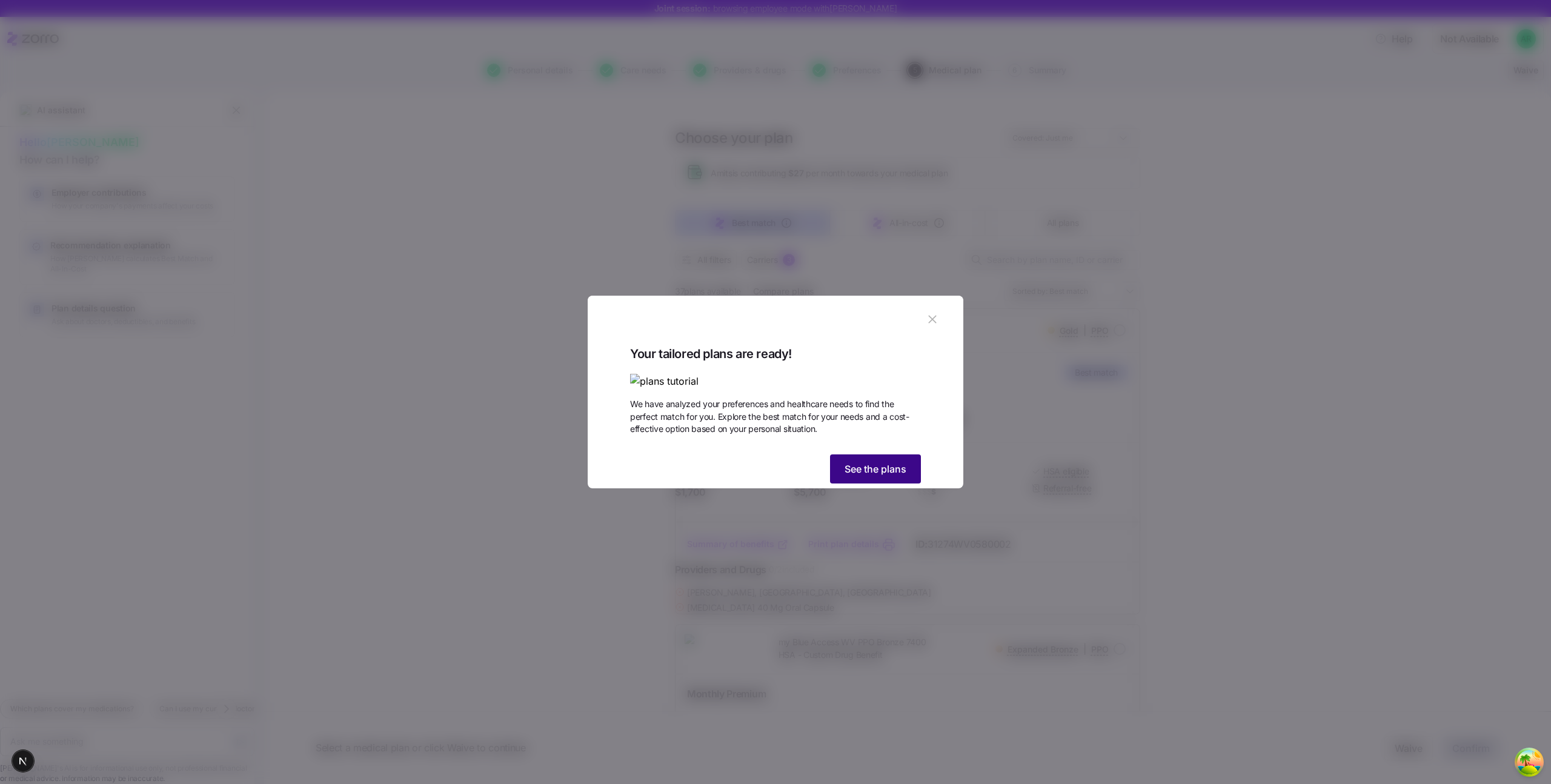
click at [890, 484] on button "See the plans" at bounding box center [875, 469] width 91 height 29
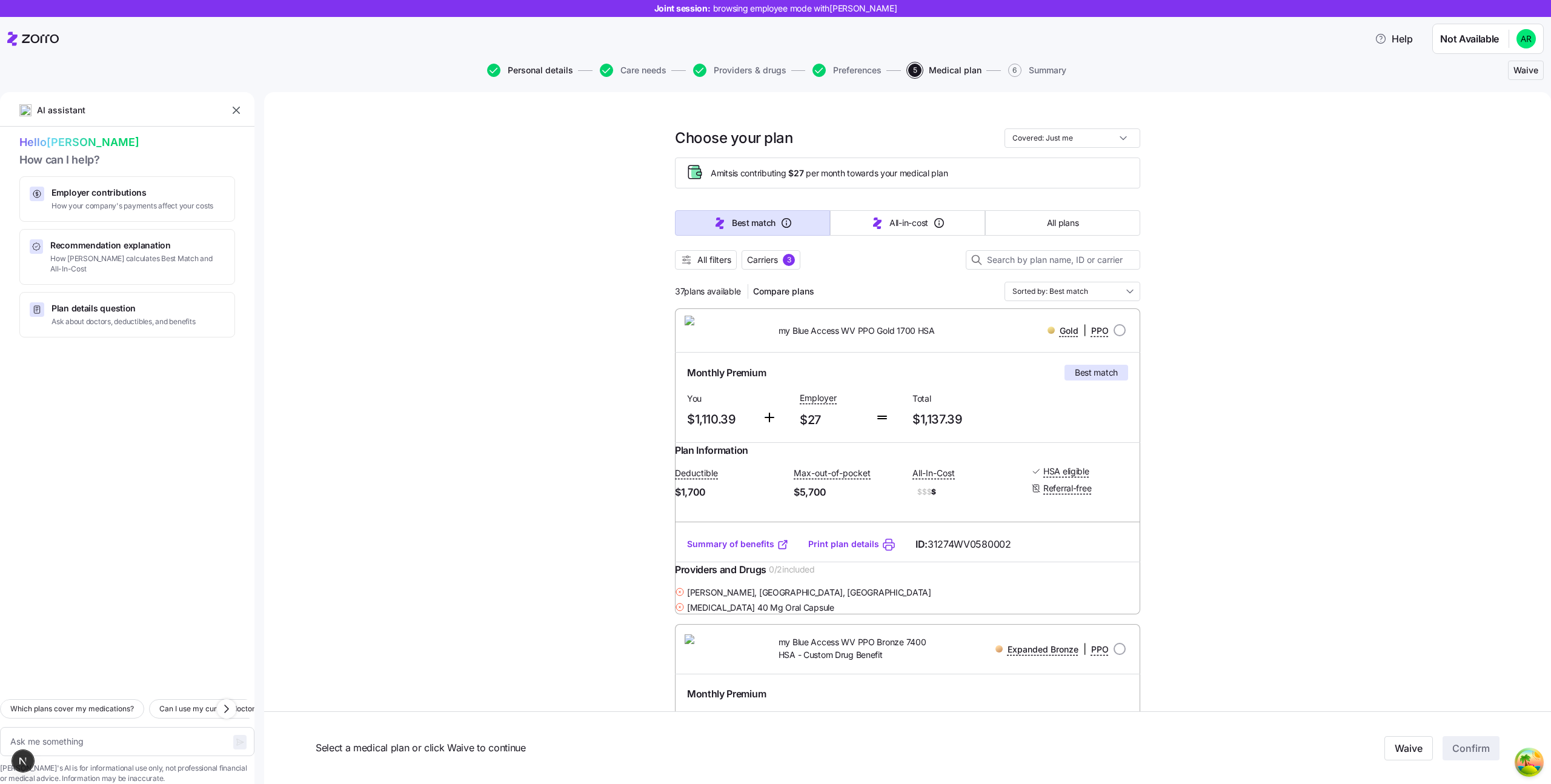
click at [539, 73] on span "Personal details" at bounding box center [540, 71] width 66 height 9
type textarea "x"
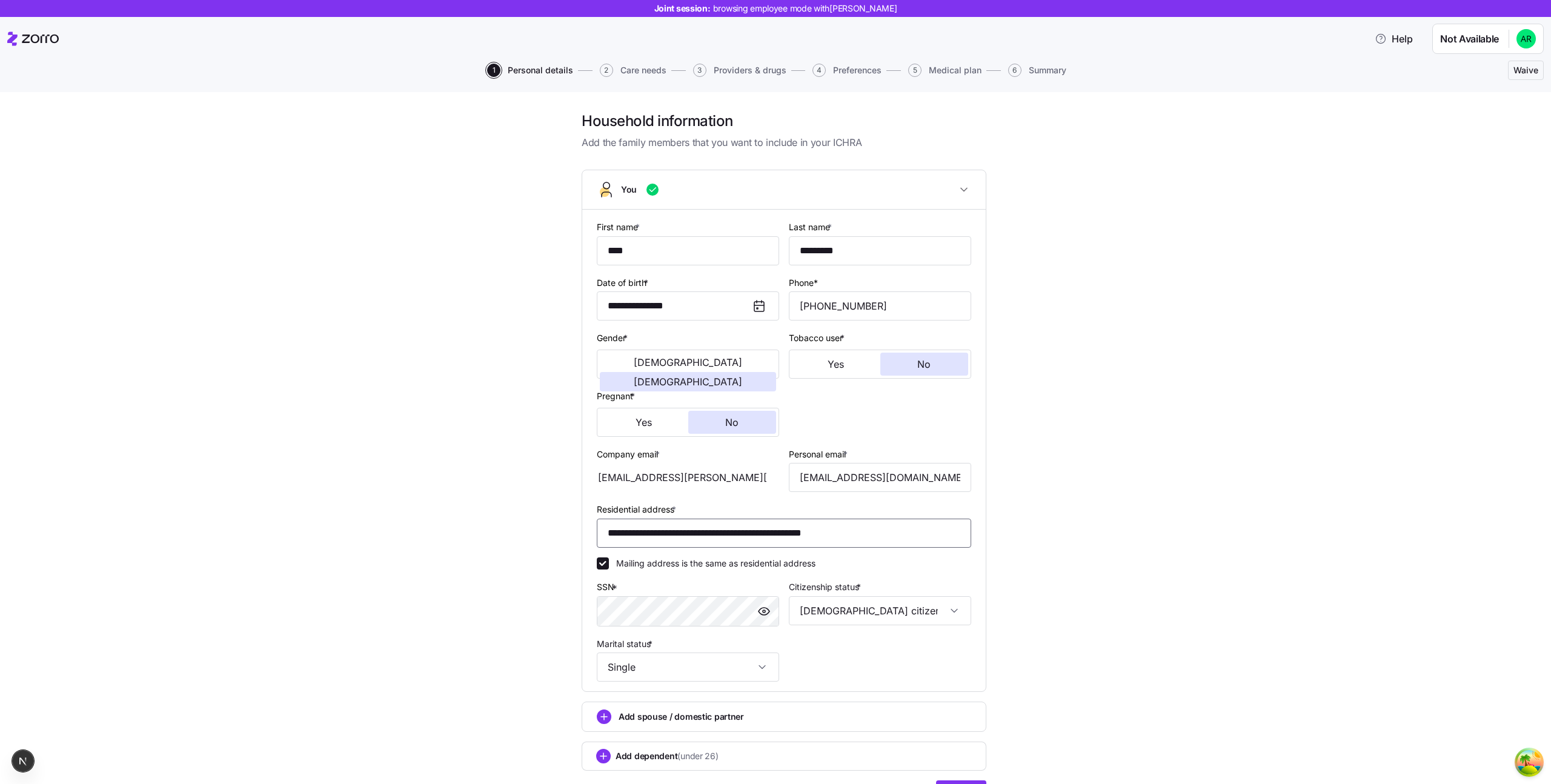
click at [764, 539] on input "**********" at bounding box center [784, 533] width 375 height 29
paste input
type input "**********"
click at [718, 301] on input "**********" at bounding box center [688, 306] width 182 height 29
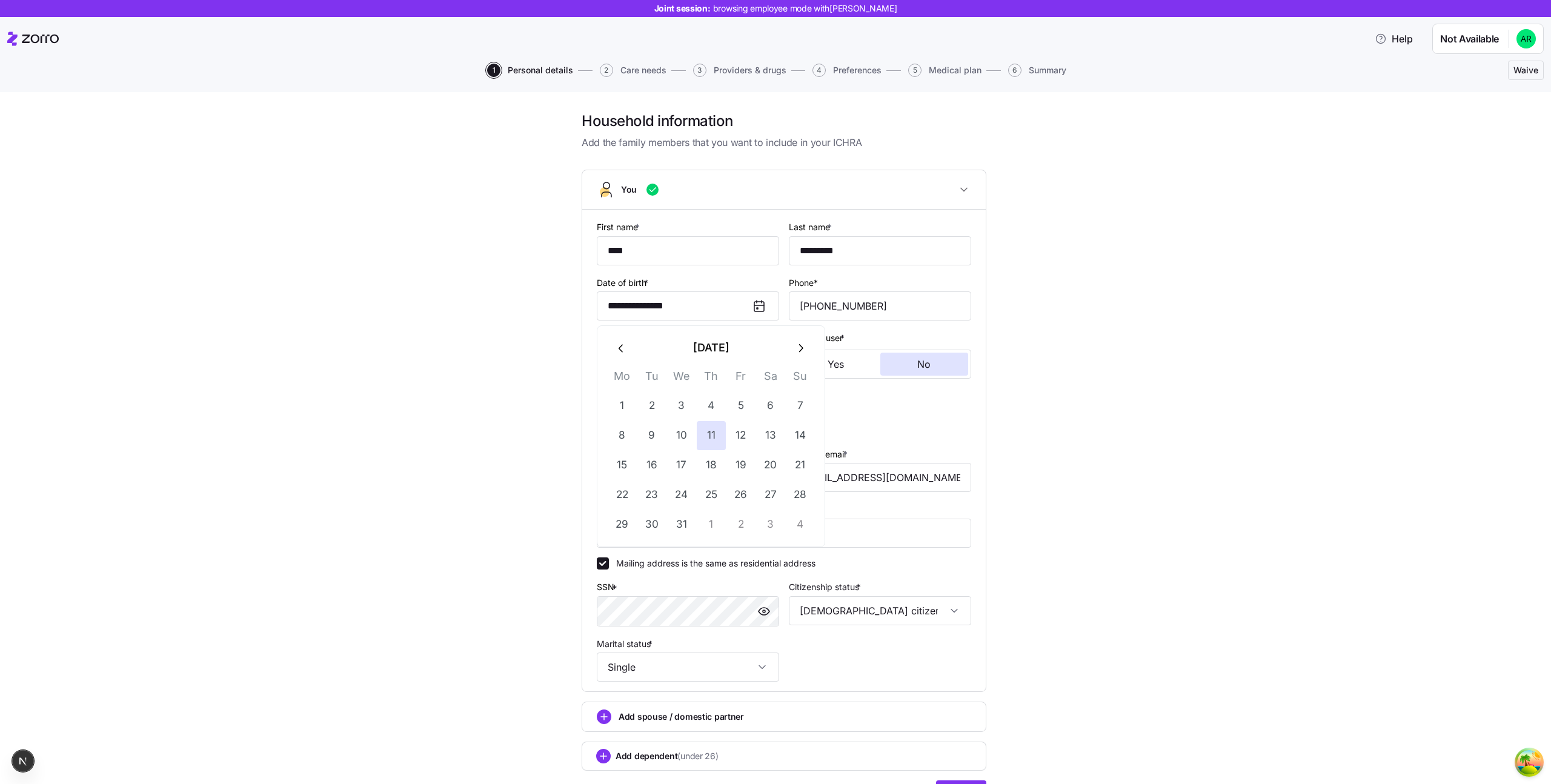
click at [737, 349] on button "August 1977" at bounding box center [711, 347] width 150 height 29
click at [737, 349] on button "1977" at bounding box center [711, 347] width 151 height 29
click at [798, 344] on icon "button" at bounding box center [801, 348] width 14 height 14
click at [702, 409] on button "1994" at bounding box center [711, 412] width 69 height 29
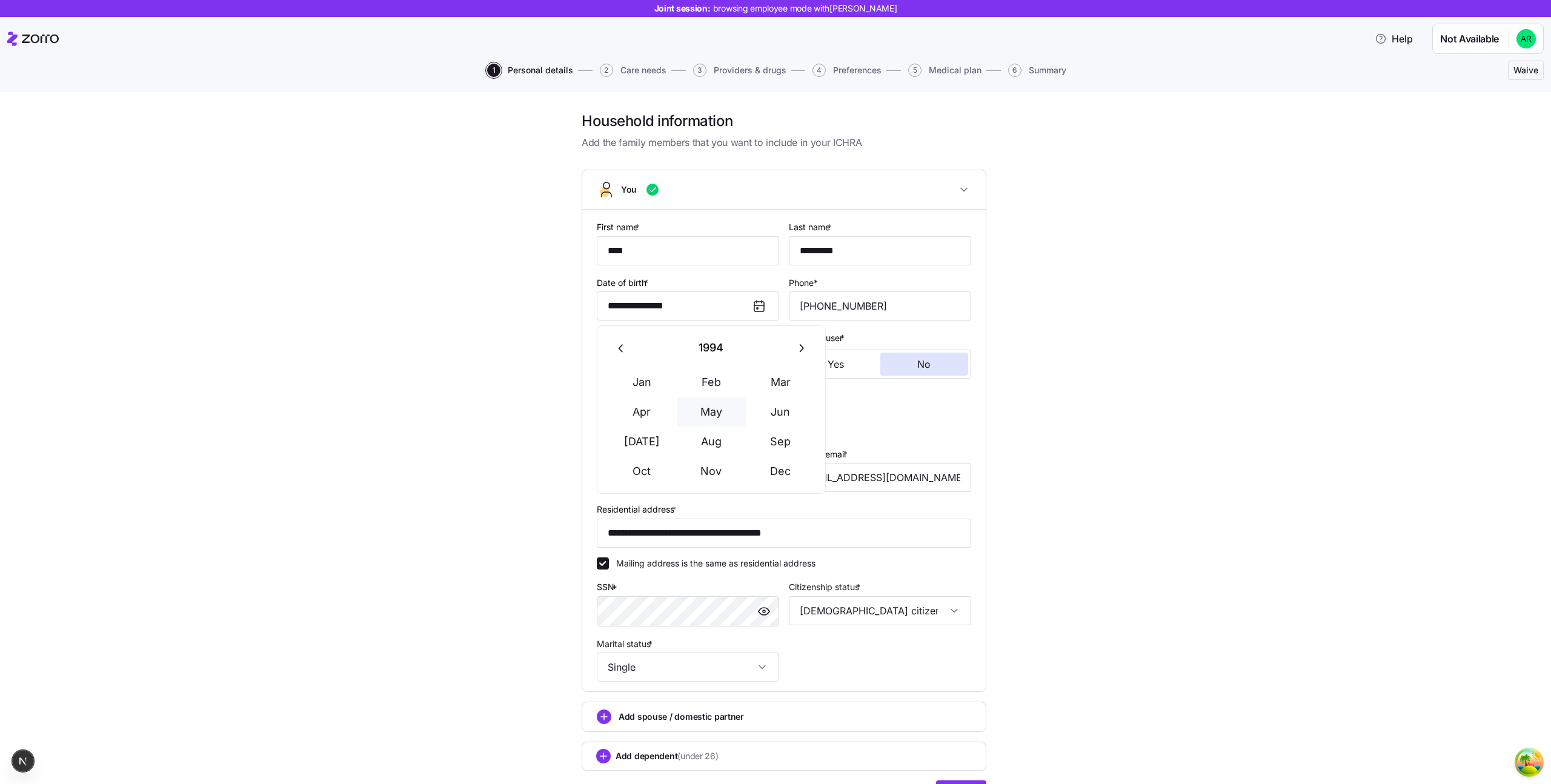
click at [711, 415] on button "May" at bounding box center [711, 412] width 69 height 29
click at [773, 463] on button "14" at bounding box center [770, 466] width 29 height 29
type input "**********"
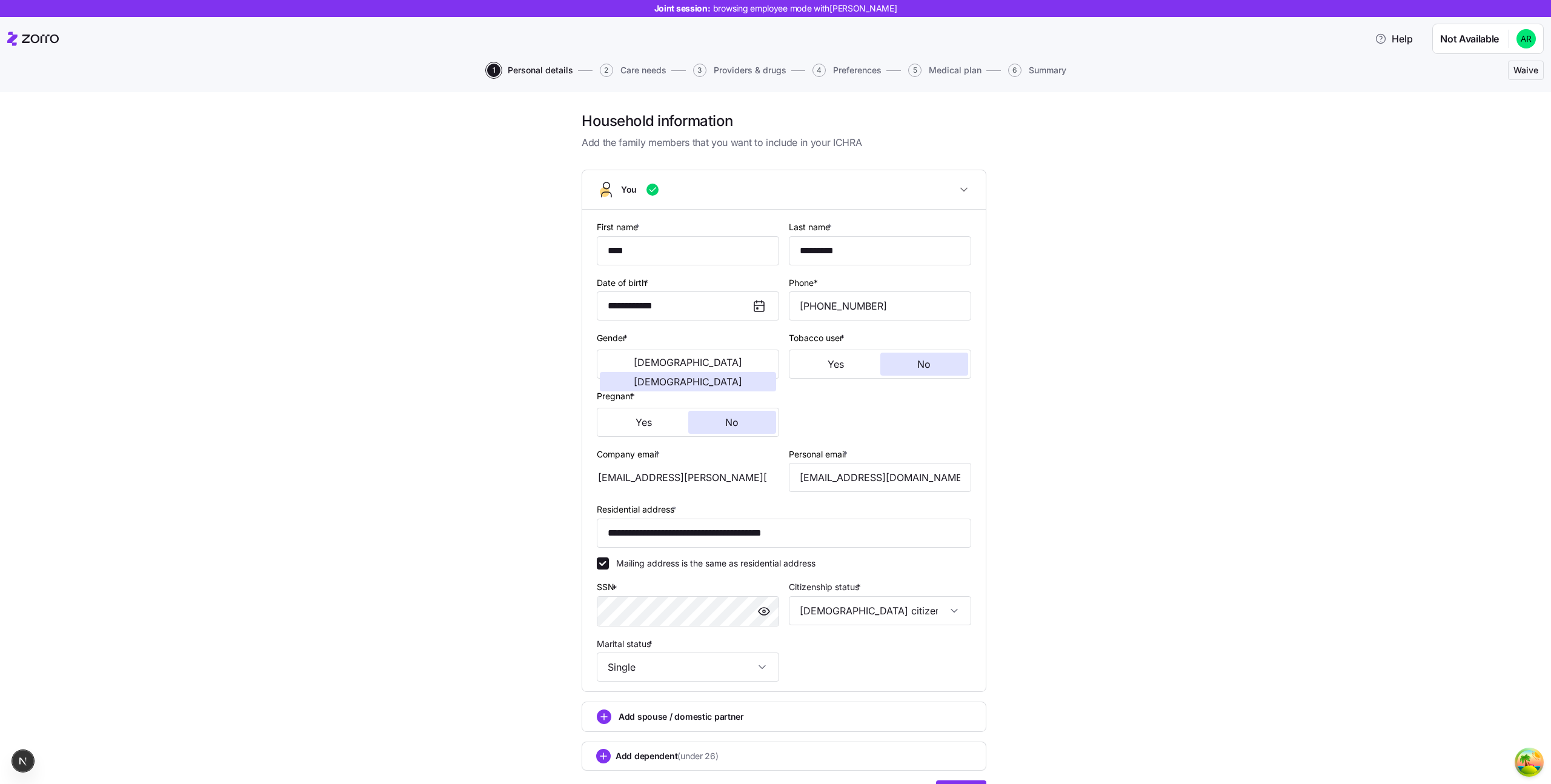
click at [1160, 453] on div "**********" at bounding box center [784, 468] width 1500 height 713
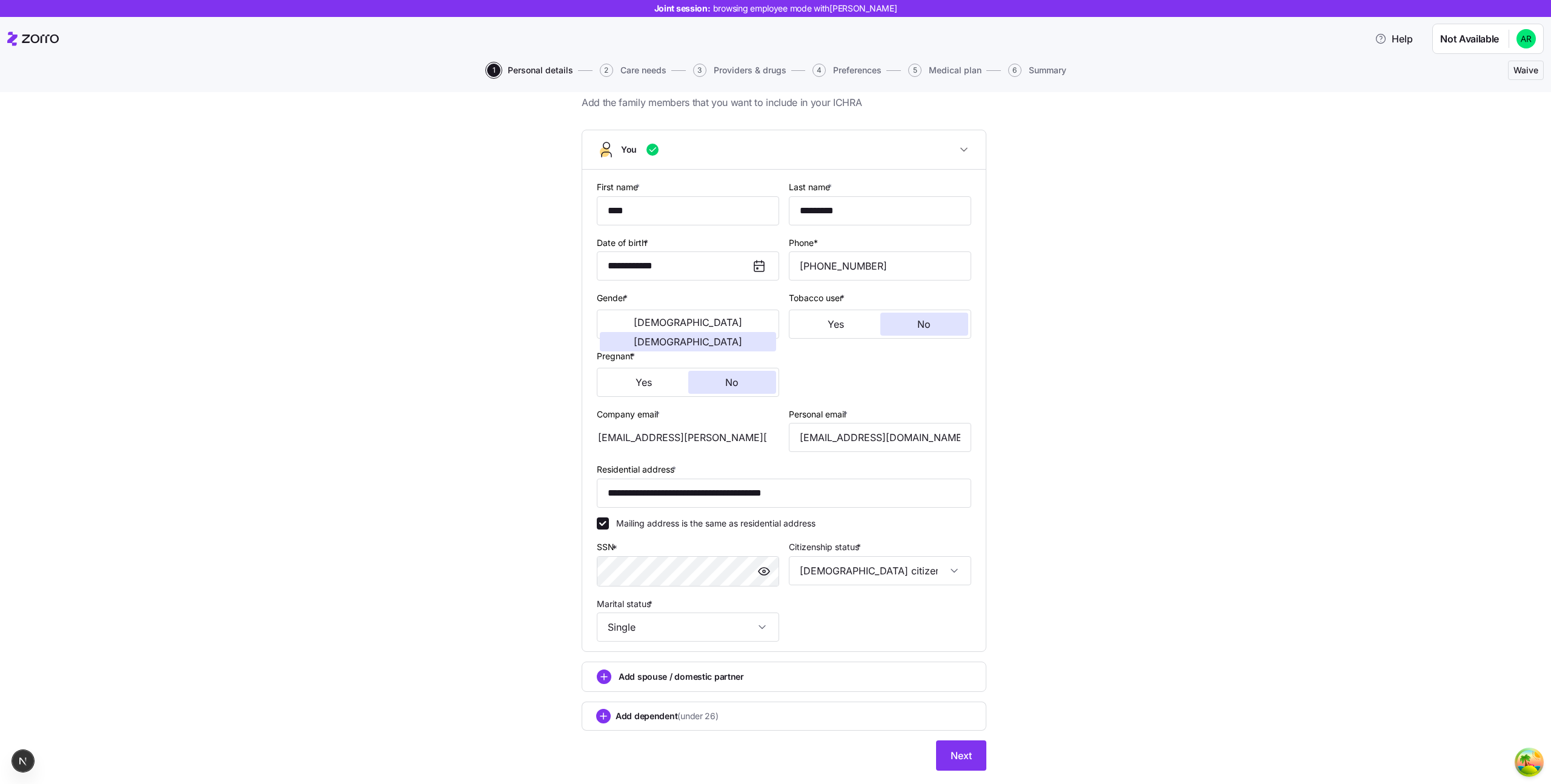
scroll to position [45, 0]
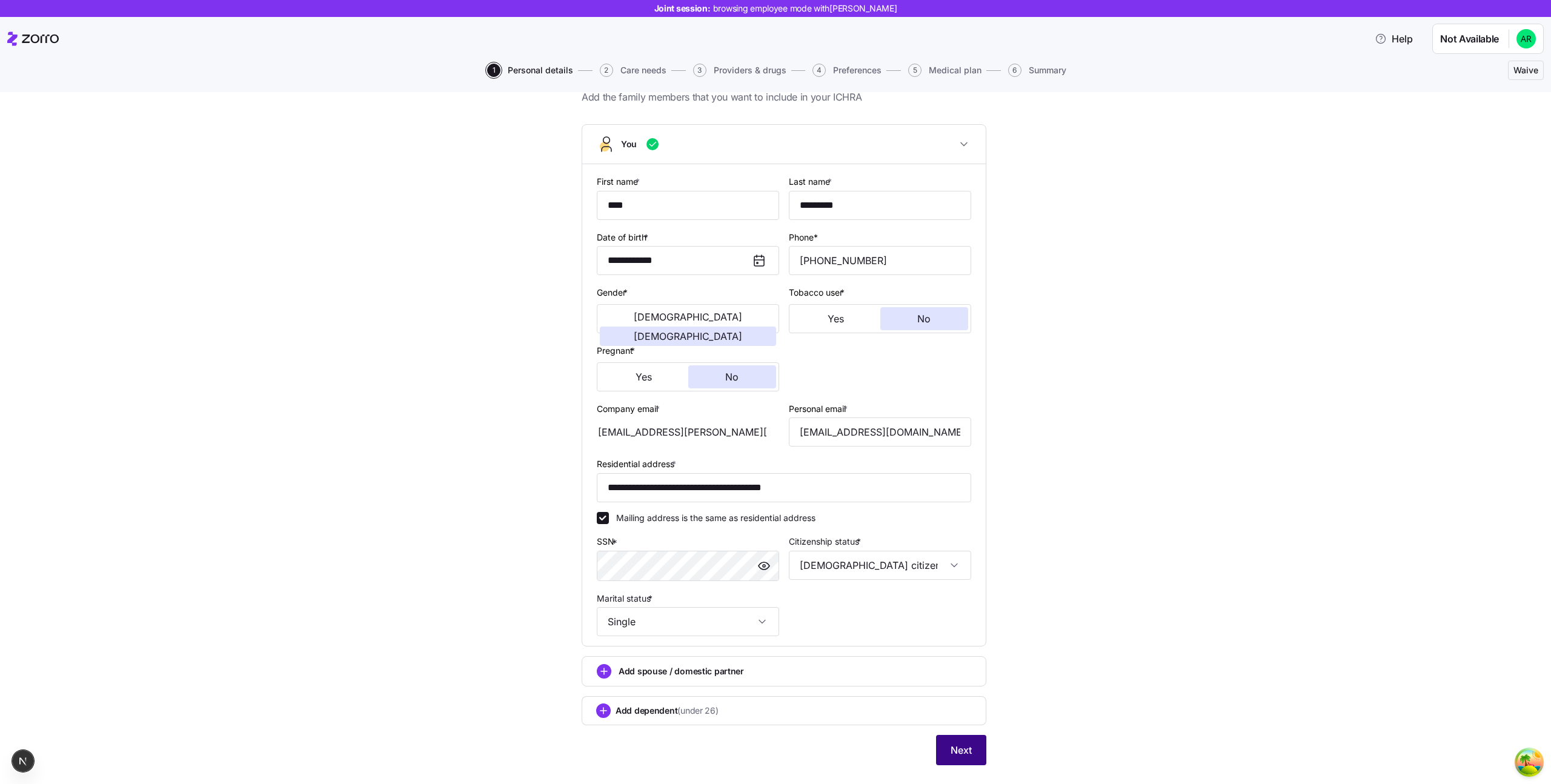
click at [959, 762] on button "Next" at bounding box center [961, 750] width 50 height 31
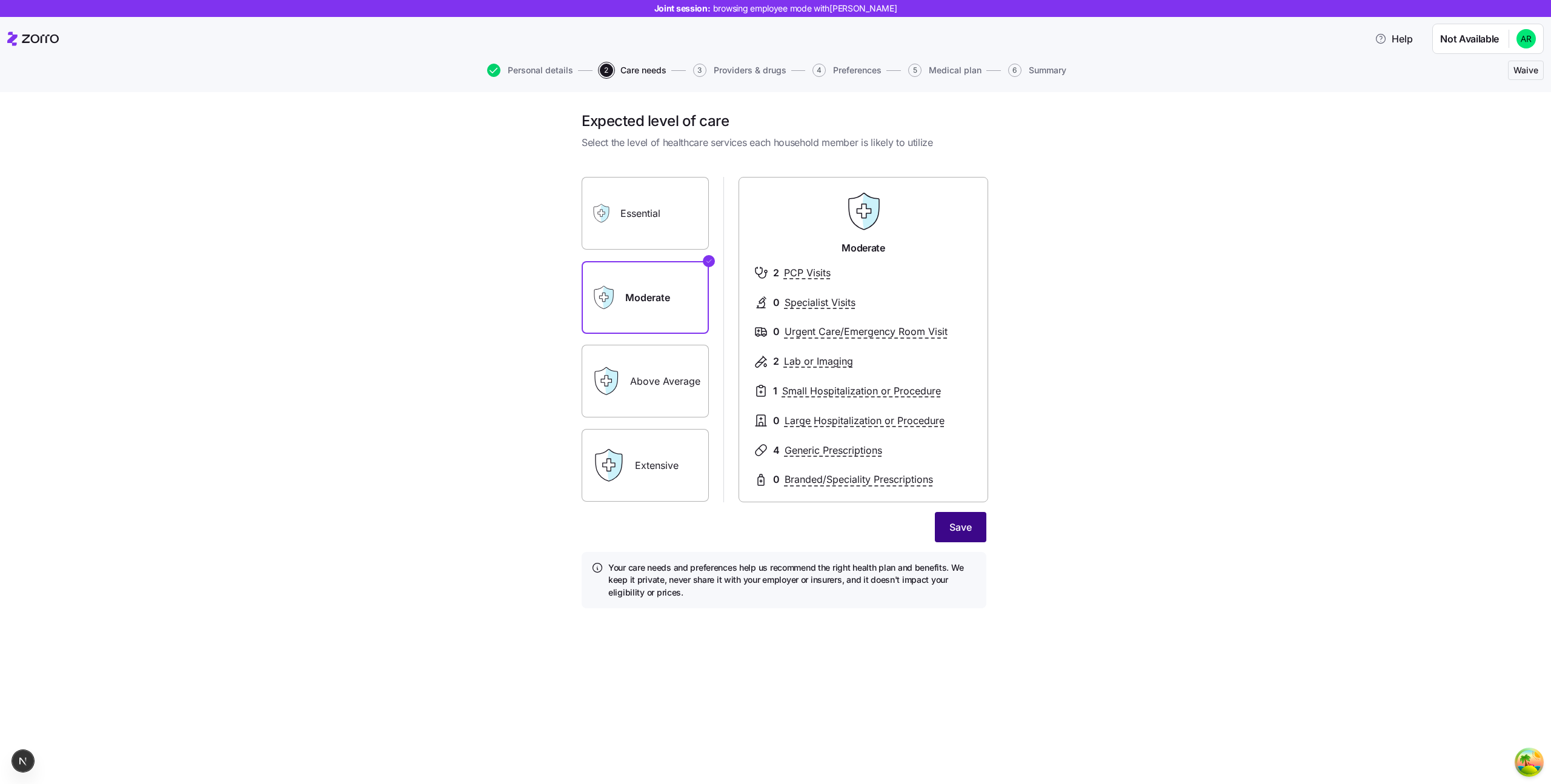
click at [964, 527] on span "Save" at bounding box center [960, 527] width 22 height 14
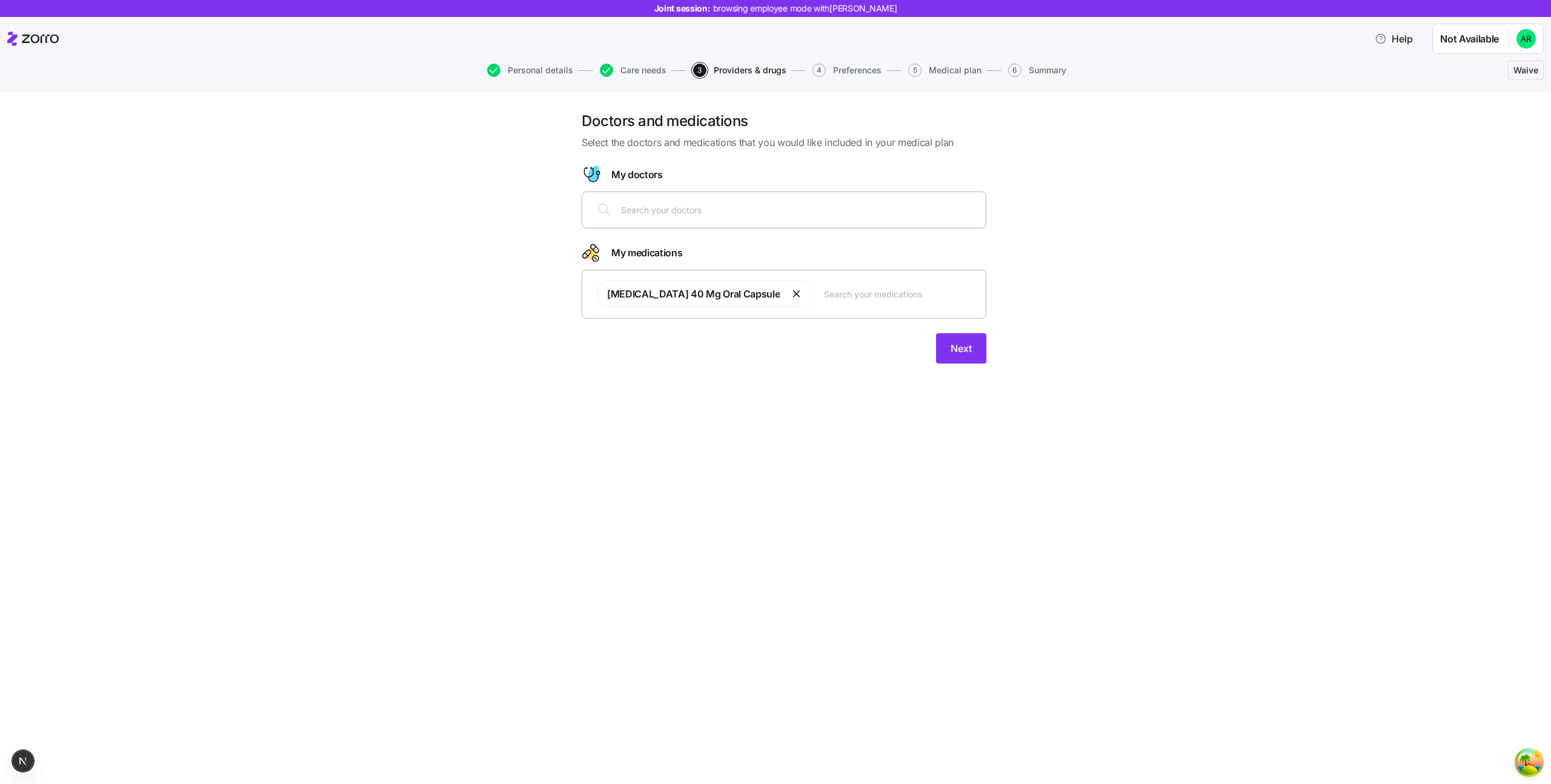
click at [789, 298] on button "button" at bounding box center [796, 294] width 14 height 14
click at [724, 227] on div at bounding box center [783, 209] width 404 height 37
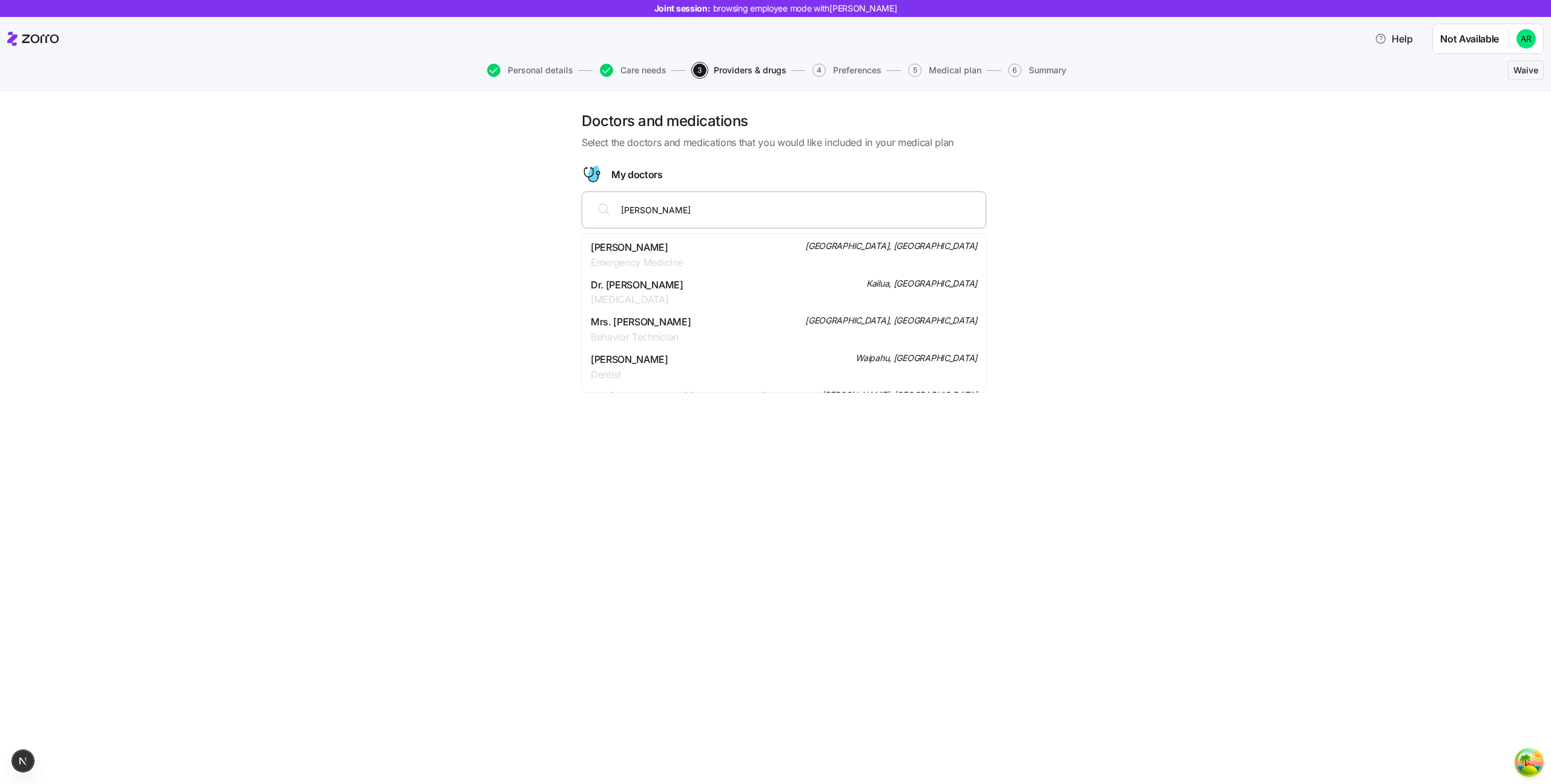
type input "ariella cohen"
click at [763, 260] on div "Dr. Ariella Cohen Emergency Medicine Honolulu, HI" at bounding box center [784, 255] width 386 height 31
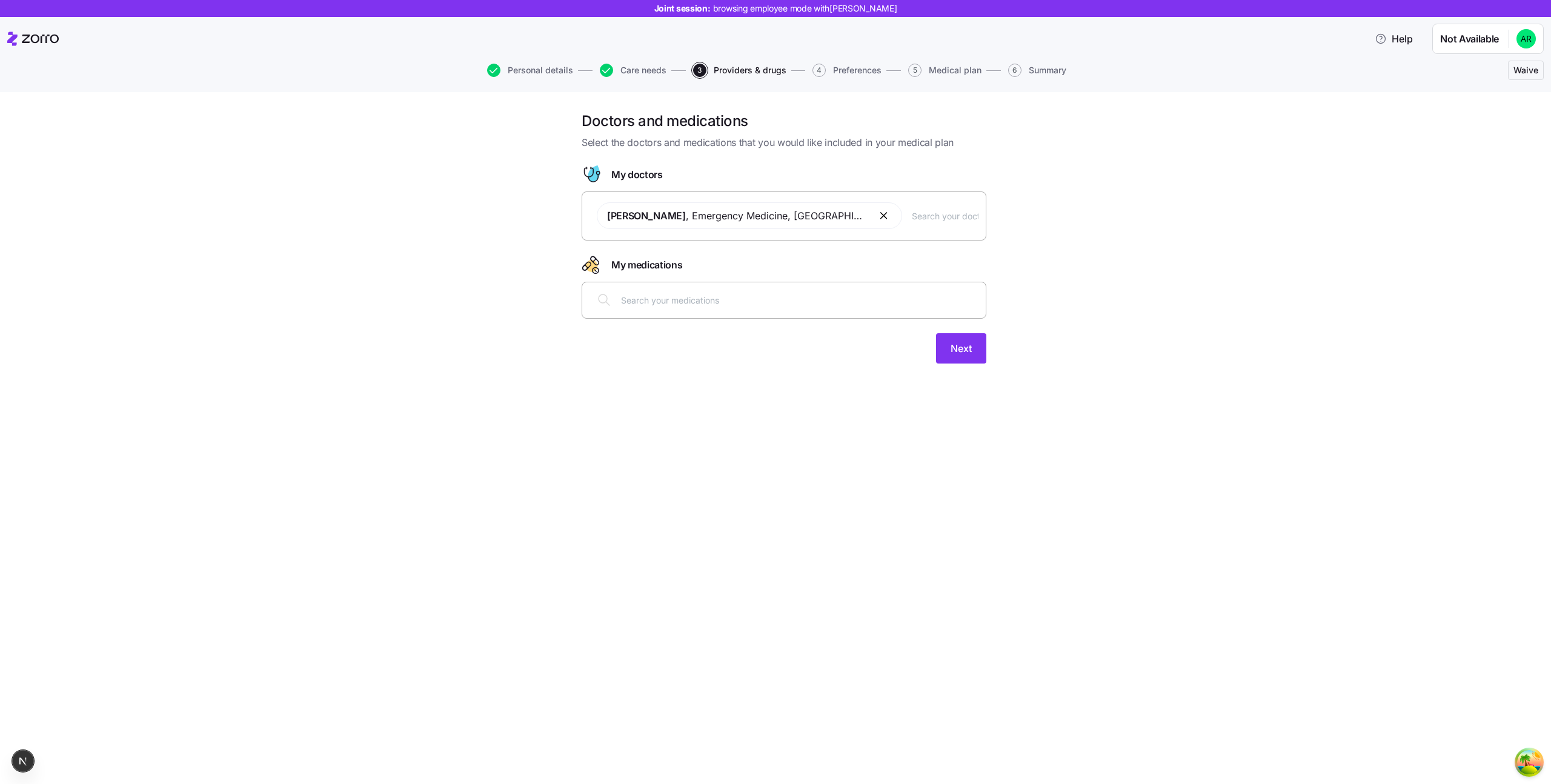
click at [715, 297] on input "text" at bounding box center [800, 300] width 358 height 14
type input "accutane"
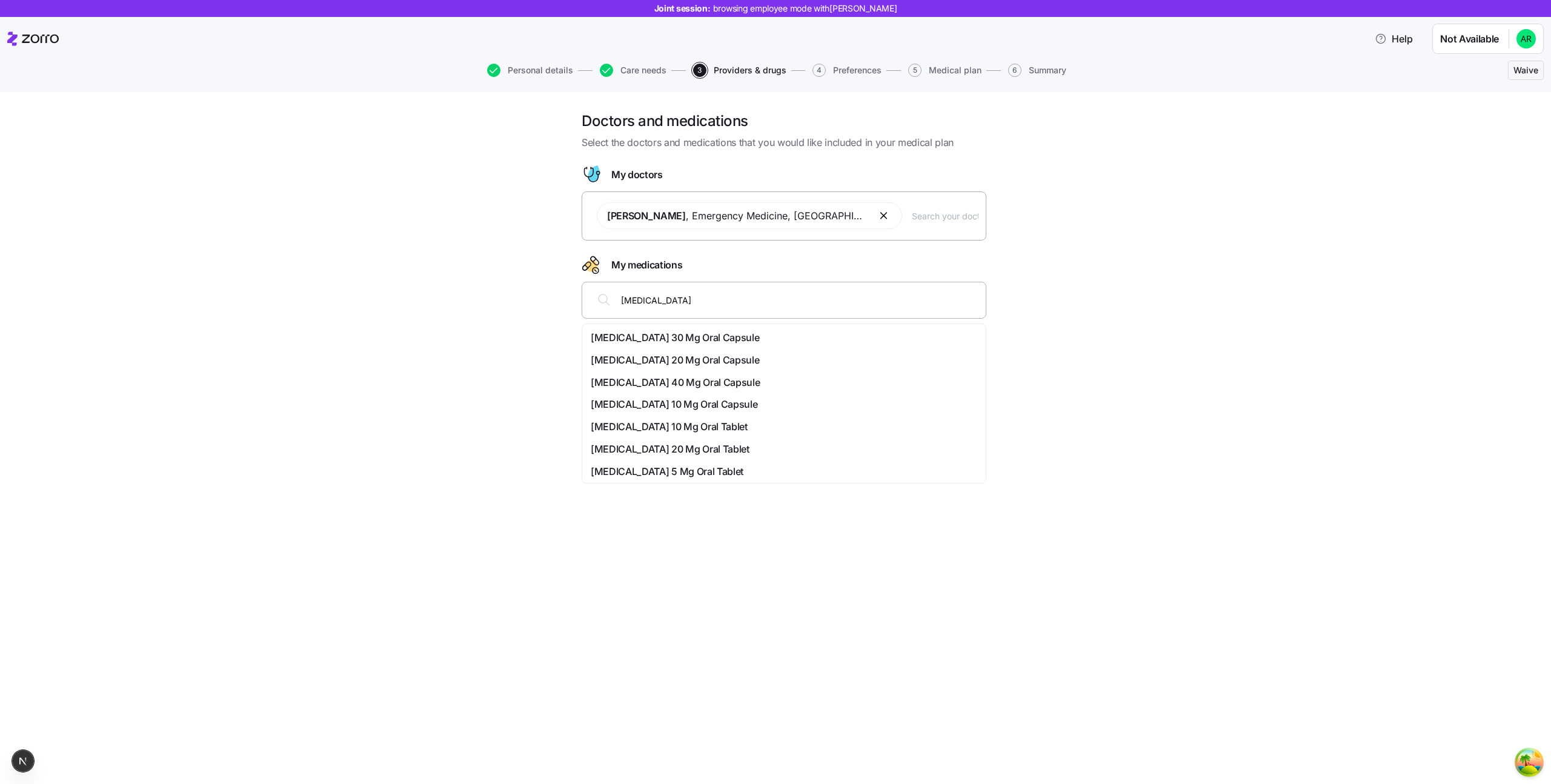
click at [695, 359] on span "Accutane 20 Mg Oral Capsule" at bounding box center [675, 360] width 169 height 15
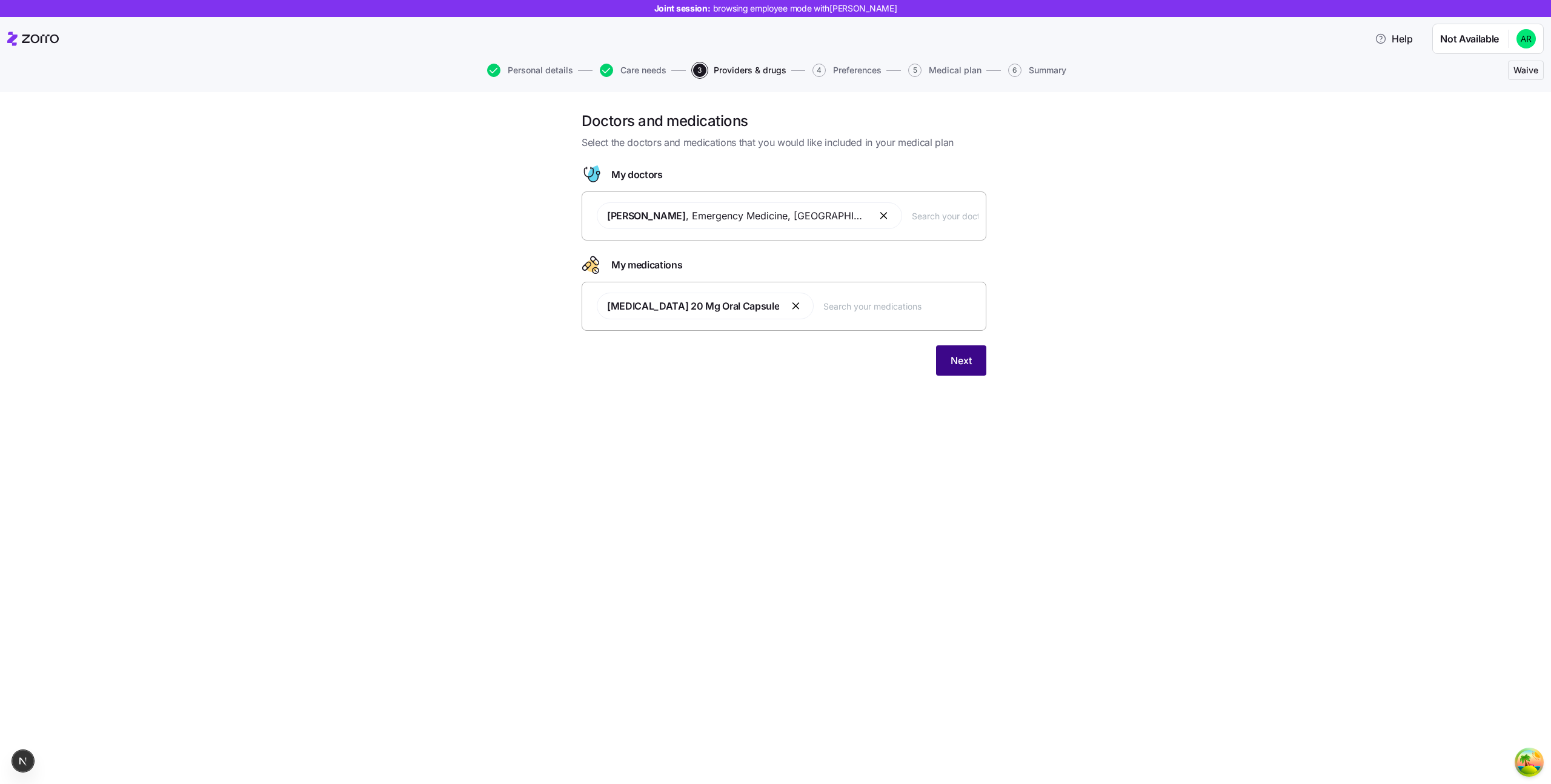
click at [959, 359] on span "Next" at bounding box center [961, 360] width 21 height 14
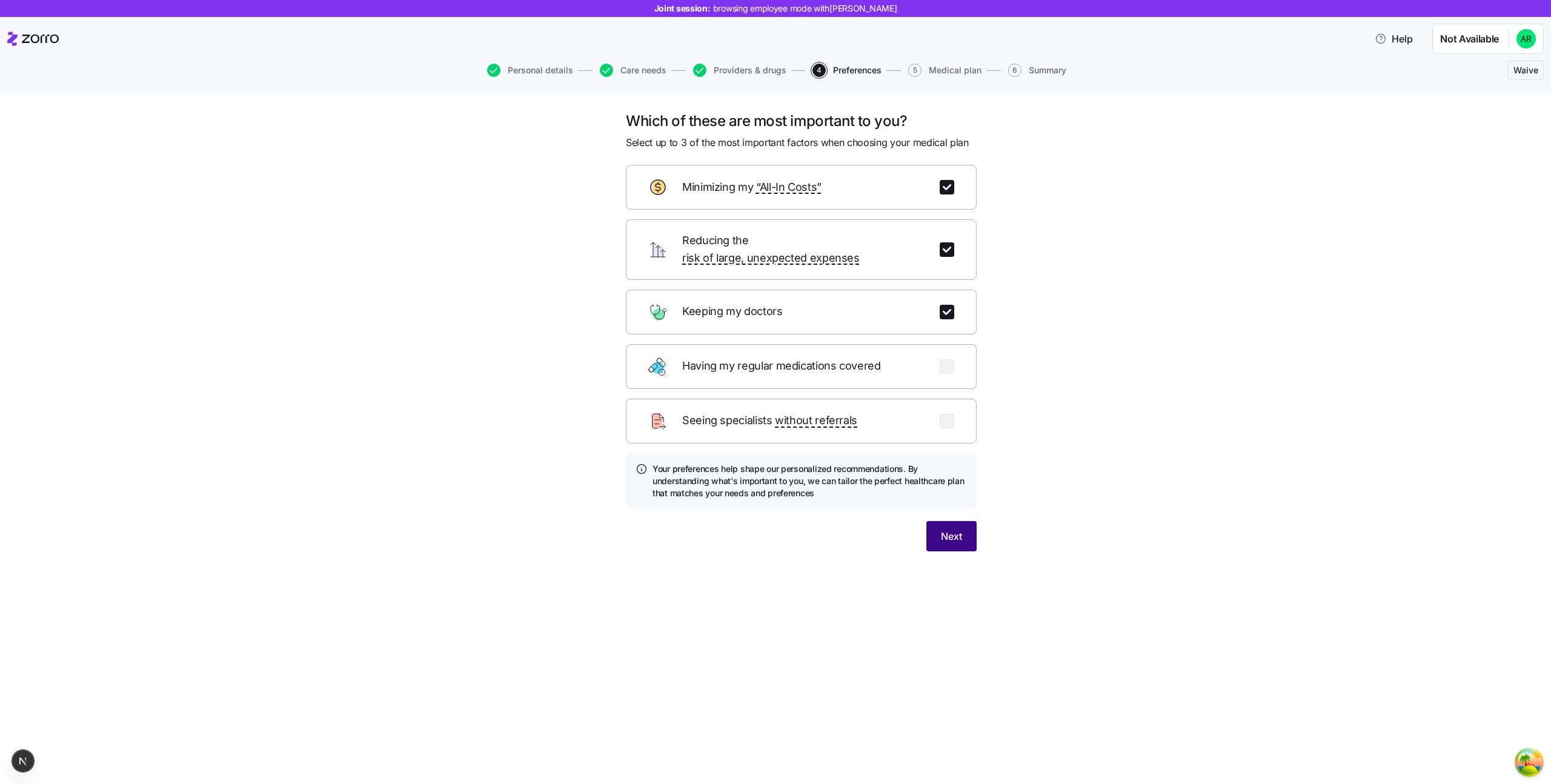
click at [946, 529] on span "Next" at bounding box center [951, 535] width 21 height 14
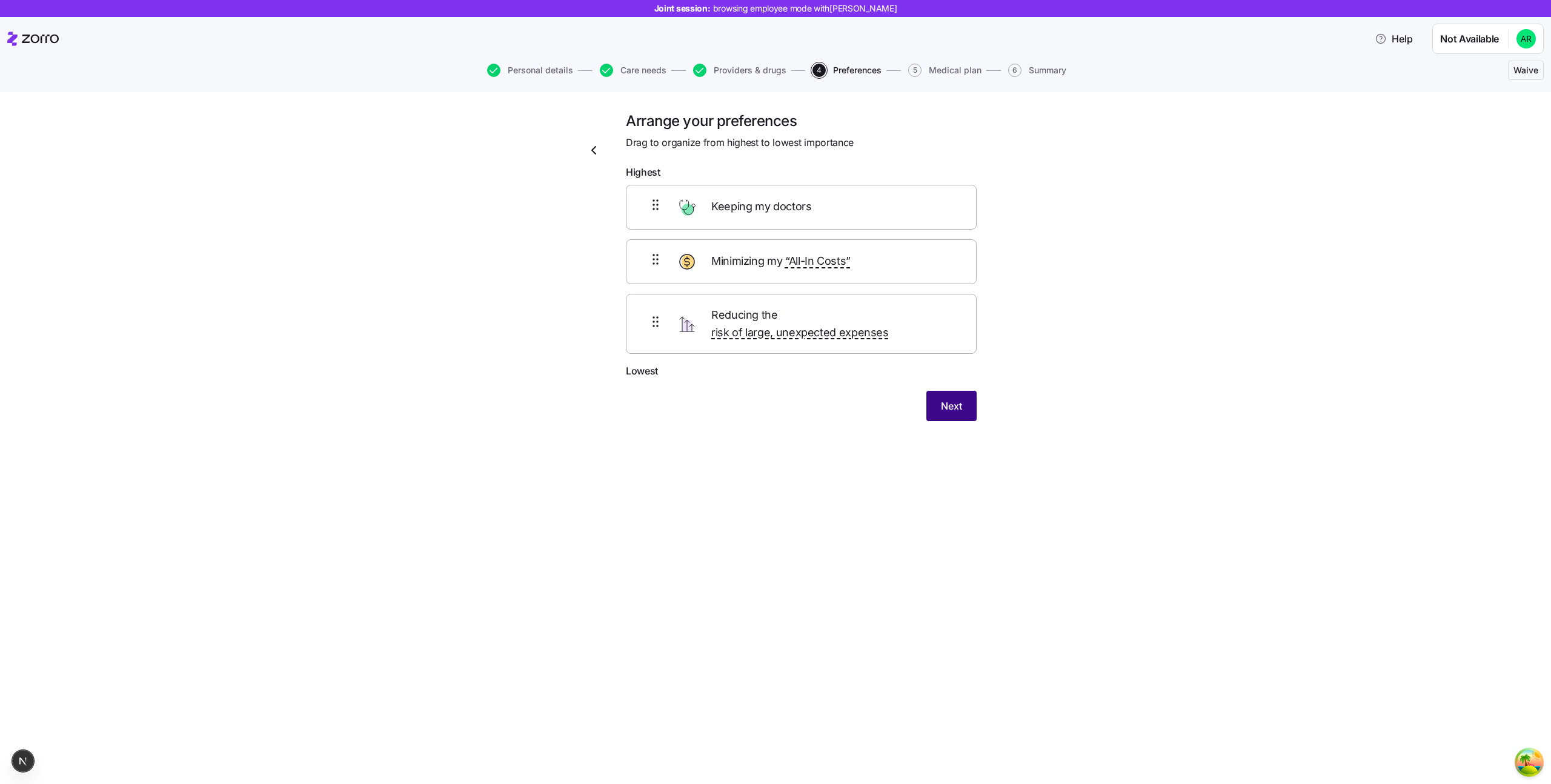
click at [941, 399] on button "Next" at bounding box center [951, 406] width 50 height 31
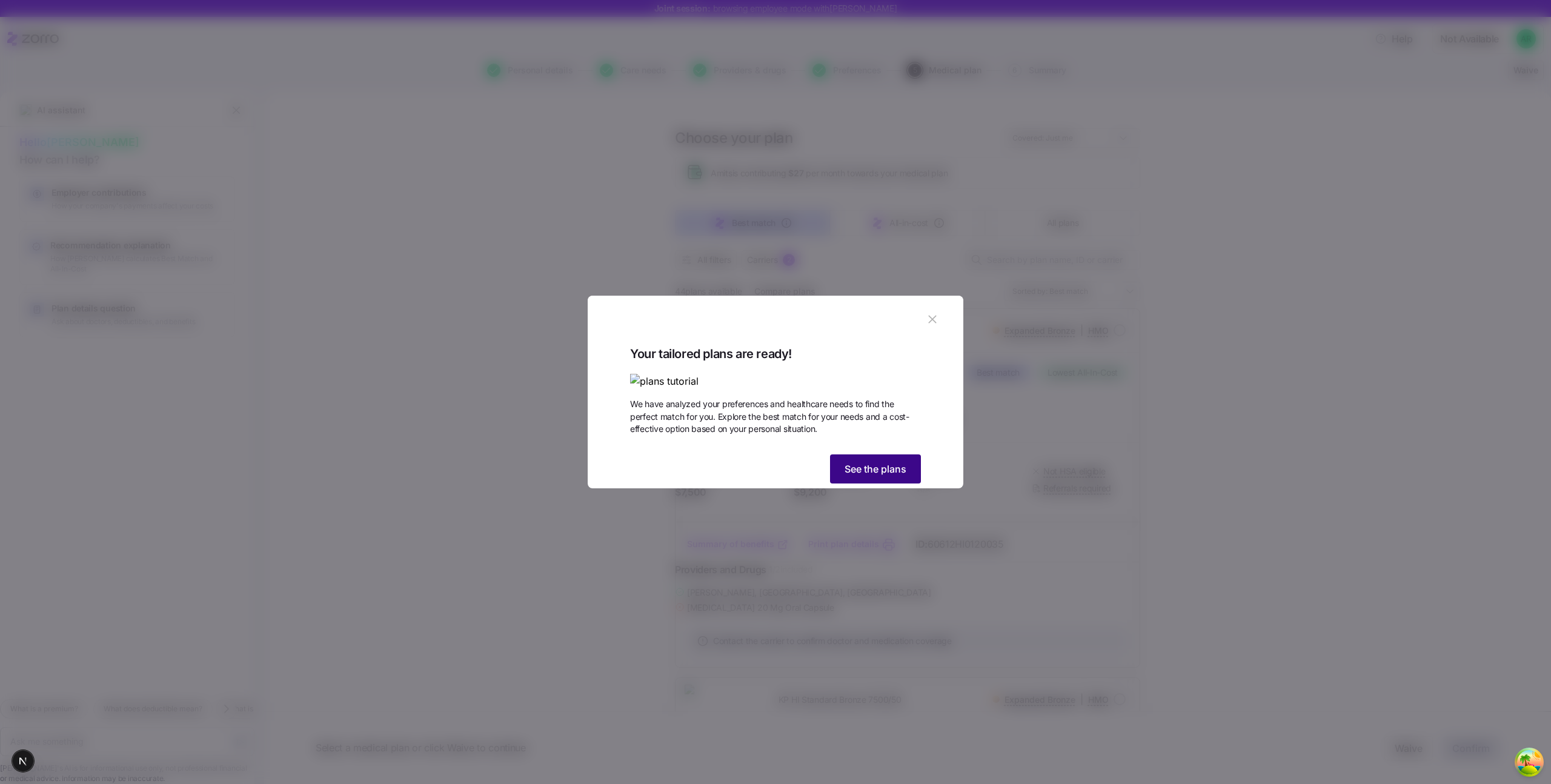
click at [887, 484] on button "See the plans" at bounding box center [875, 469] width 91 height 29
type textarea "x"
